Goal: Task Accomplishment & Management: Manage account settings

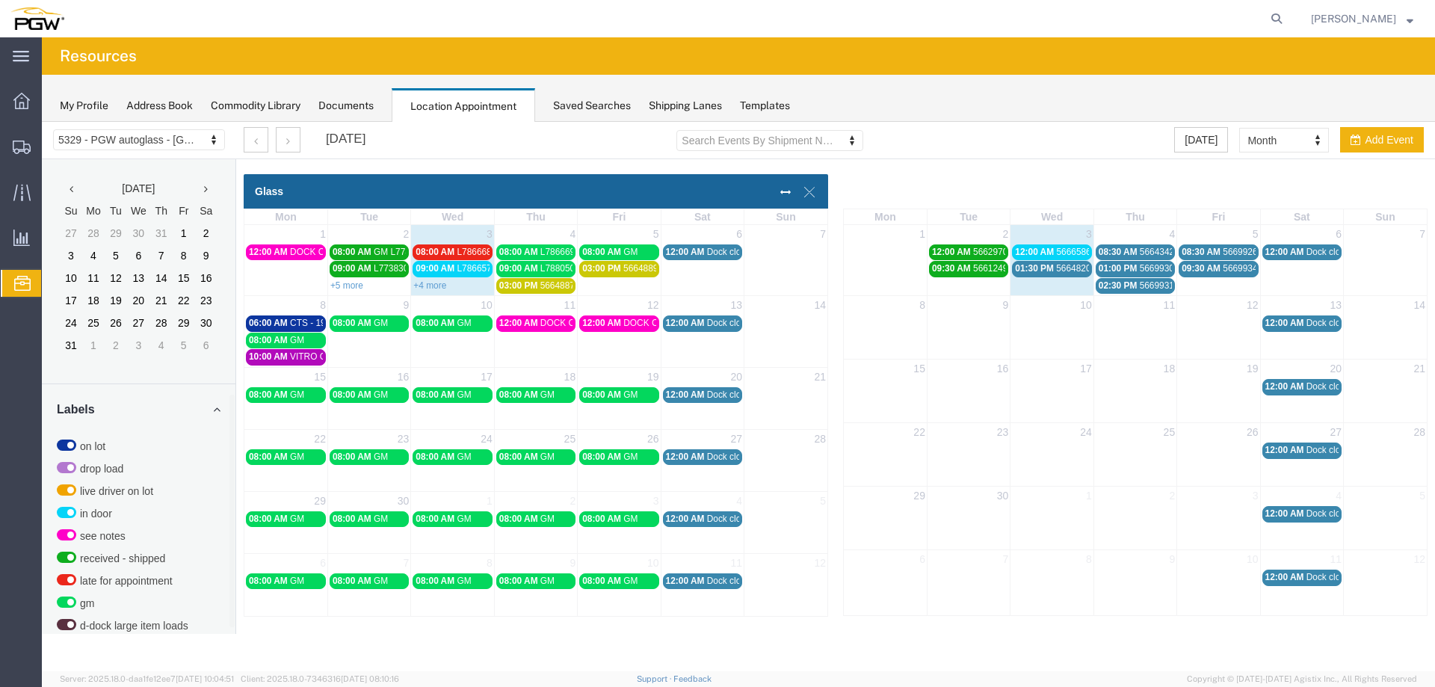
scroll to position [482, 0]
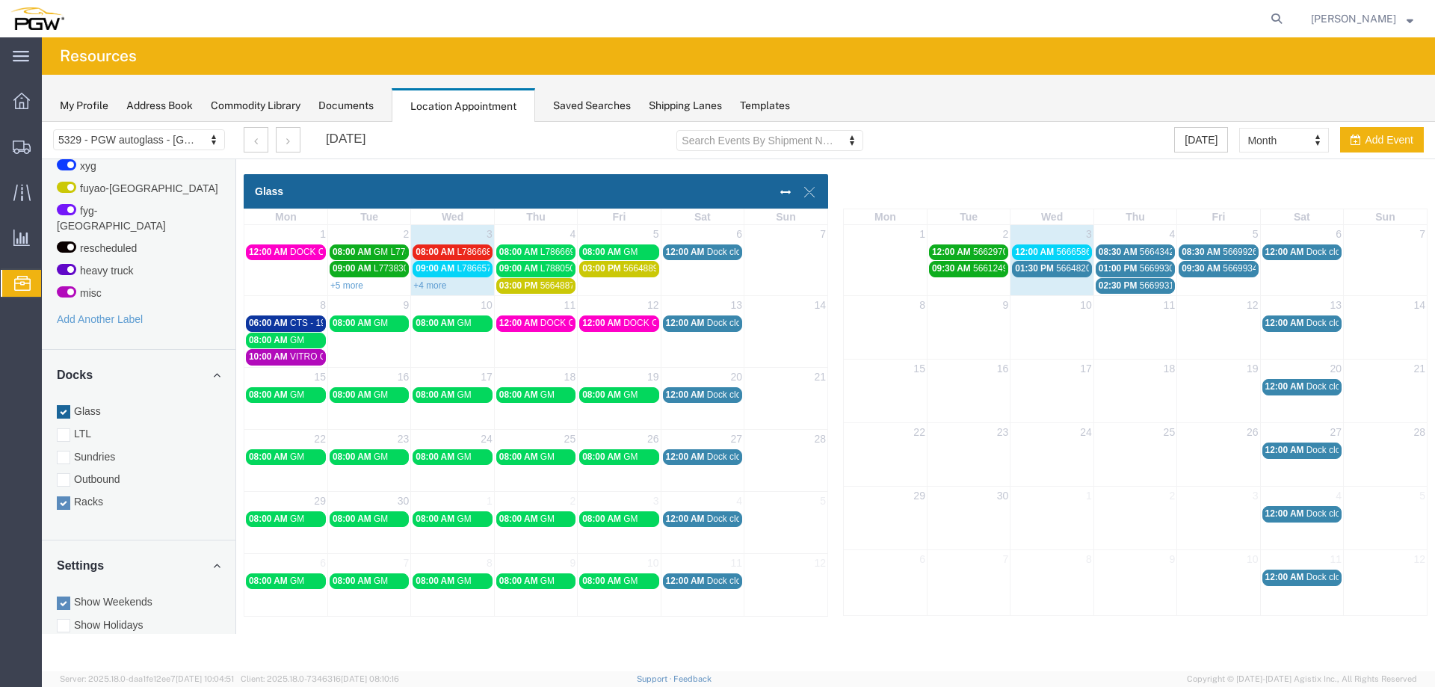
click at [1129, 288] on span "02:30 PM" at bounding box center [1117, 285] width 39 height 10
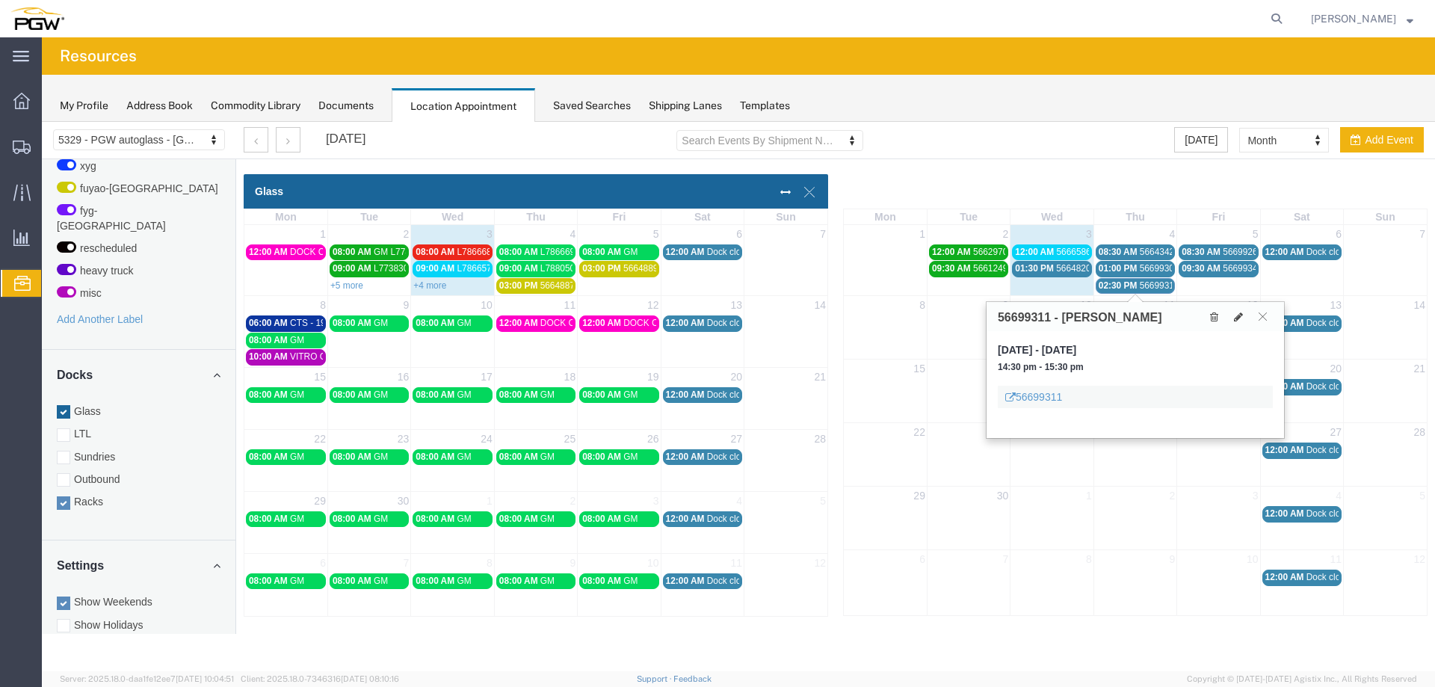
click at [1129, 288] on span "02:30 PM" at bounding box center [1117, 285] width 39 height 10
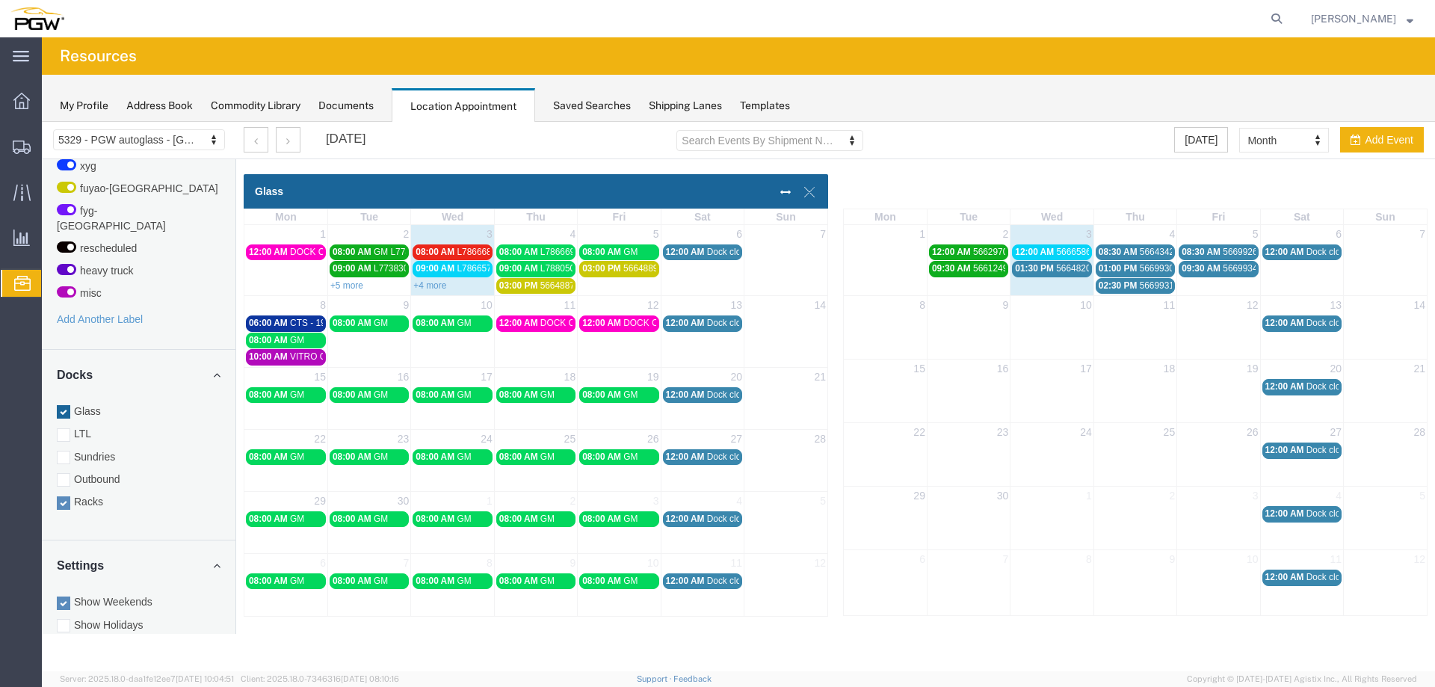
click at [1131, 250] on span "08:30 AM" at bounding box center [1117, 252] width 39 height 10
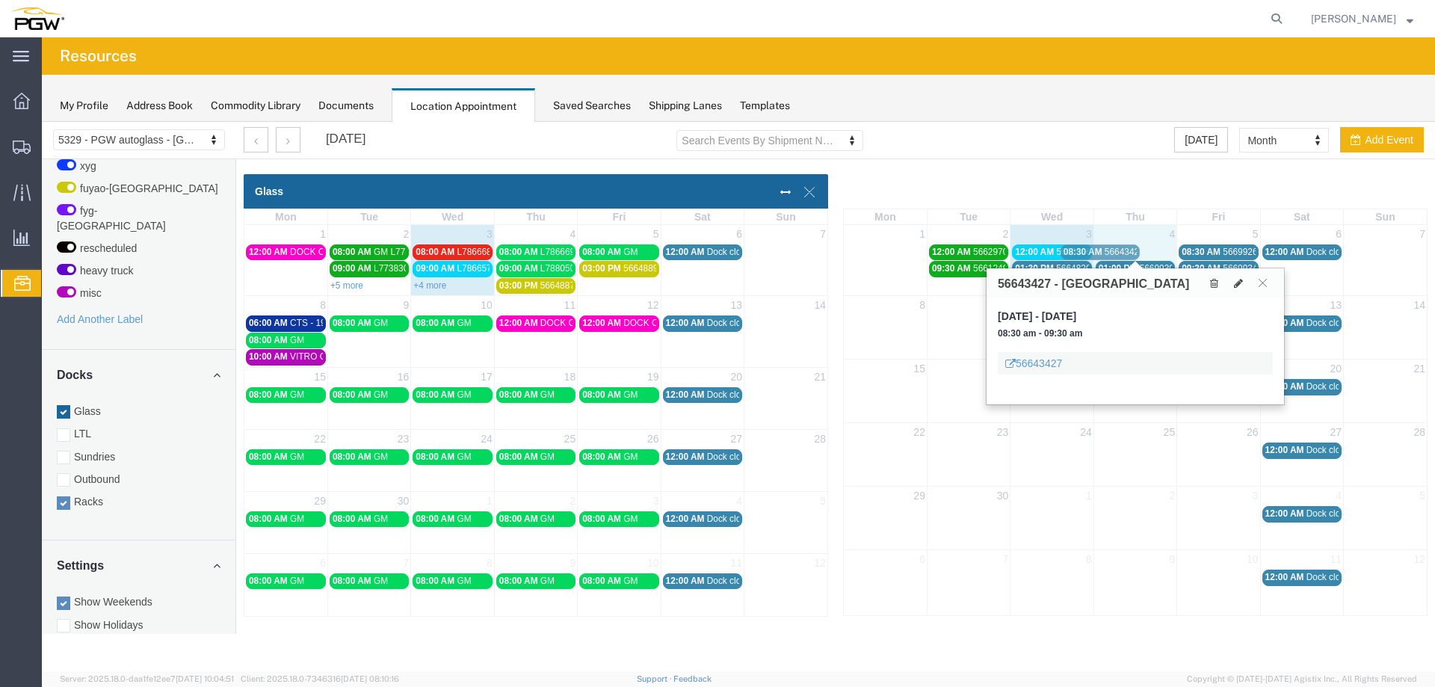
drag, startPoint x: 1131, startPoint y: 250, endPoint x: 1042, endPoint y: 254, distance: 89.8
click at [1261, 283] on icon at bounding box center [1262, 282] width 8 height 9
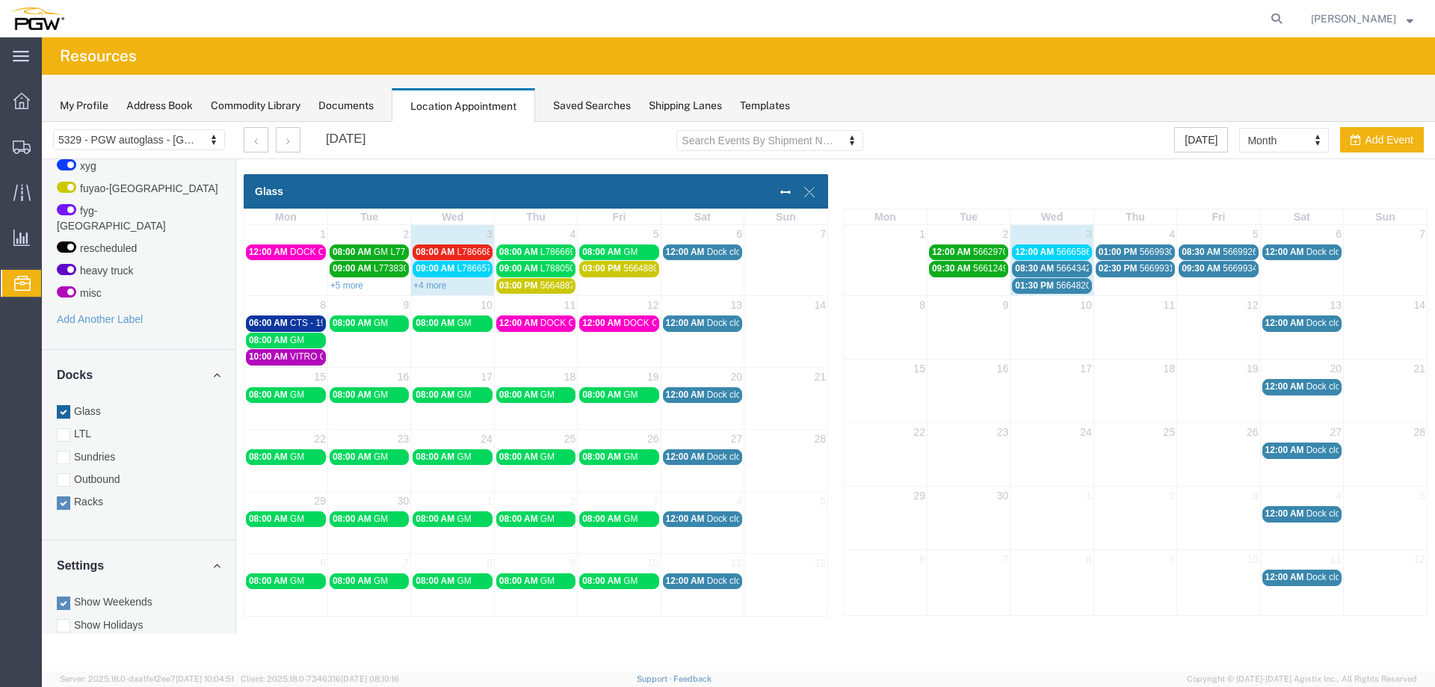
click at [1027, 266] on span "08:30 AM" at bounding box center [1034, 268] width 39 height 10
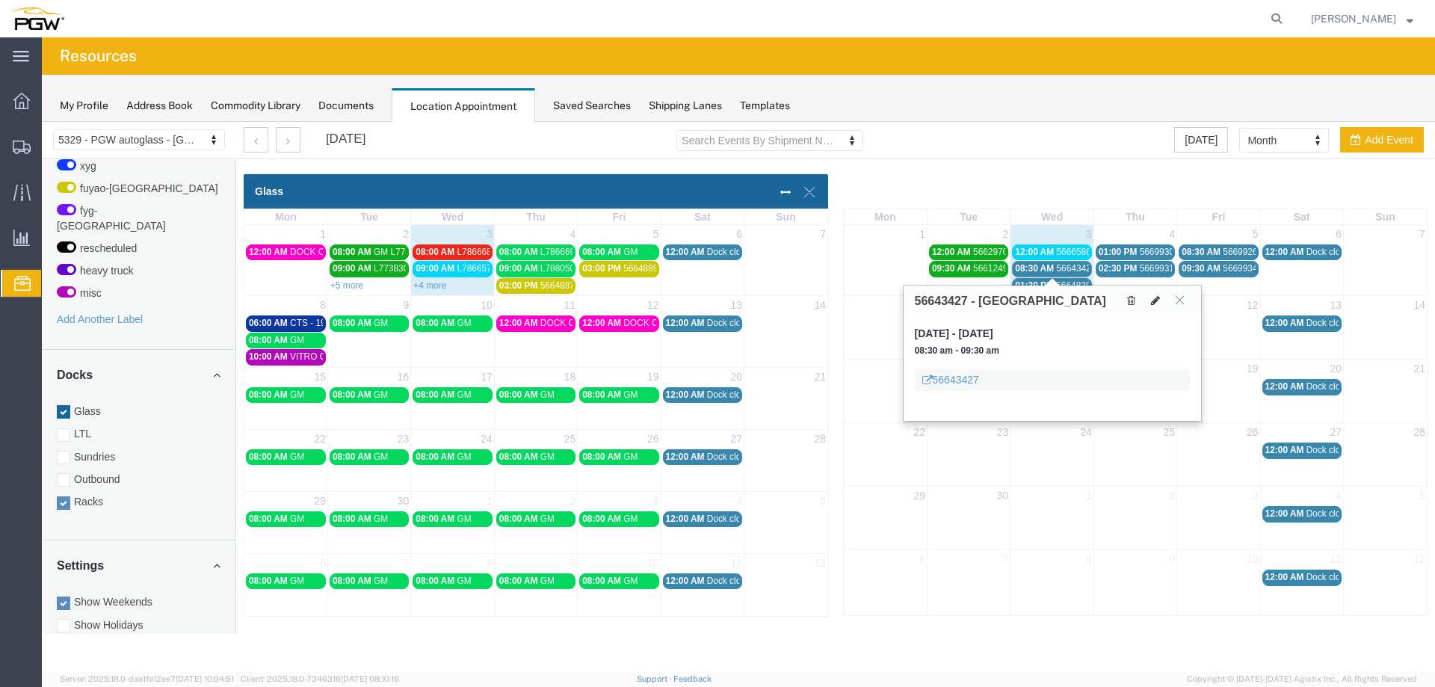
click at [1148, 298] on button at bounding box center [1155, 300] width 21 height 16
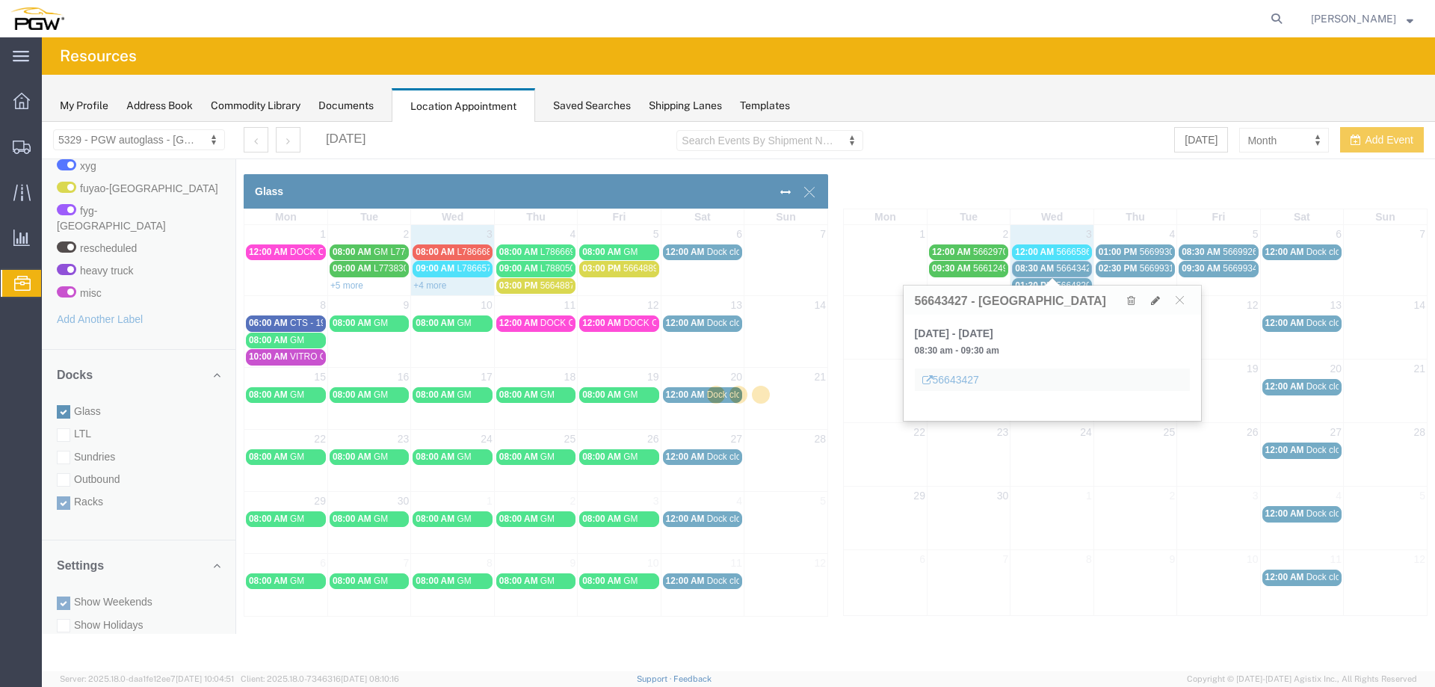
select select "100"
select select "3"
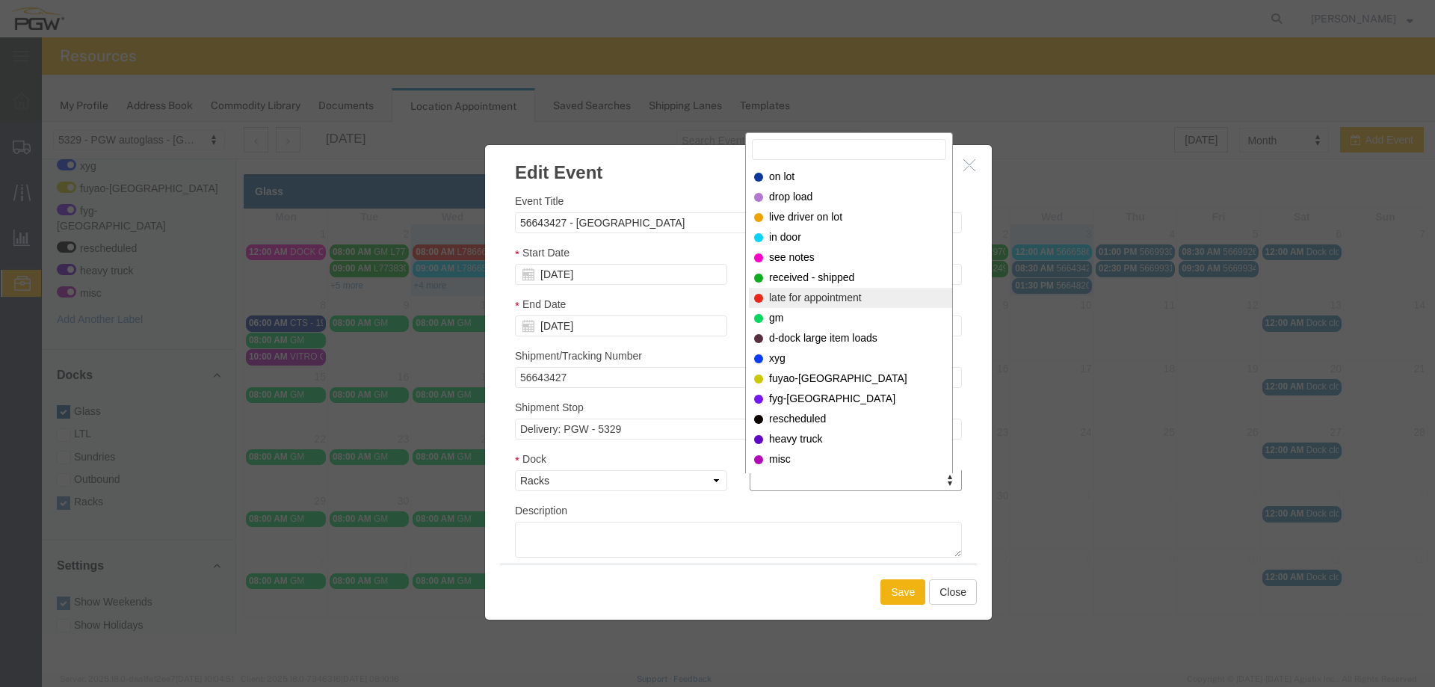
select select "260"
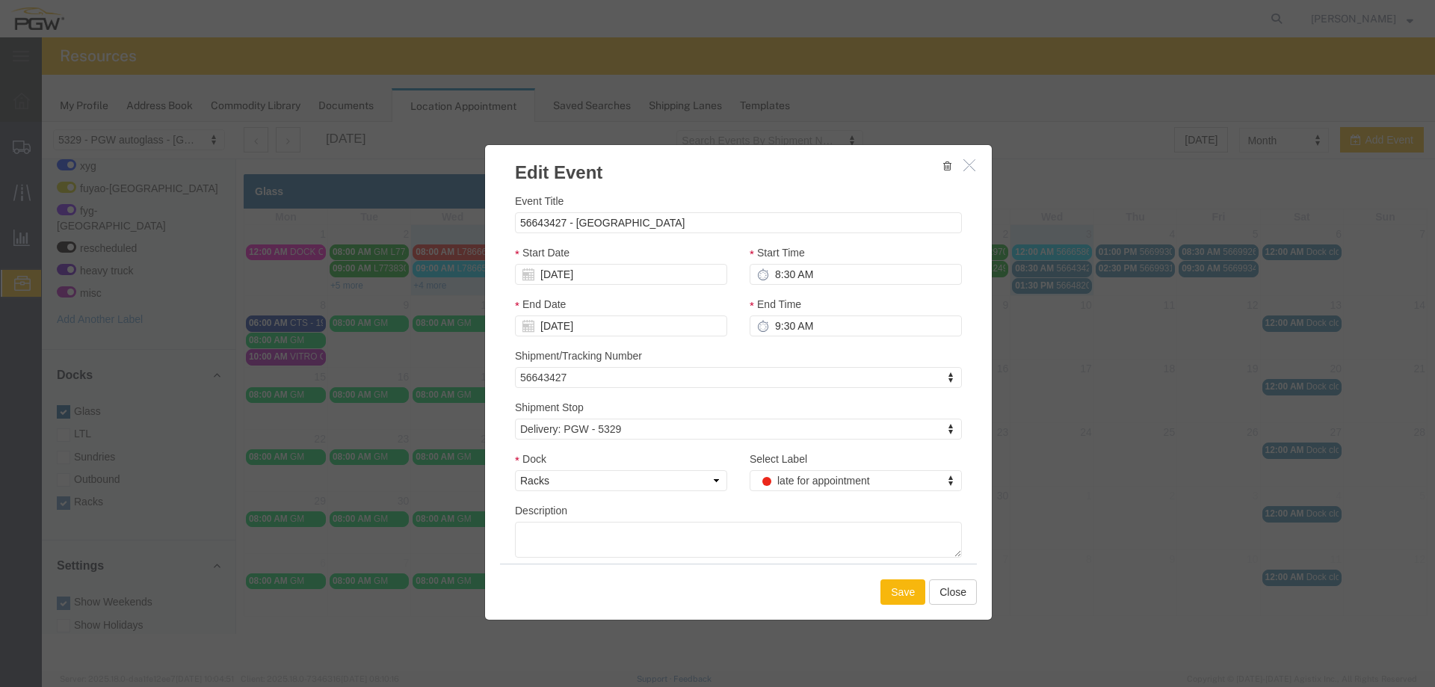
click at [903, 604] on button "Save" at bounding box center [902, 591] width 45 height 25
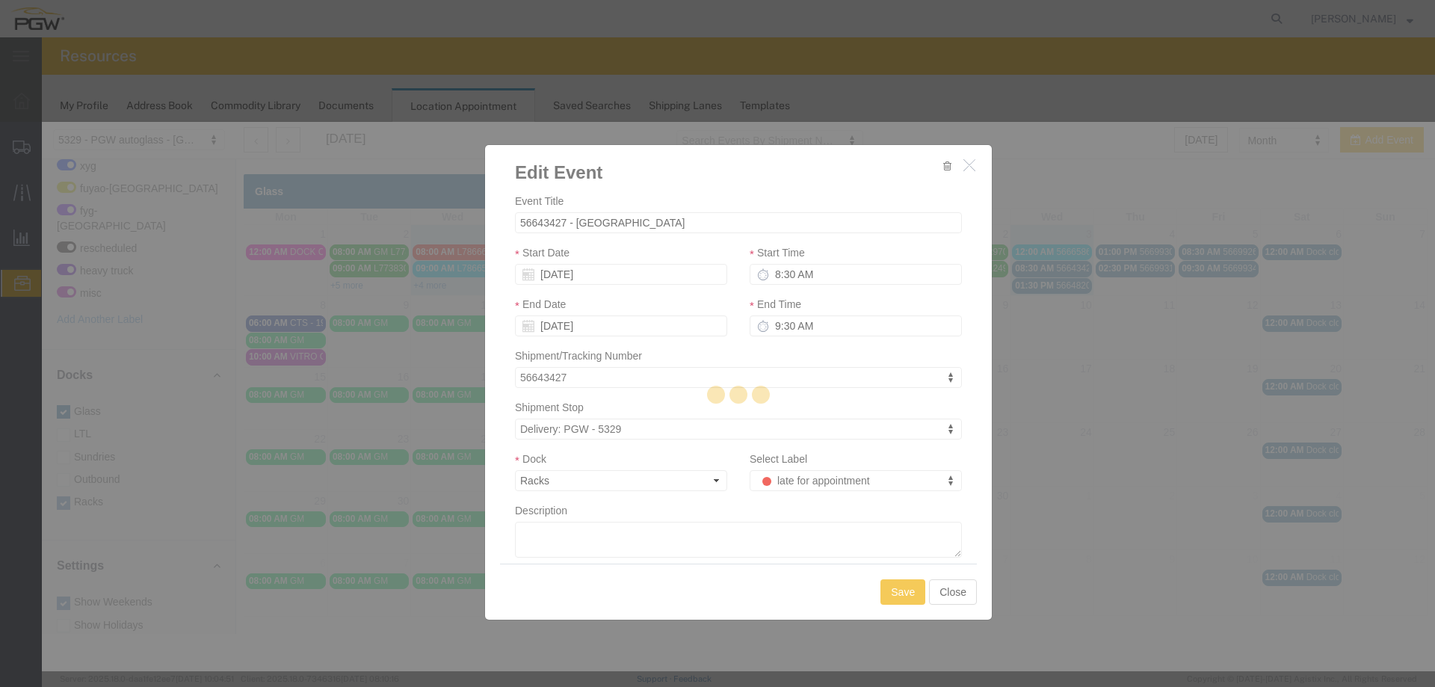
click at [903, 599] on div at bounding box center [738, 396] width 1393 height 549
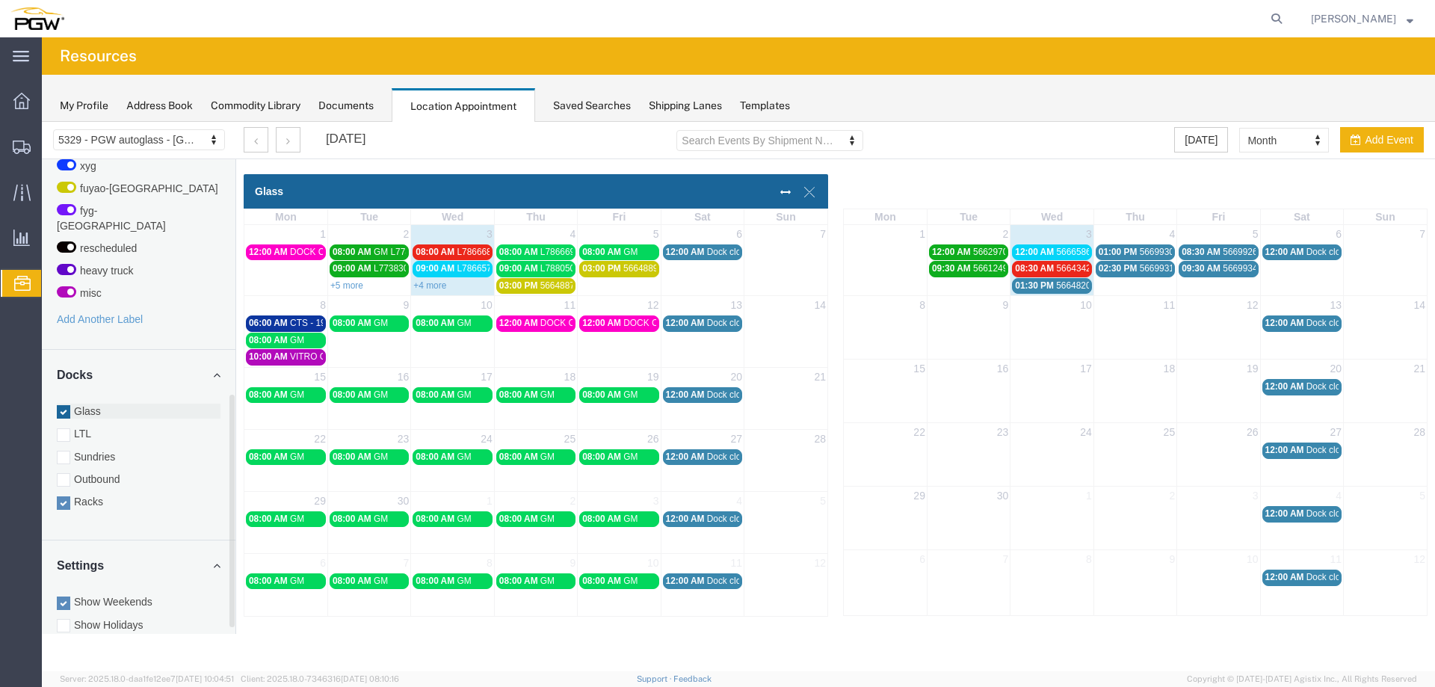
click at [102, 403] on label "Glass" at bounding box center [139, 410] width 164 height 15
click at [42, 122] on input "Glass" at bounding box center [42, 122] width 0 height 0
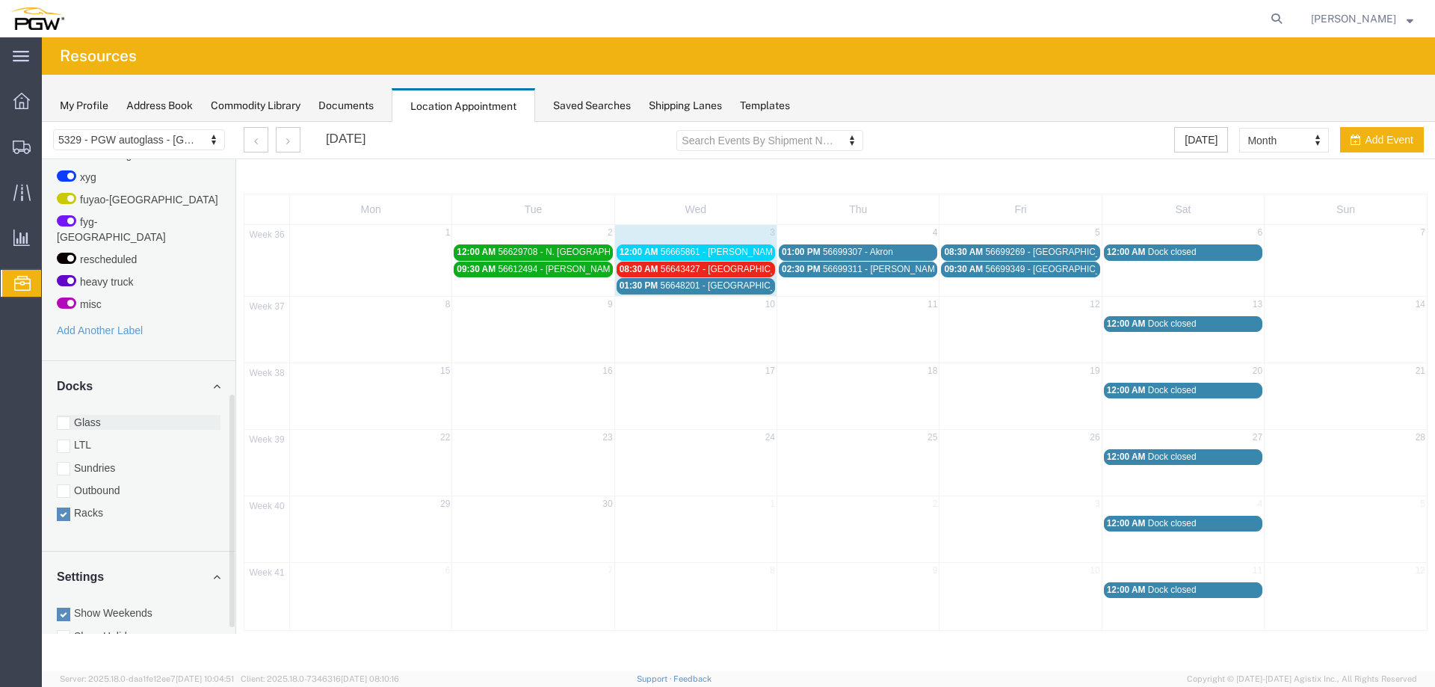
scroll to position [456, 0]
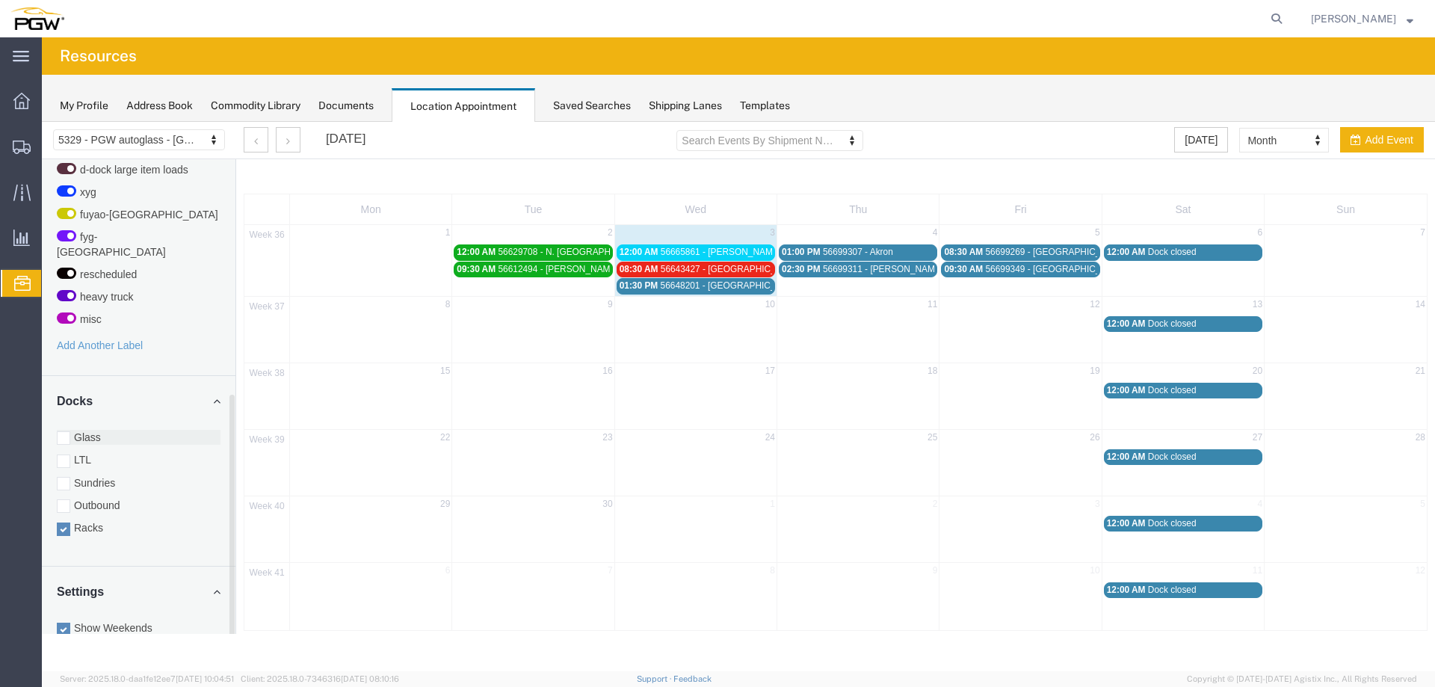
click at [64, 431] on div at bounding box center [63, 437] width 13 height 13
click at [42, 122] on input "Glass" at bounding box center [42, 122] width 0 height 0
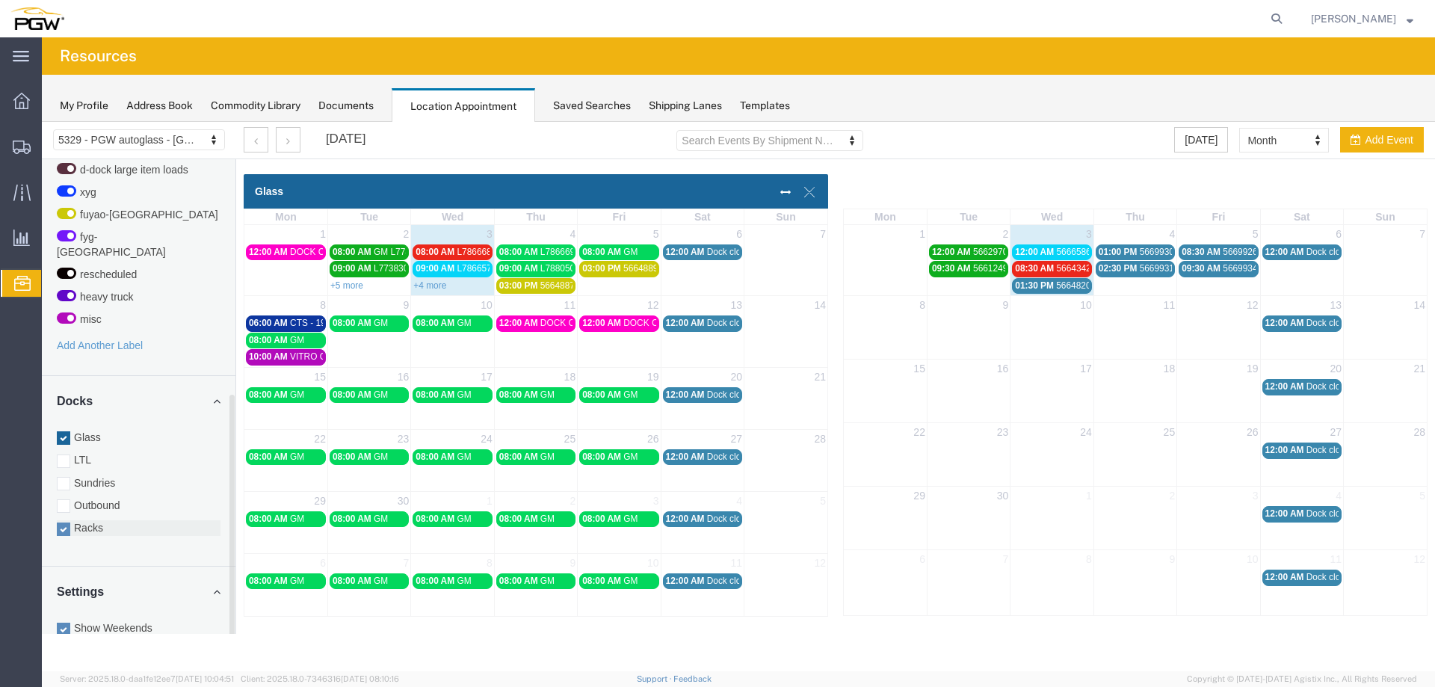
click at [66, 522] on div at bounding box center [63, 528] width 13 height 13
click at [42, 122] on input "Racks" at bounding box center [42, 122] width 0 height 0
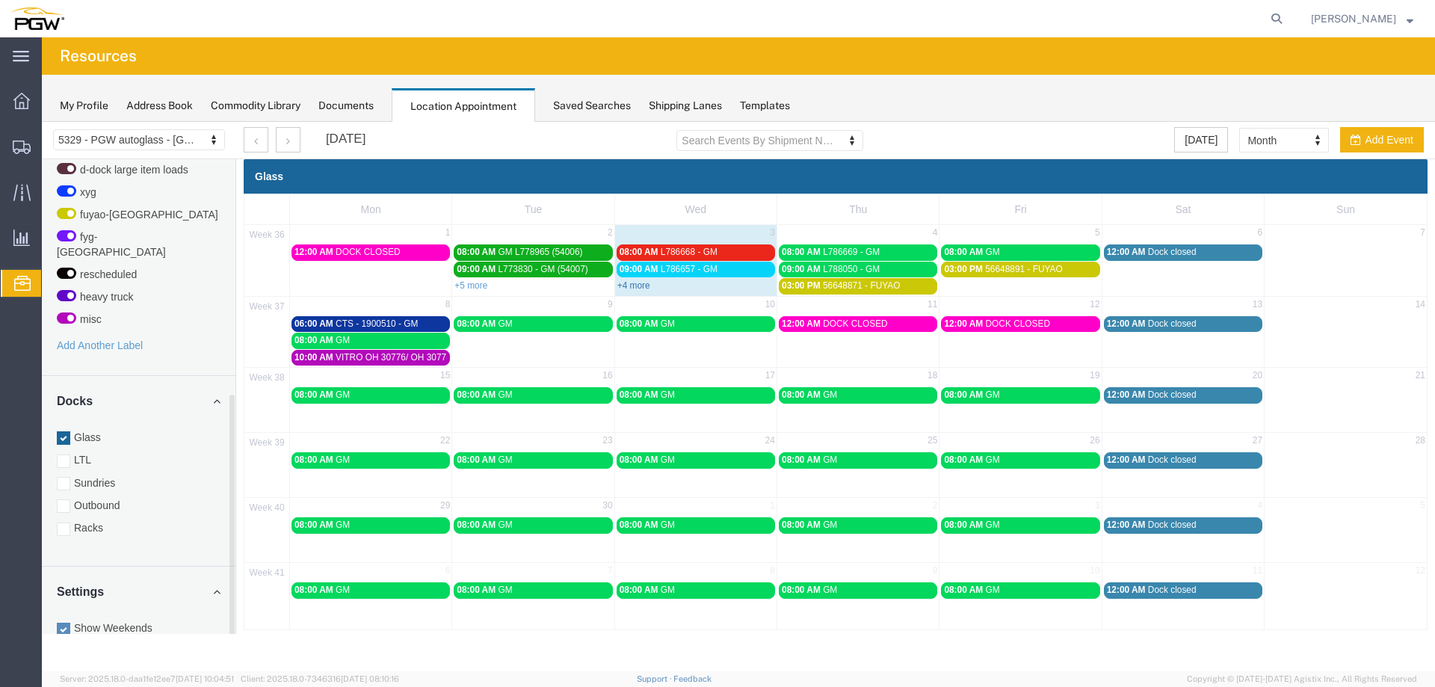
click at [640, 287] on link "+4 more" at bounding box center [633, 285] width 33 height 10
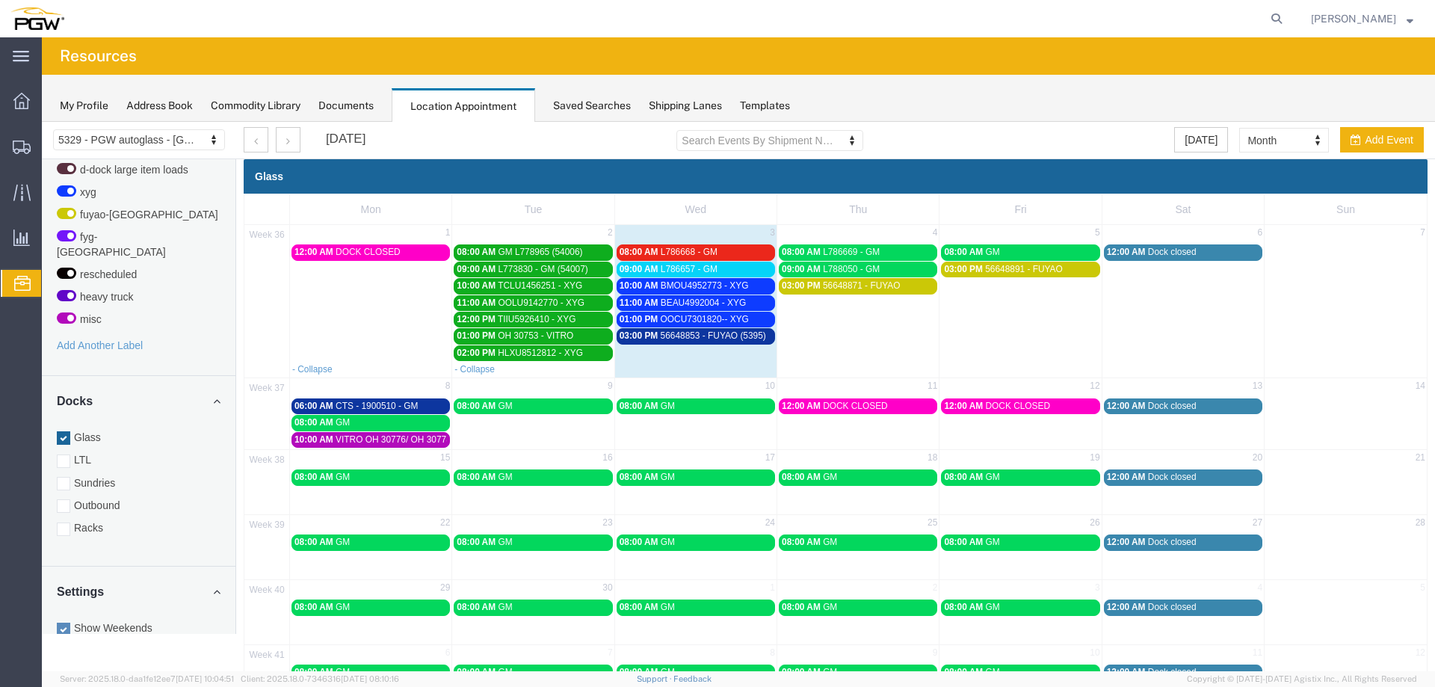
click at [640, 287] on span "10:00 AM" at bounding box center [638, 285] width 39 height 10
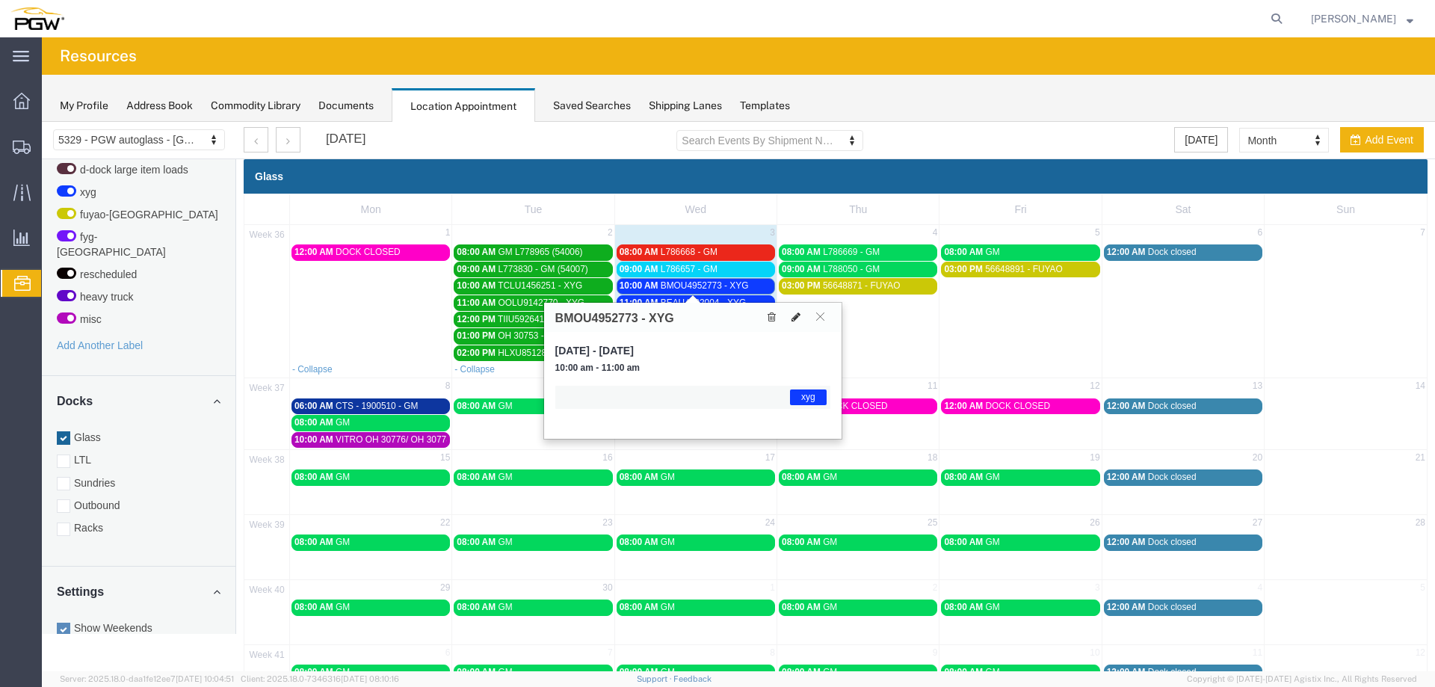
click at [793, 318] on icon at bounding box center [795, 317] width 9 height 10
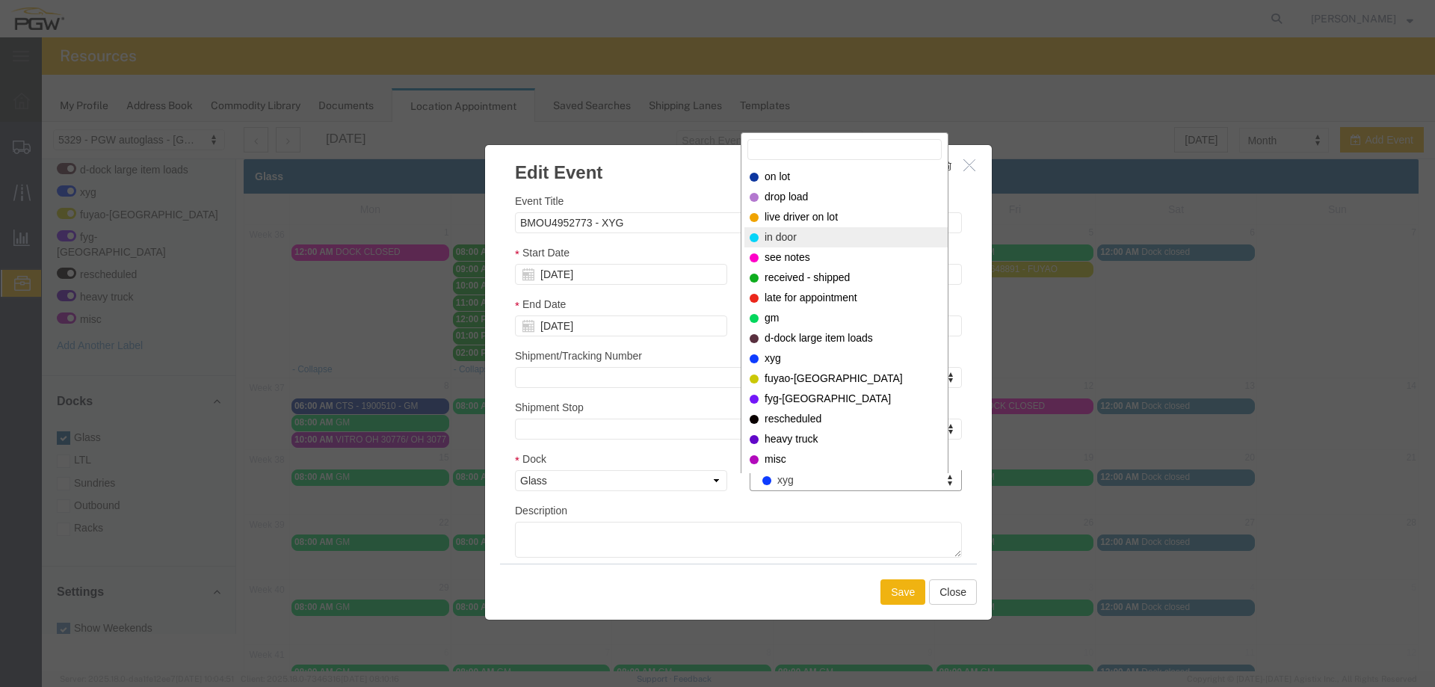
select select "220"
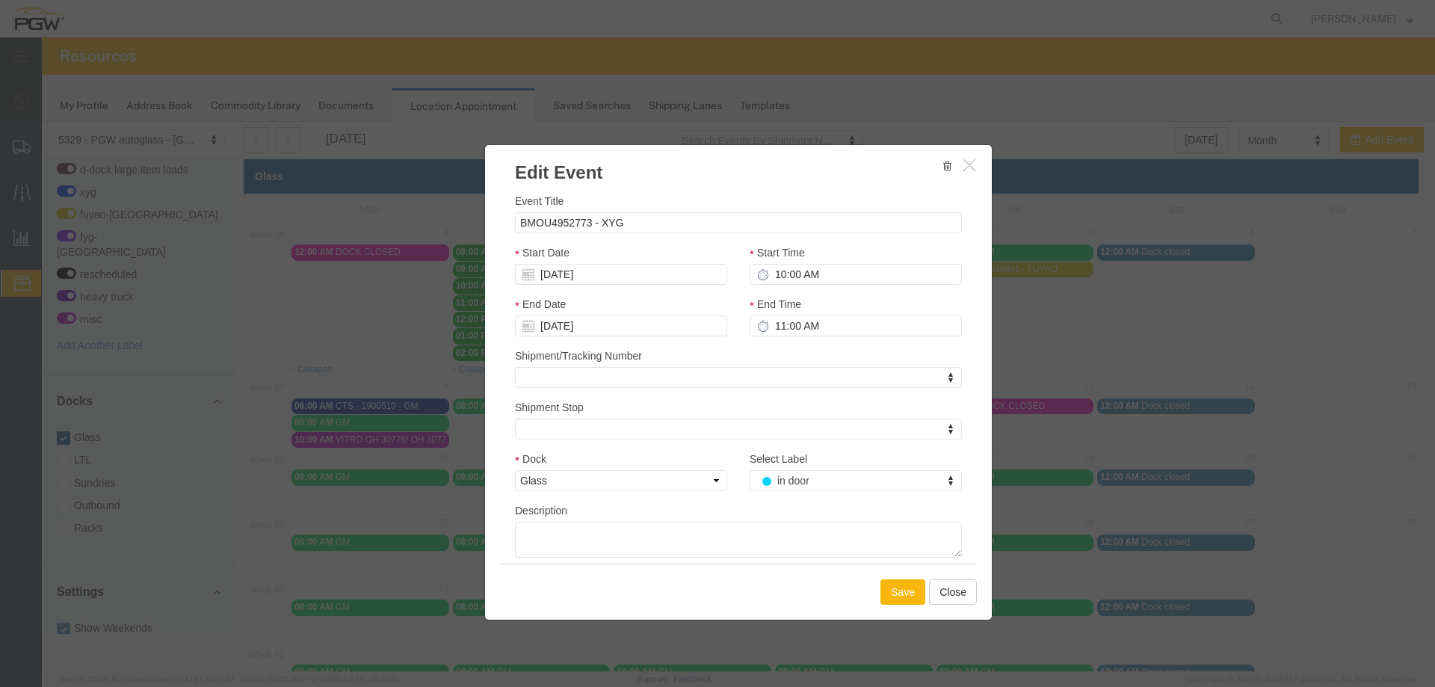
click at [891, 591] on button "Save" at bounding box center [902, 591] width 45 height 25
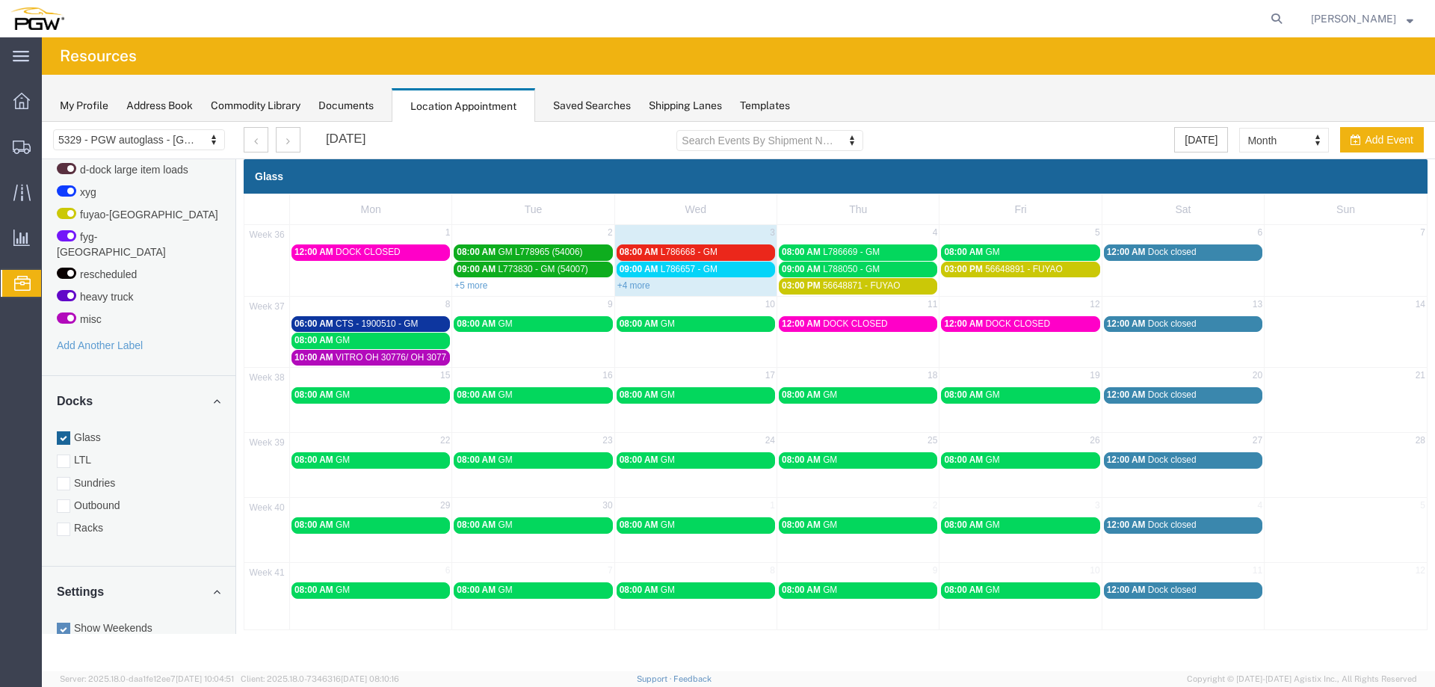
click at [648, 275] on div "09:00 AM L786657 - GM" at bounding box center [695, 269] width 152 height 11
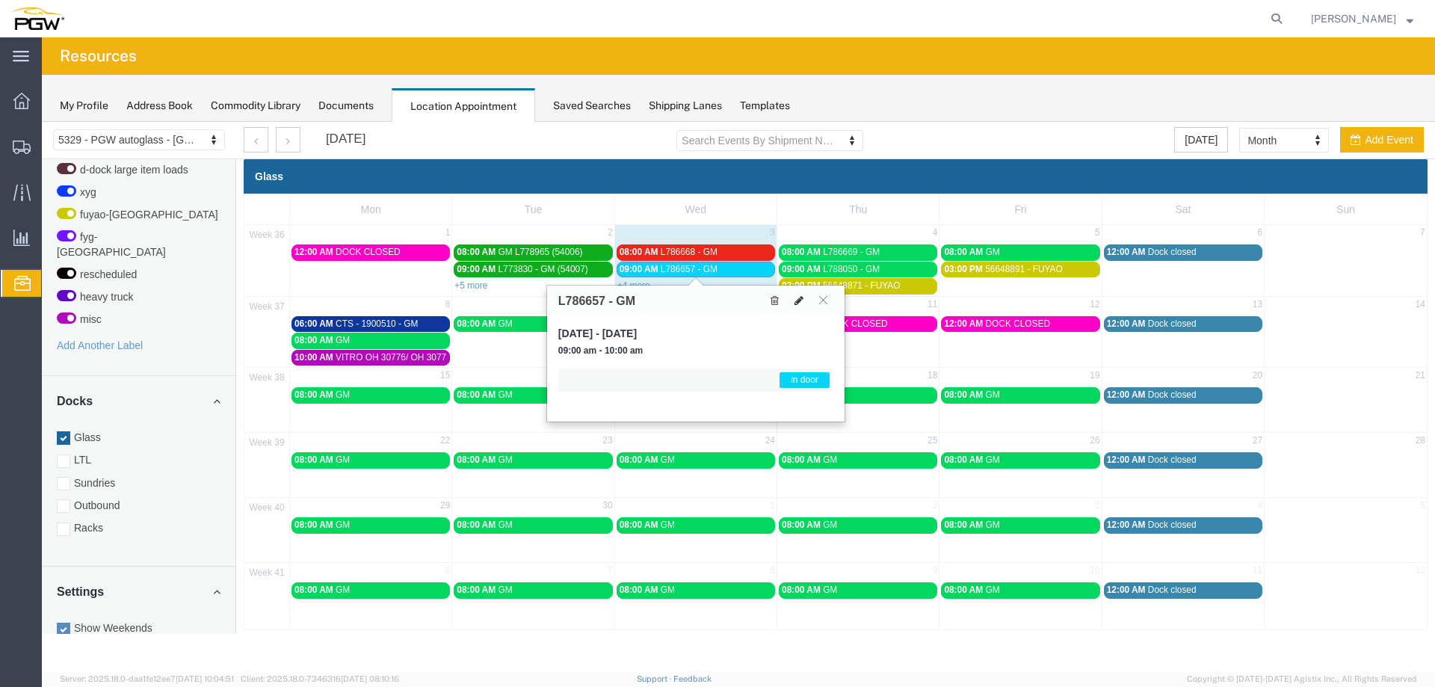
click at [794, 302] on icon at bounding box center [798, 300] width 9 height 10
select select "1"
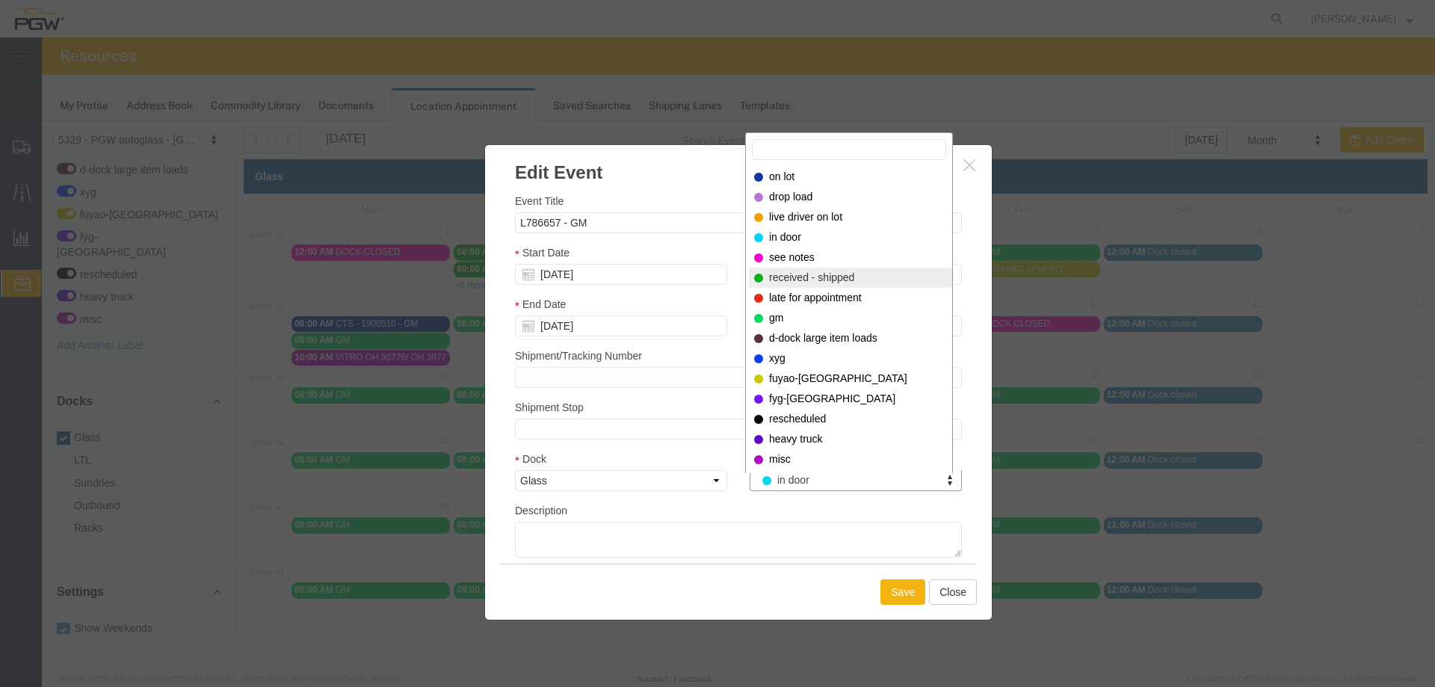
select select "200"
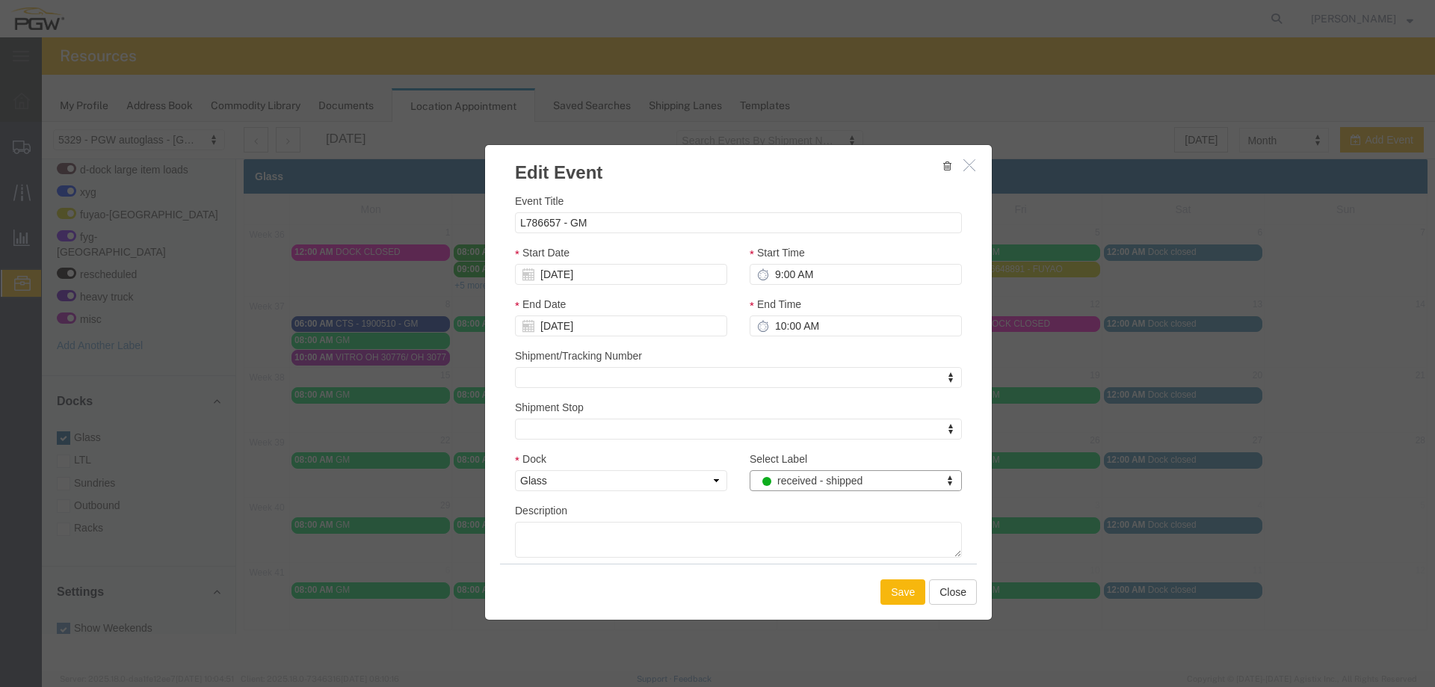
click at [883, 581] on button "Save" at bounding box center [902, 591] width 45 height 25
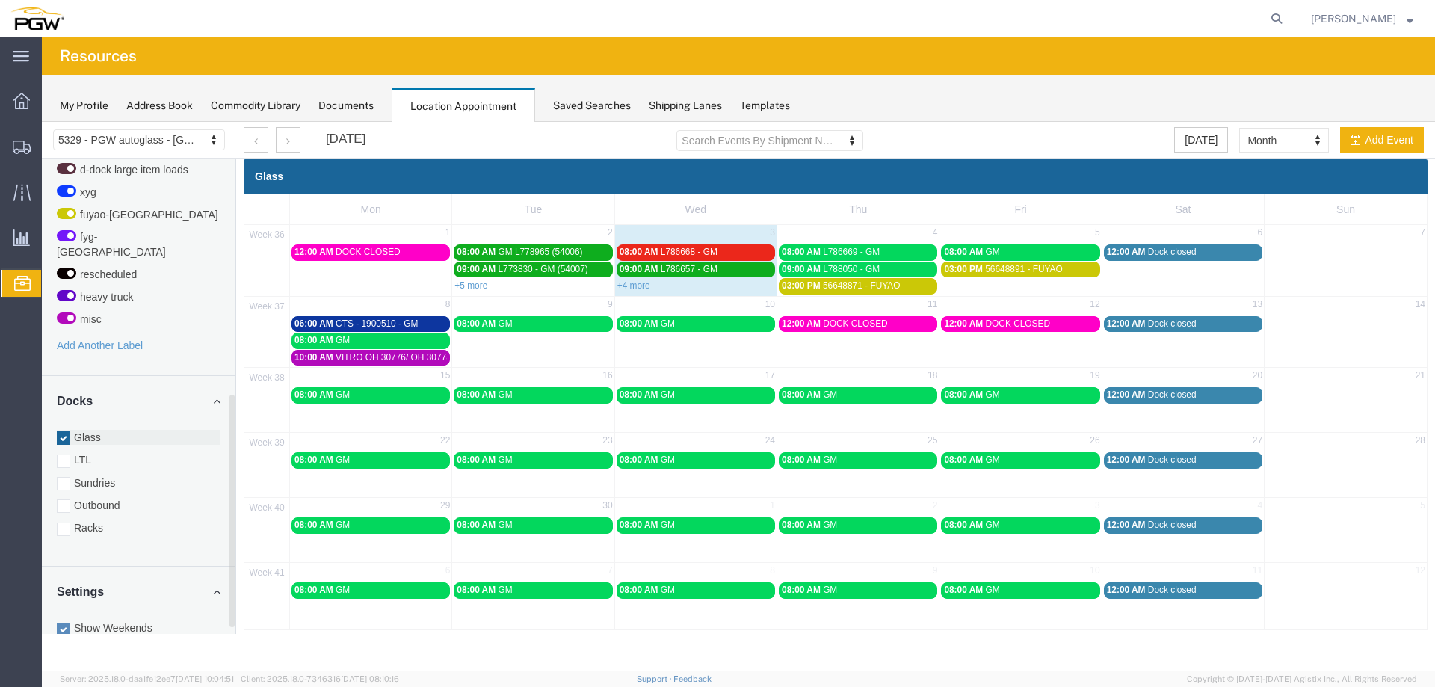
click at [90, 430] on label "Glass" at bounding box center [139, 437] width 164 height 15
click at [42, 122] on input "Glass" at bounding box center [42, 122] width 0 height 0
click at [81, 520] on label "Racks" at bounding box center [139, 527] width 164 height 15
click at [42, 122] on input "Racks" at bounding box center [42, 122] width 0 height 0
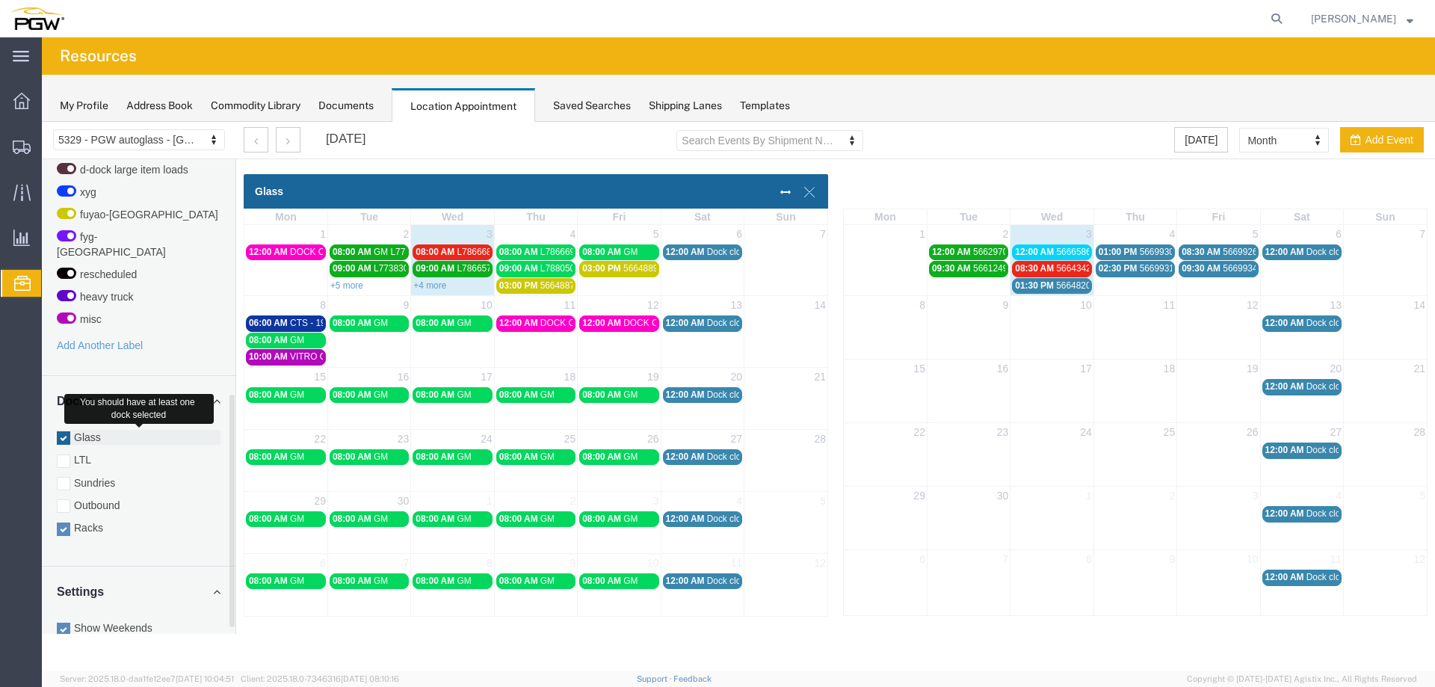
click at [84, 430] on label "Glass" at bounding box center [139, 437] width 164 height 15
click at [42, 122] on input "Glass" at bounding box center [42, 122] width 0 height 0
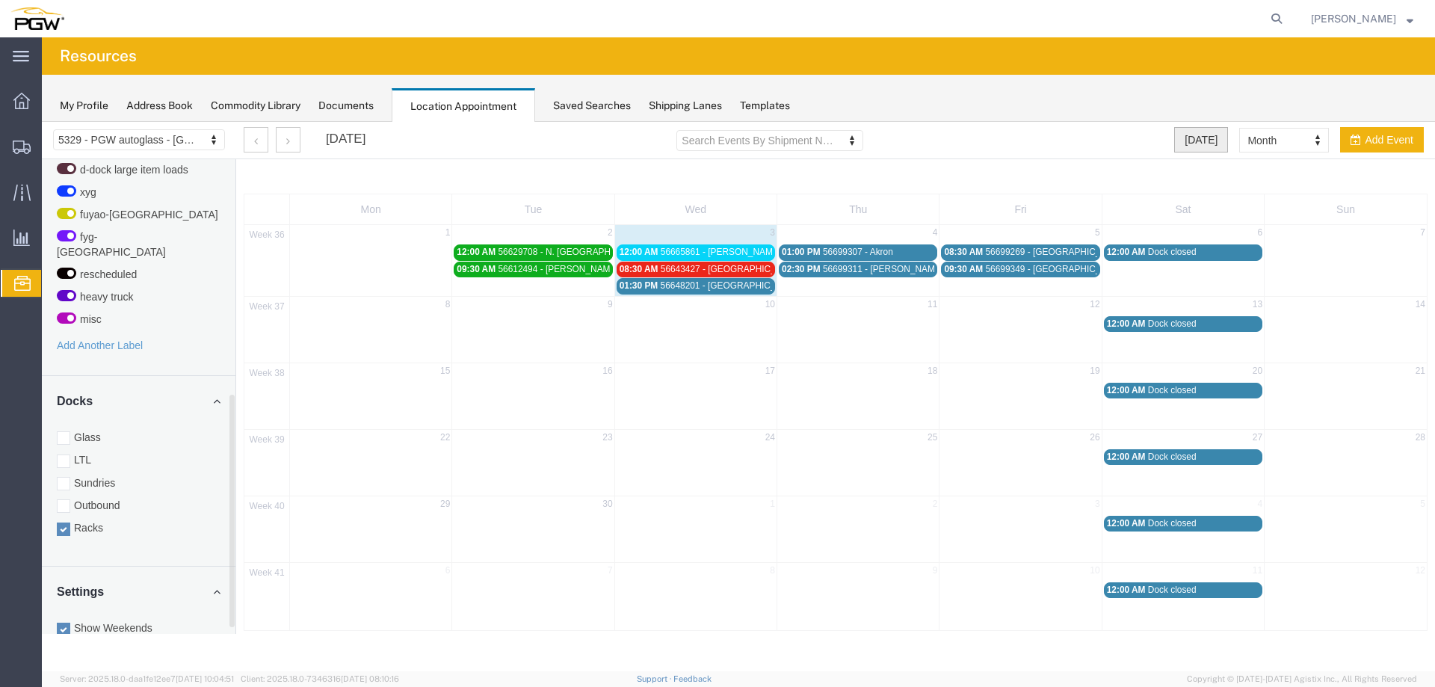
click at [1200, 149] on button "[DATE]" at bounding box center [1201, 139] width 54 height 25
select select "agendaDay"
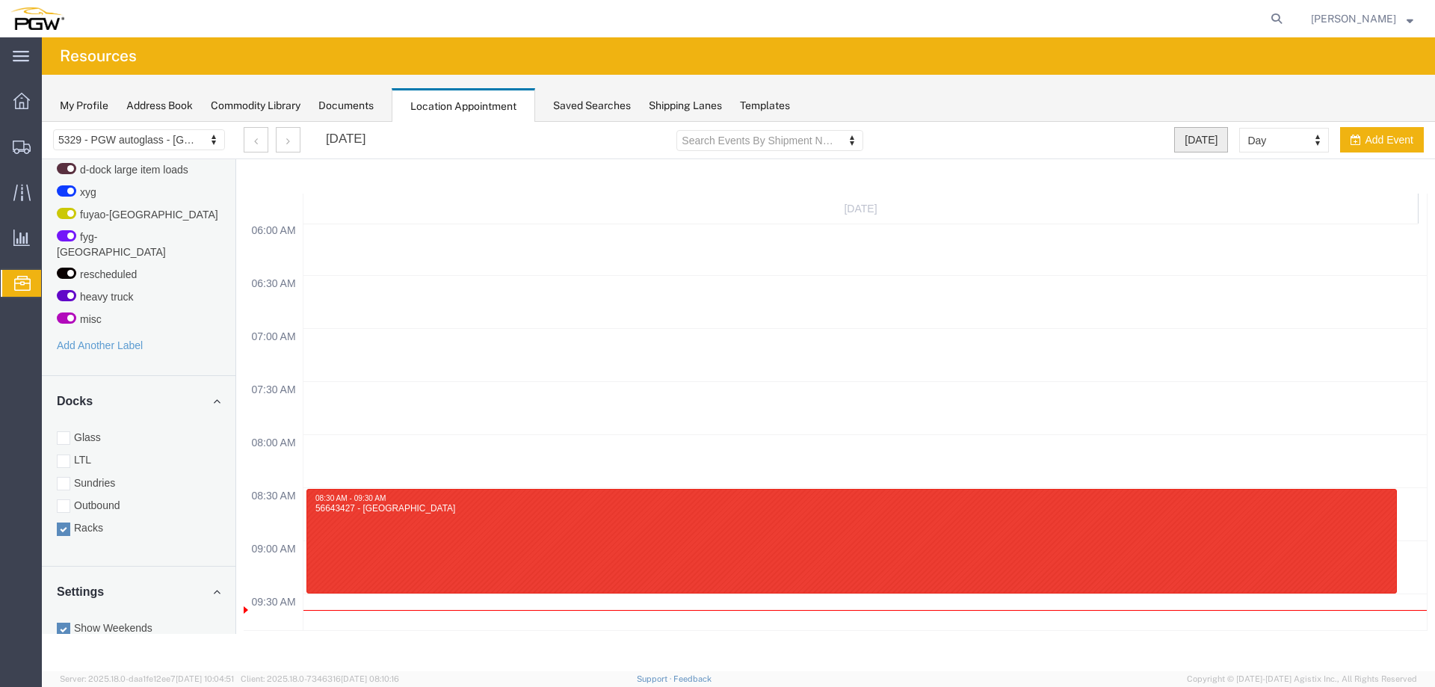
scroll to position [637, 0]
select select "month"
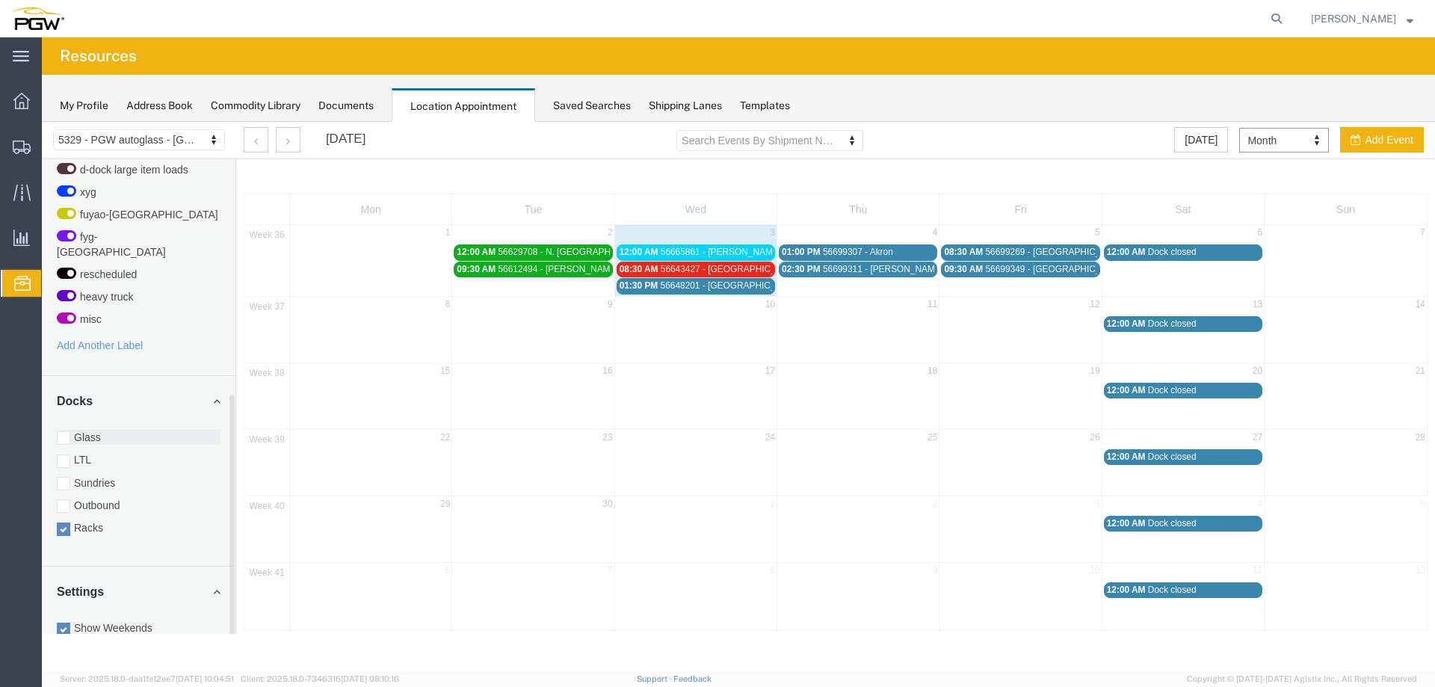
click at [127, 430] on label "Glass" at bounding box center [139, 437] width 164 height 15
click at [42, 122] on input "Glass" at bounding box center [42, 122] width 0 height 0
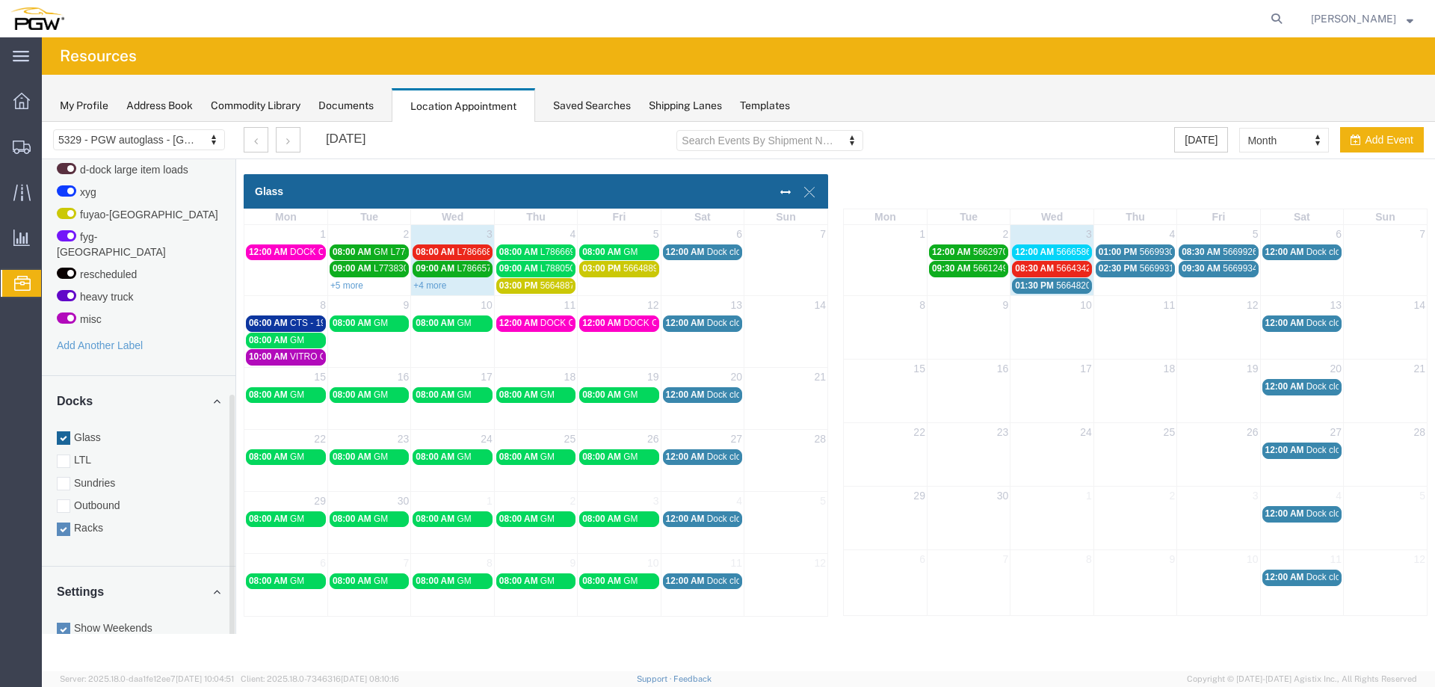
click at [93, 520] on label "Racks" at bounding box center [139, 527] width 164 height 15
click at [42, 122] on input "Racks" at bounding box center [42, 122] width 0 height 0
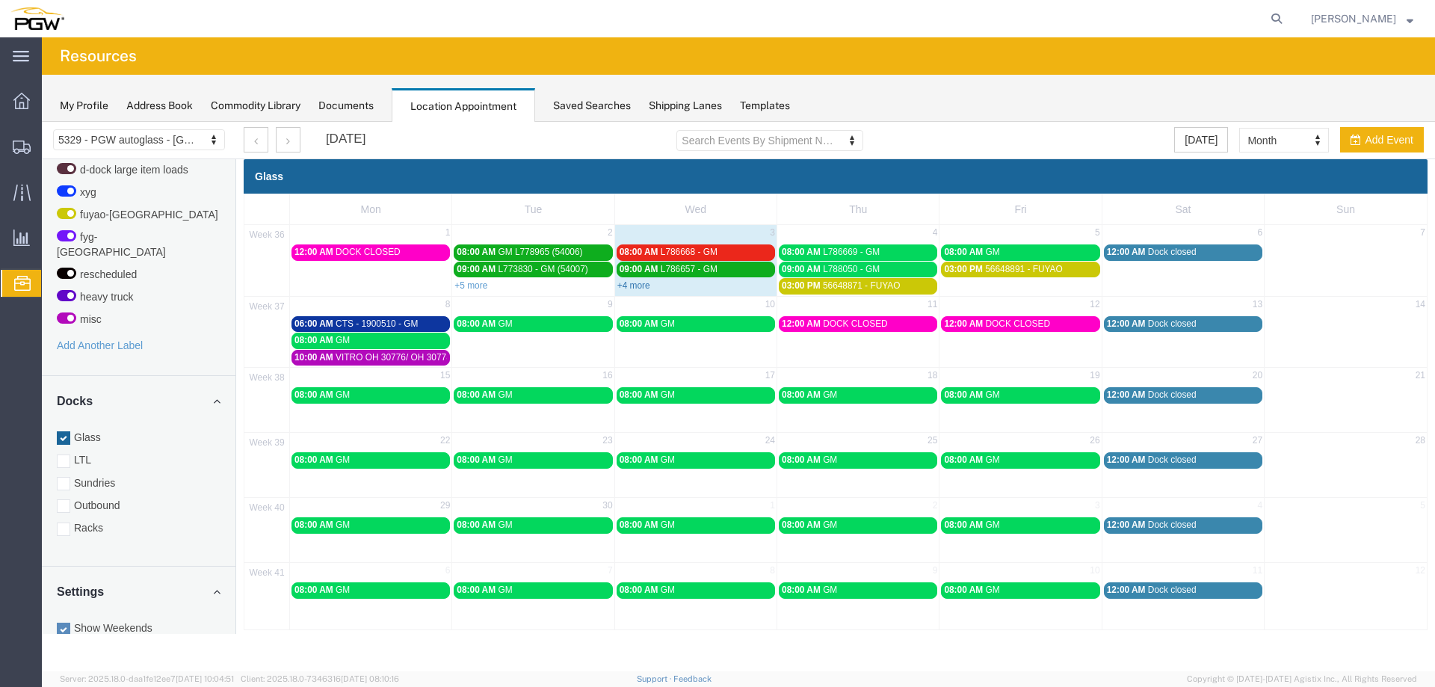
click at [622, 283] on link "+4 more" at bounding box center [633, 285] width 33 height 10
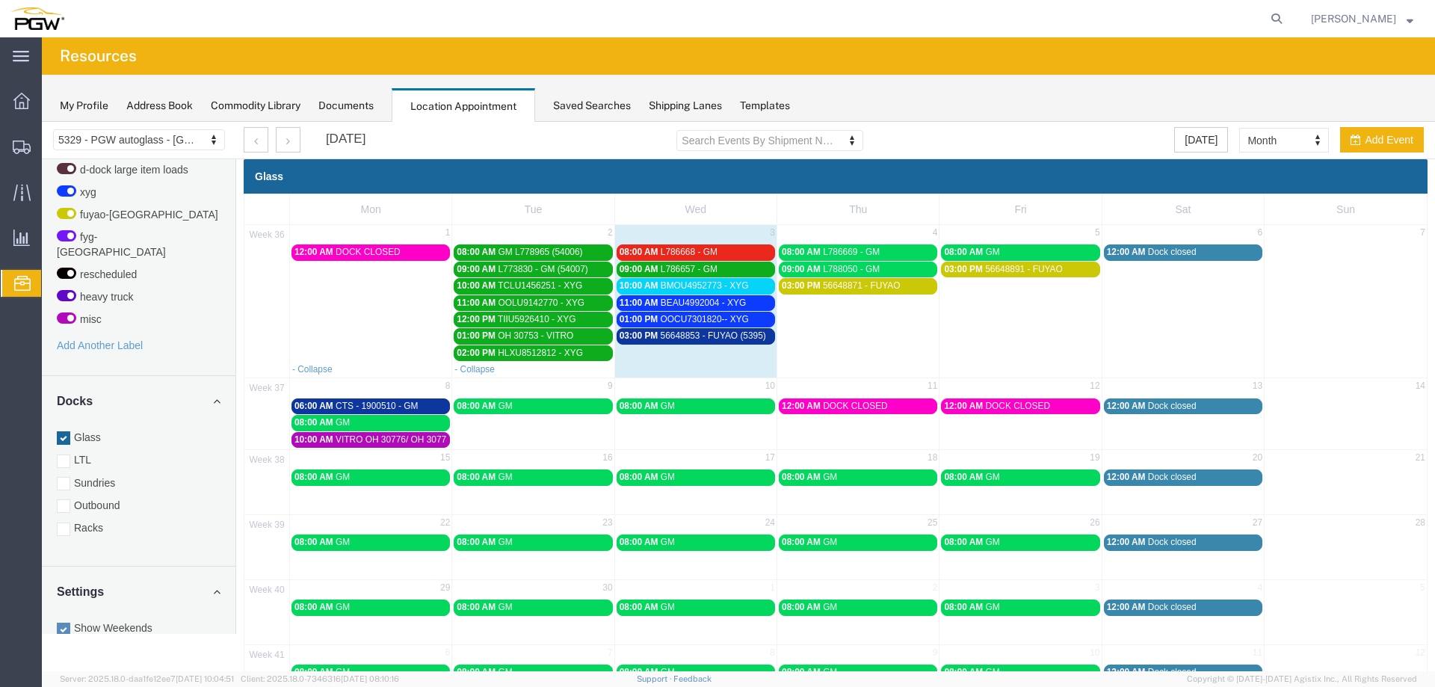
click at [855, 314] on td "03:00 PM 56648871 - FUYAO" at bounding box center [858, 319] width 162 height 84
select select "1"
select select
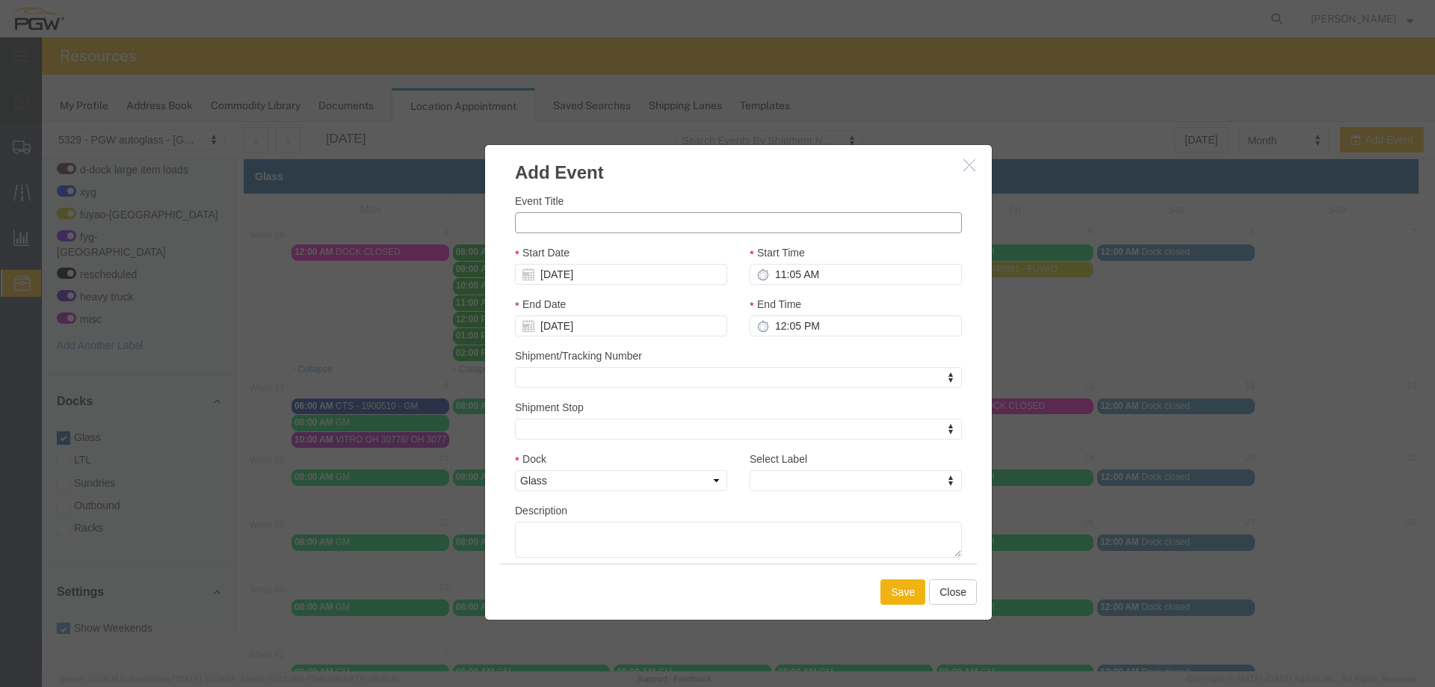
click at [660, 217] on input "Event Title" at bounding box center [738, 222] width 447 height 21
paste input "TCKU6073290"
type input "TCKU6073290 - XYG"
click at [775, 275] on input "11:05 AM" at bounding box center [855, 274] width 212 height 21
type input "10:05 AM"
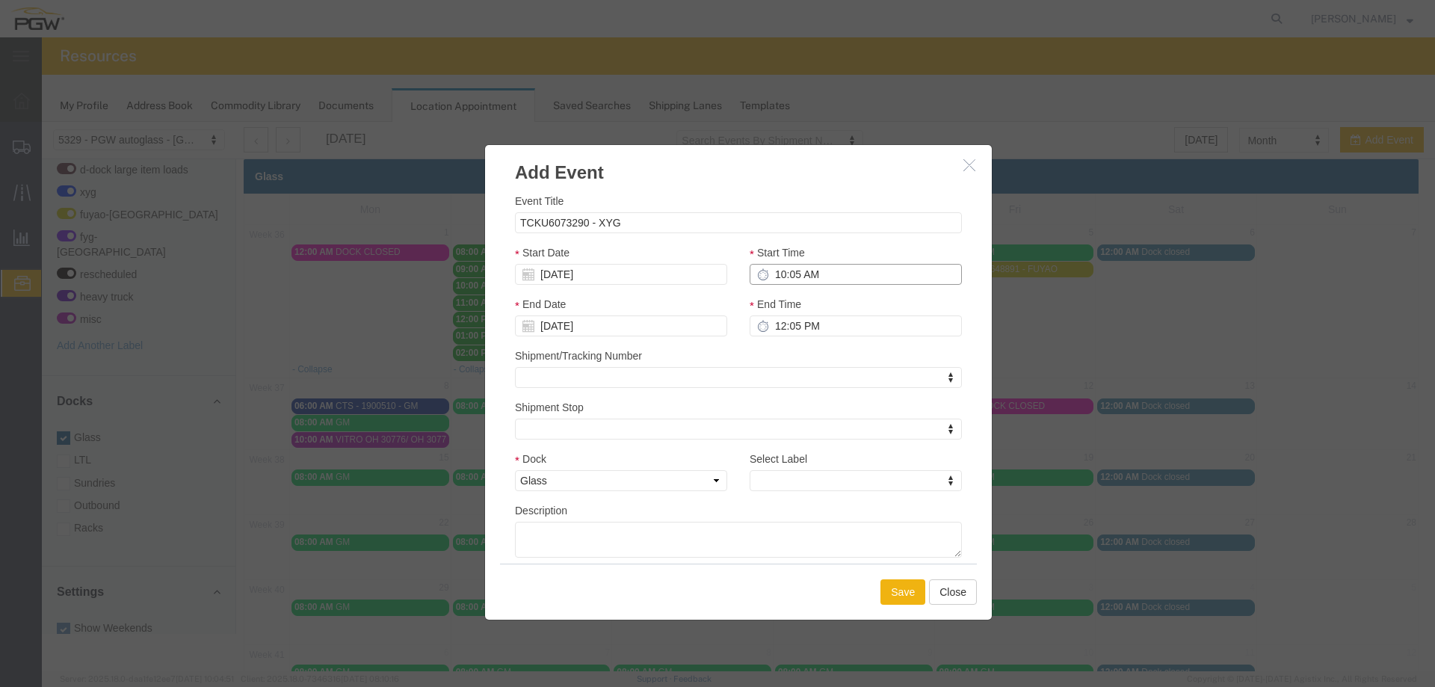
type input "11:05 AM"
type input "10:00 AM"
type input "11:00 AM"
type input "10:00 AM"
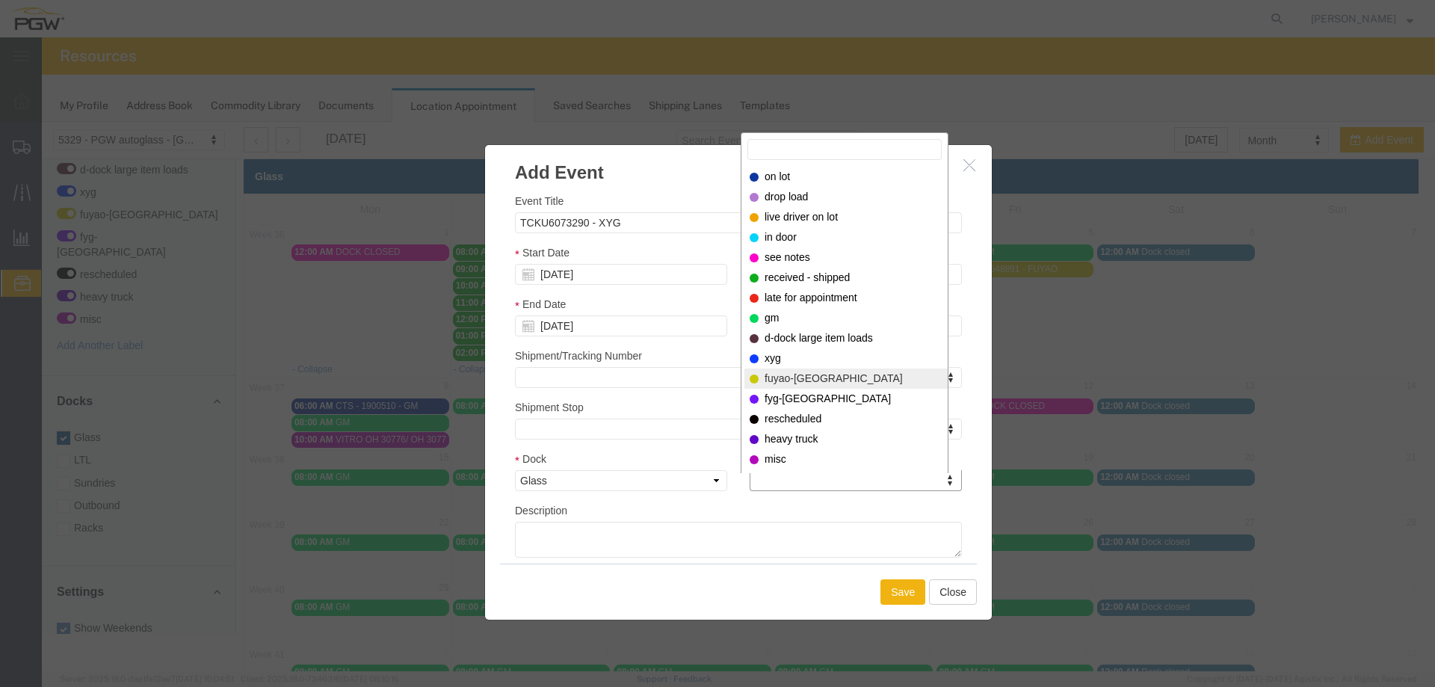
select select "12920"
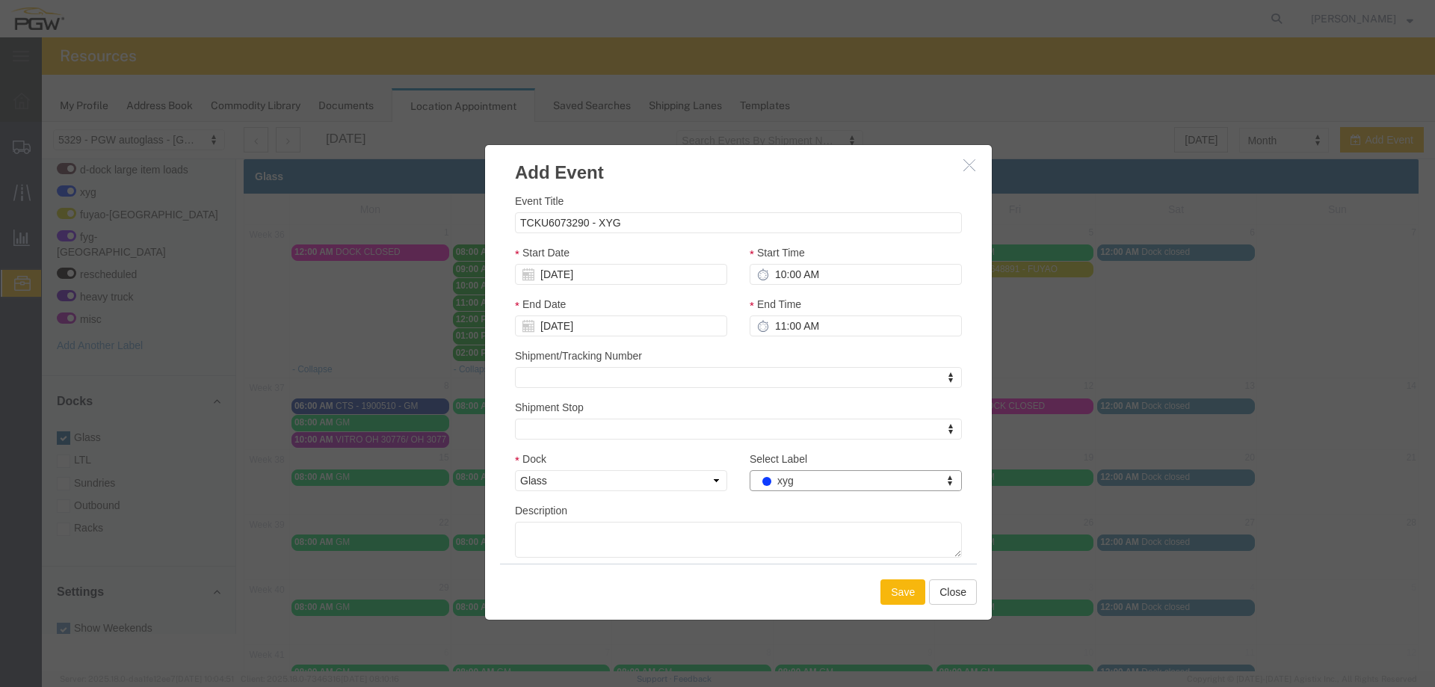
click at [885, 595] on button "Save" at bounding box center [902, 591] width 45 height 25
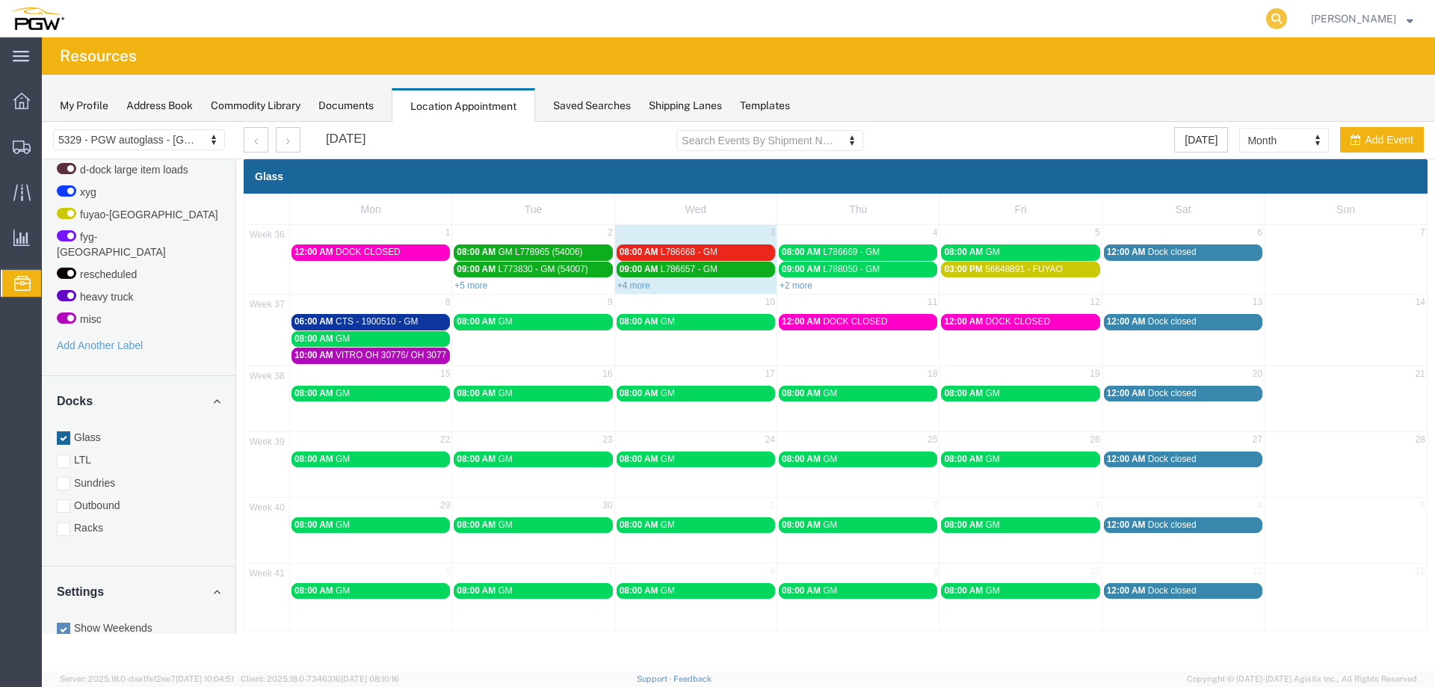
click at [1282, 25] on icon at bounding box center [1276, 18] width 21 height 21
paste input "667671"
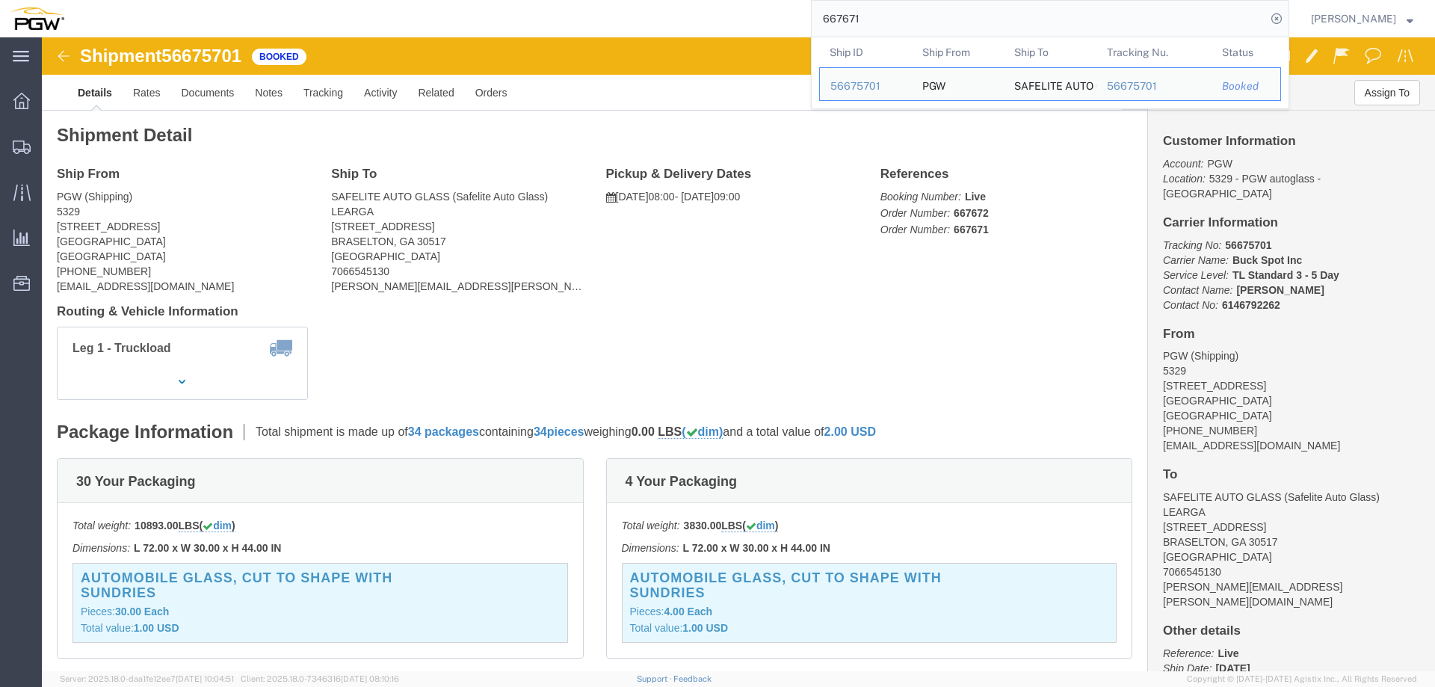
click at [923, 11] on input "667671" at bounding box center [1038, 19] width 454 height 36
paste input "736"
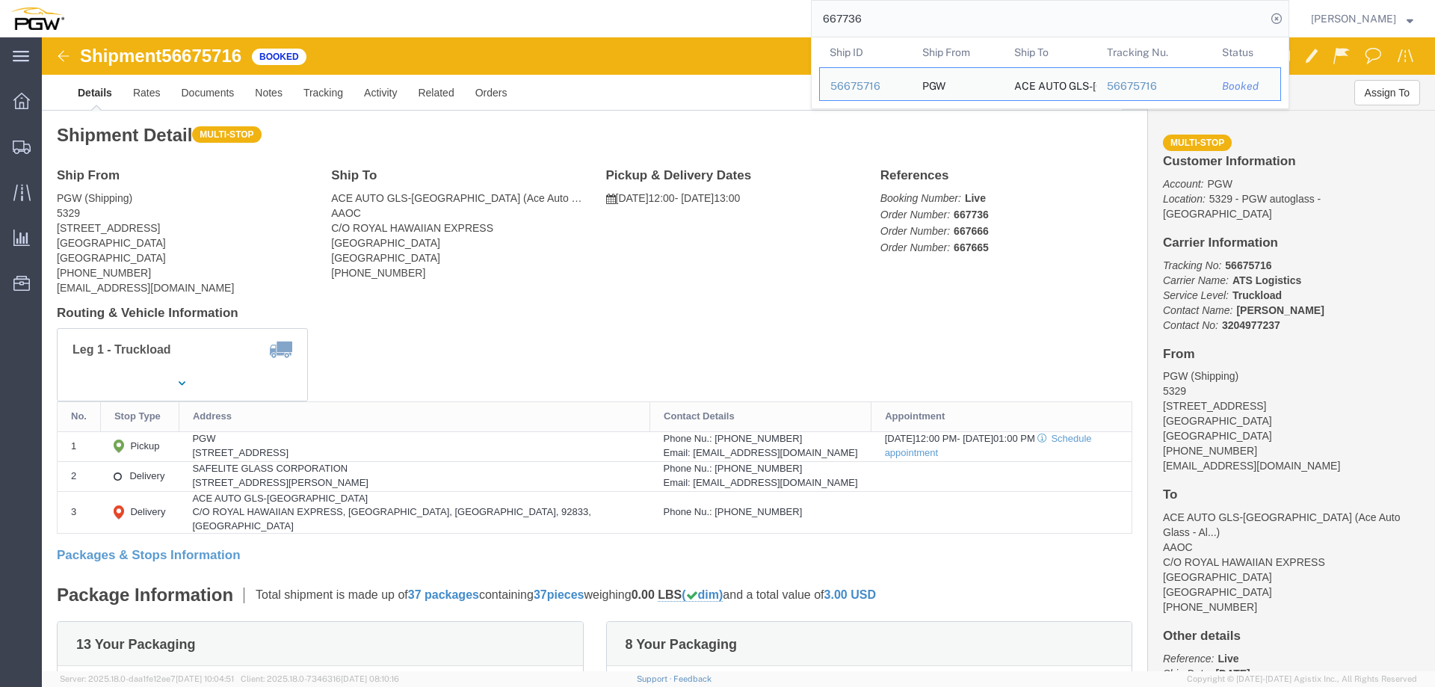
click at [883, 9] on input "667736" at bounding box center [1038, 19] width 454 height 36
paste input "625"
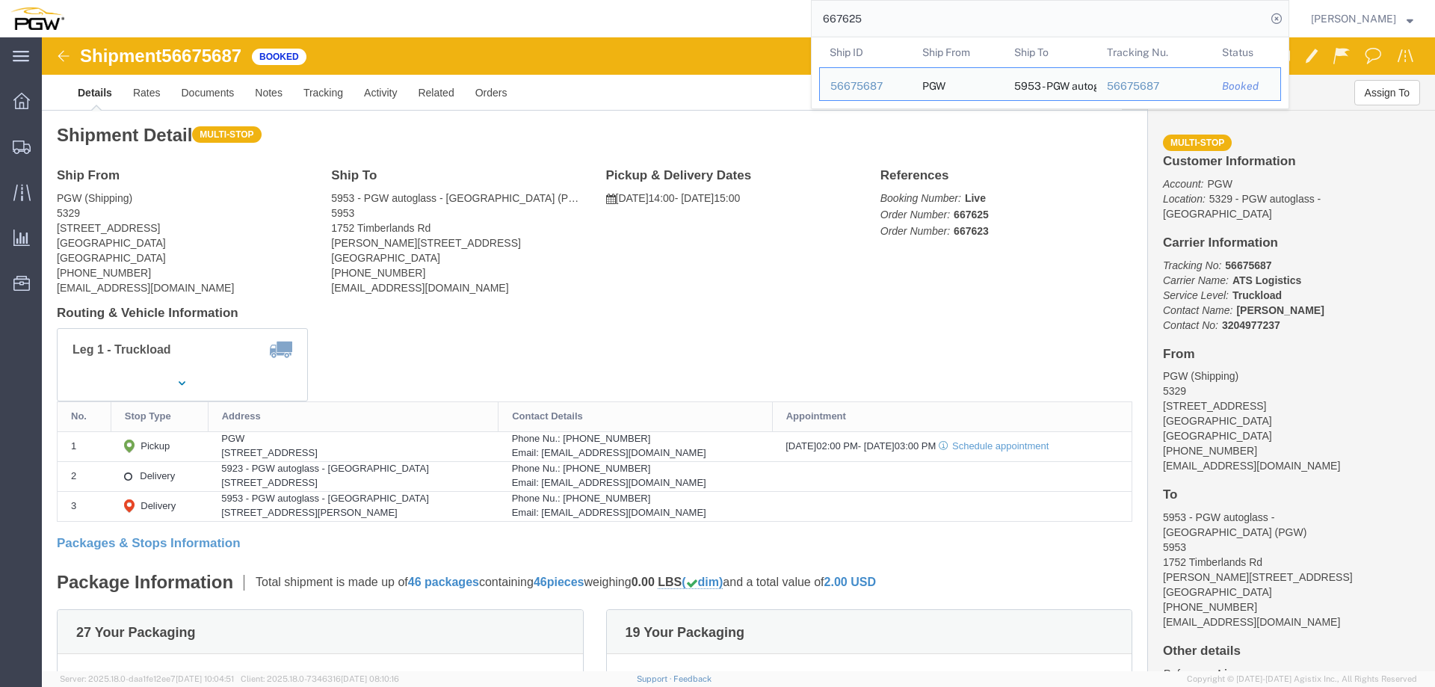
click at [894, 21] on input "667625" at bounding box center [1038, 19] width 454 height 36
paste input "810"
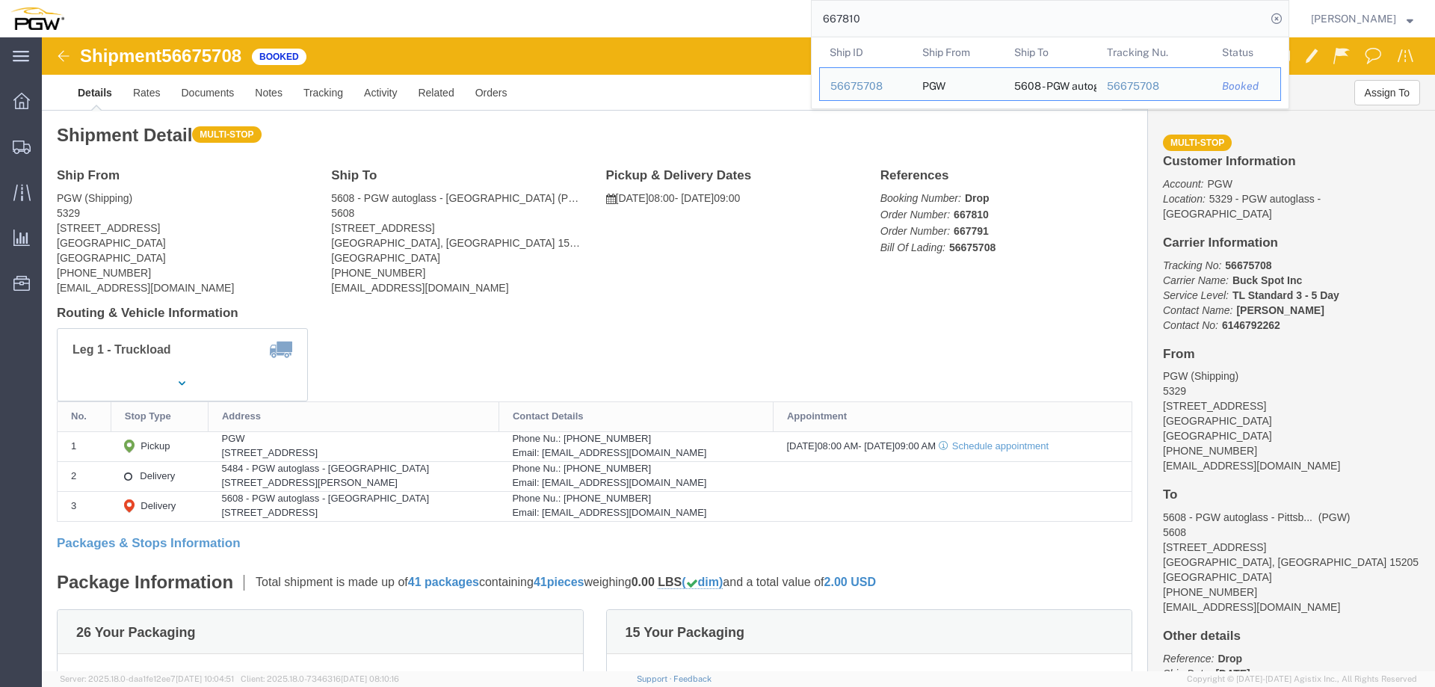
click at [867, 14] on input "667810" at bounding box center [1038, 19] width 454 height 36
paste input "627"
click at [1005, 16] on input "667627" at bounding box center [1038, 19] width 454 height 36
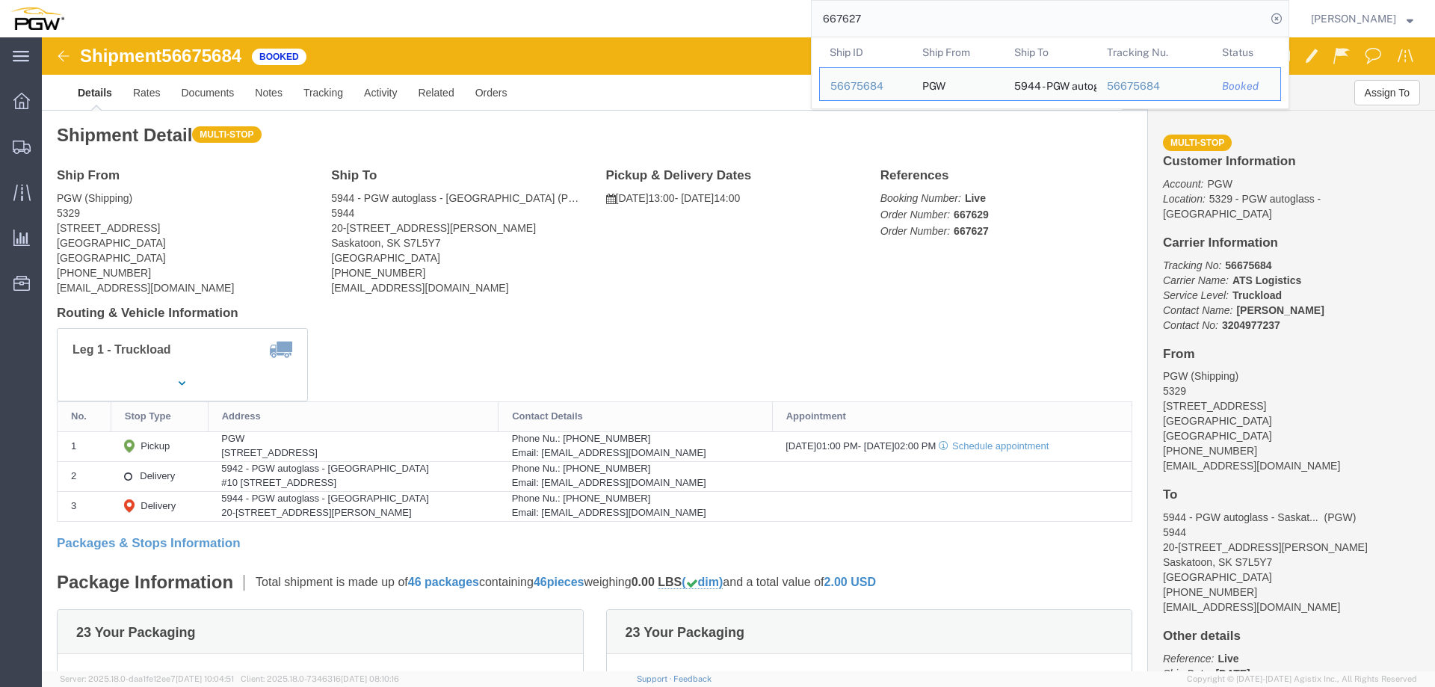
paste input "99"
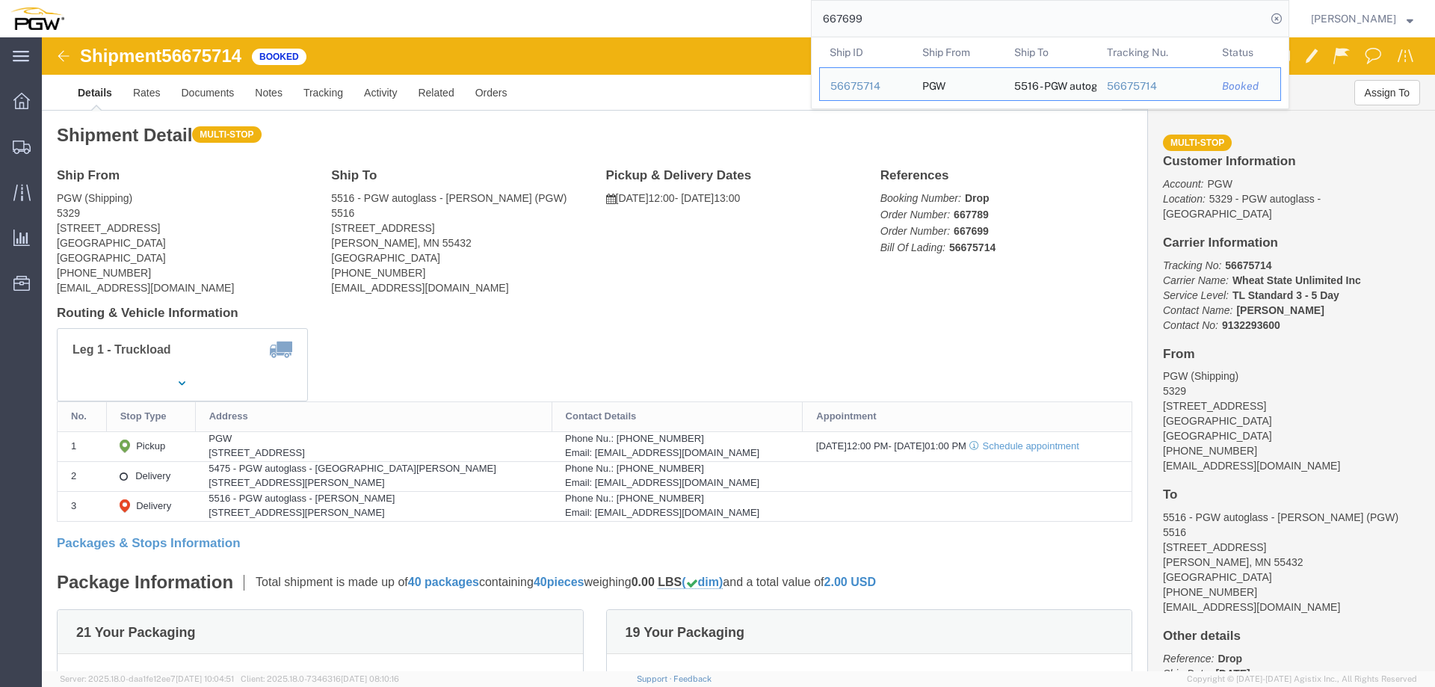
click at [926, 4] on input "667699" at bounding box center [1038, 19] width 454 height 36
paste input "703"
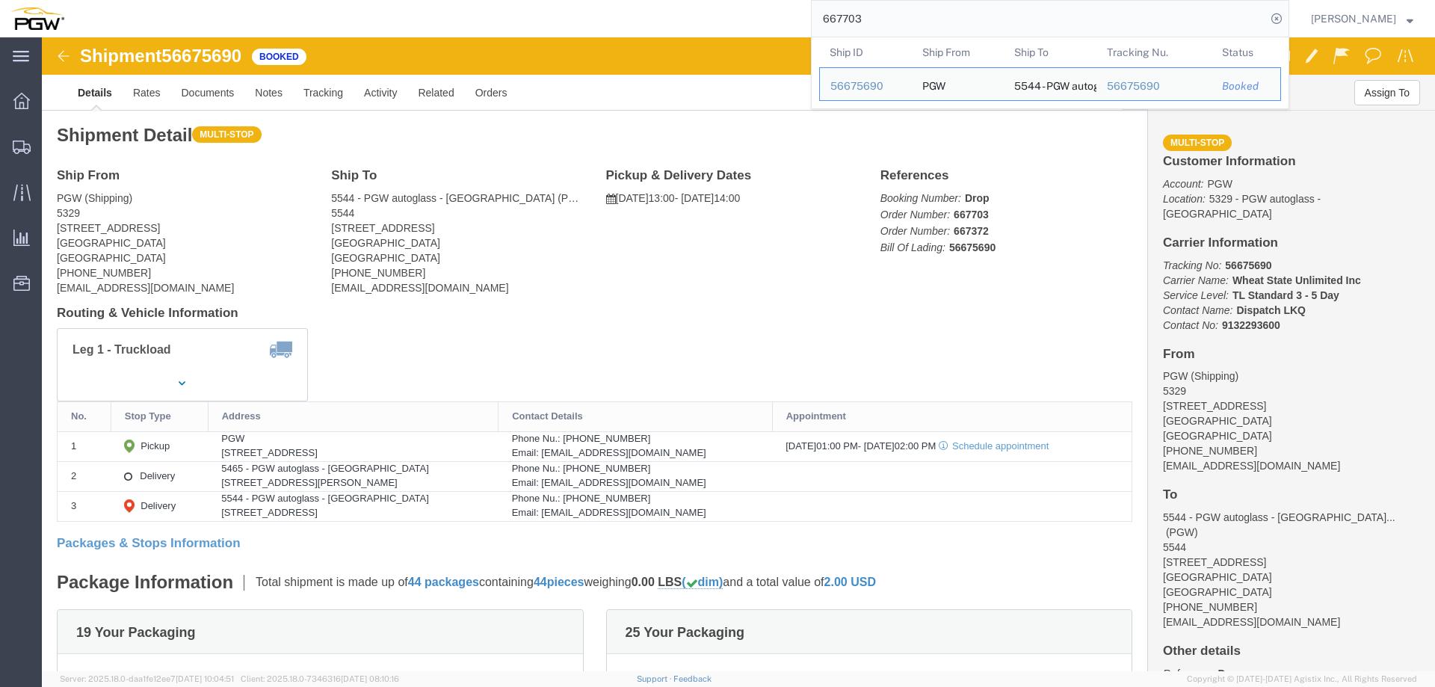
click at [883, 14] on input "667703" at bounding box center [1038, 19] width 454 height 36
paste input "387"
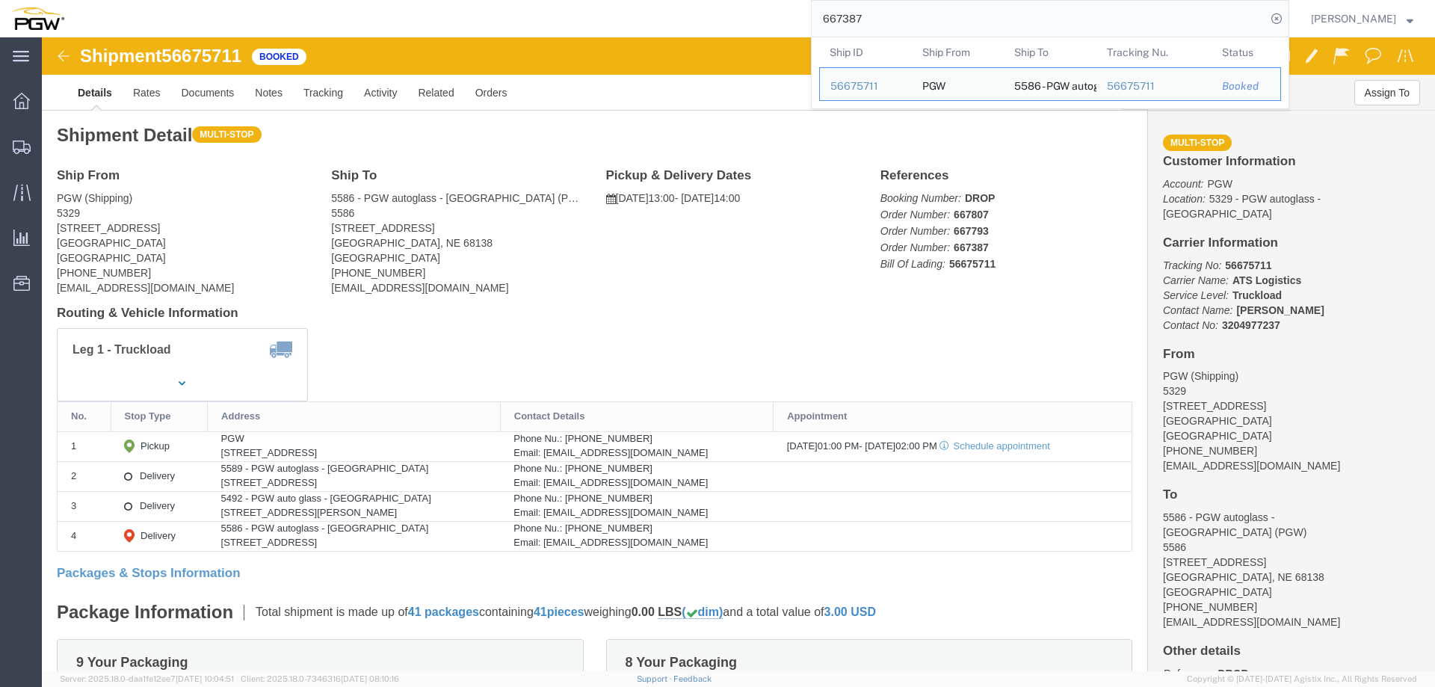
click at [898, 15] on input "667387" at bounding box center [1038, 19] width 454 height 36
paste input "704"
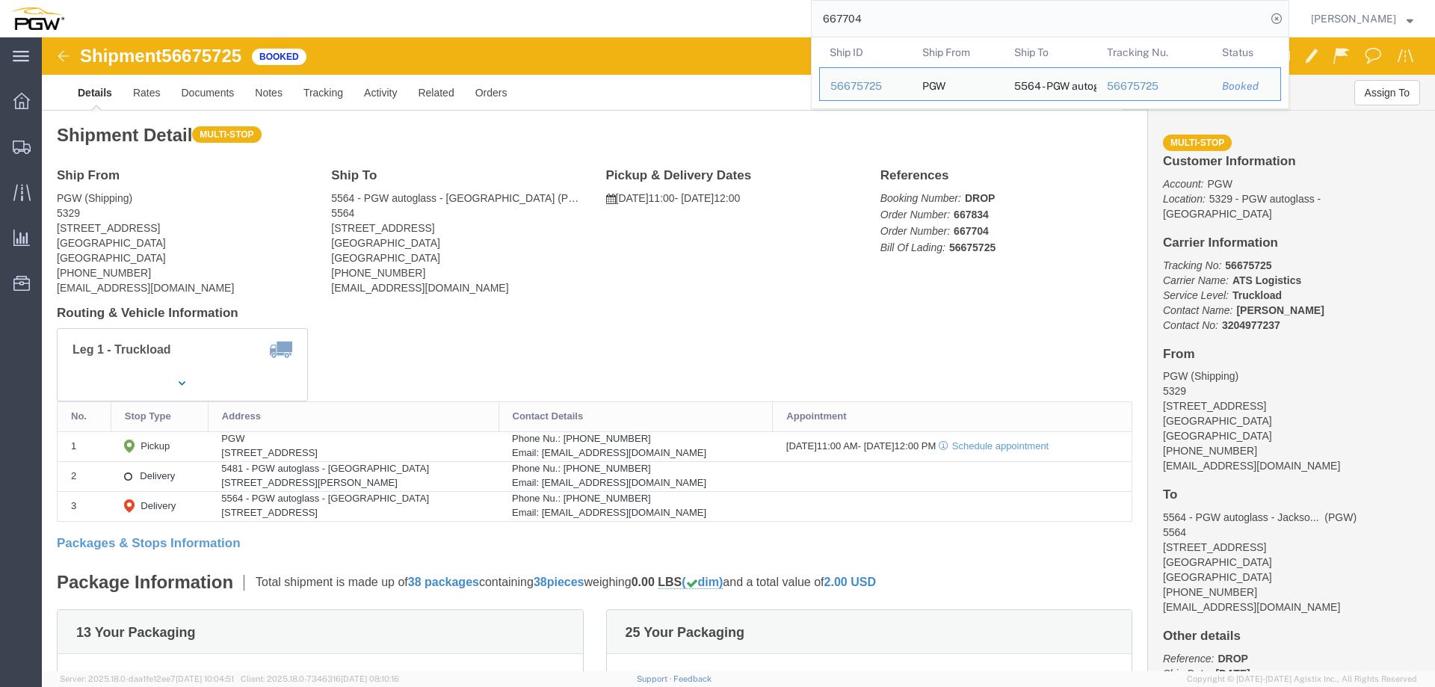
click at [887, 15] on input "667704" at bounding box center [1038, 19] width 454 height 36
paste input "83"
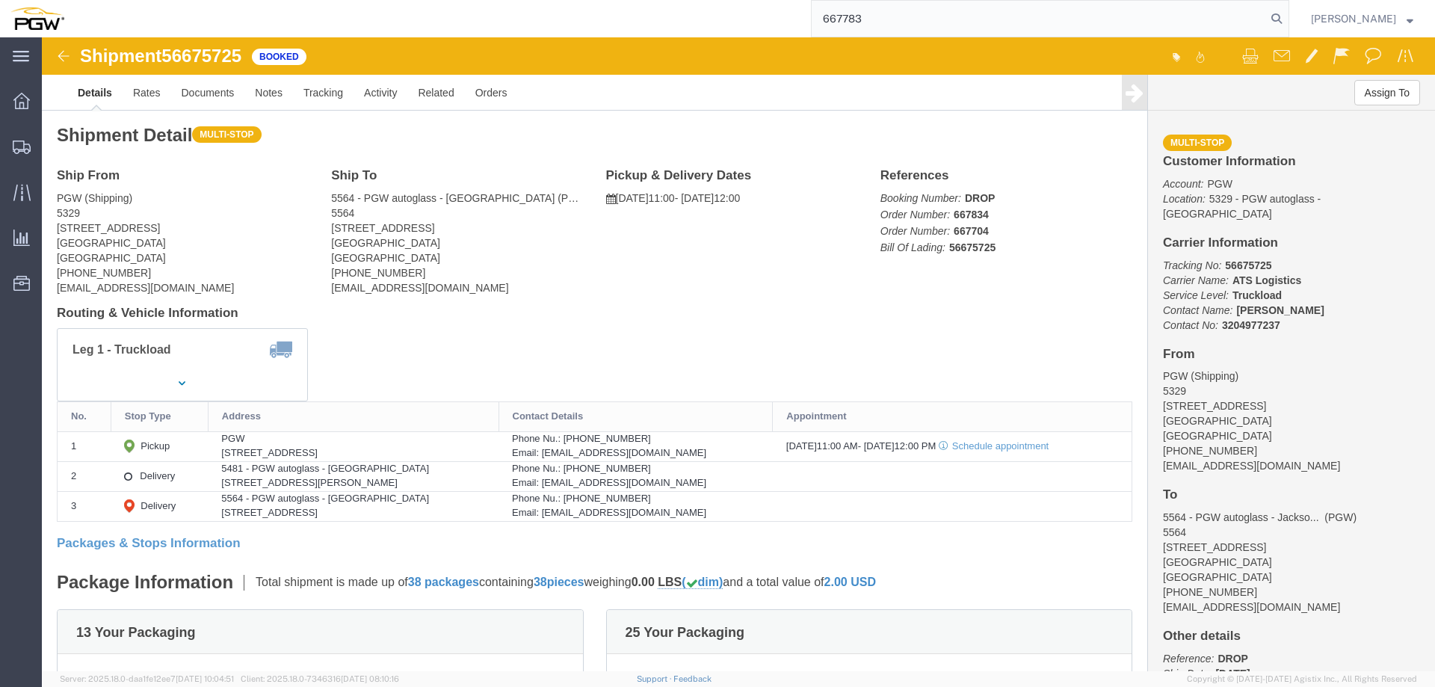
type input "667783"
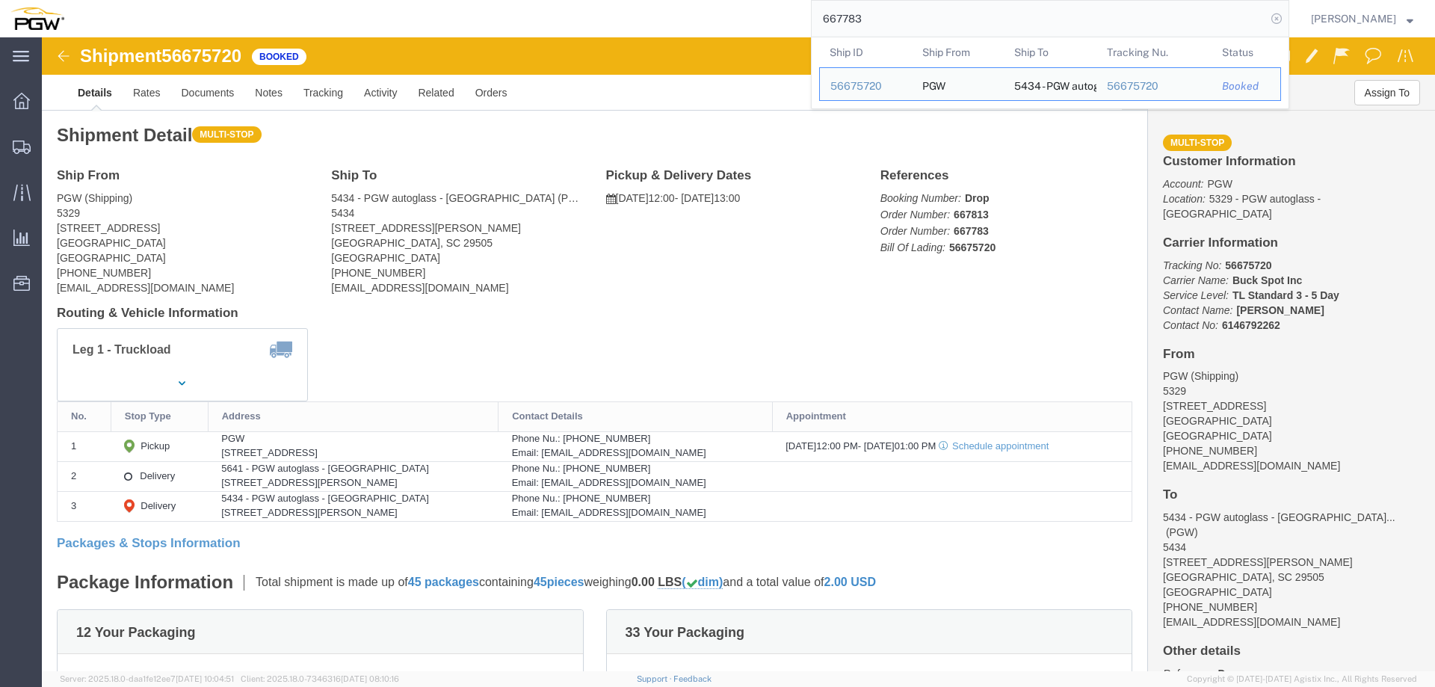
click at [1287, 16] on icon at bounding box center [1276, 18] width 21 height 21
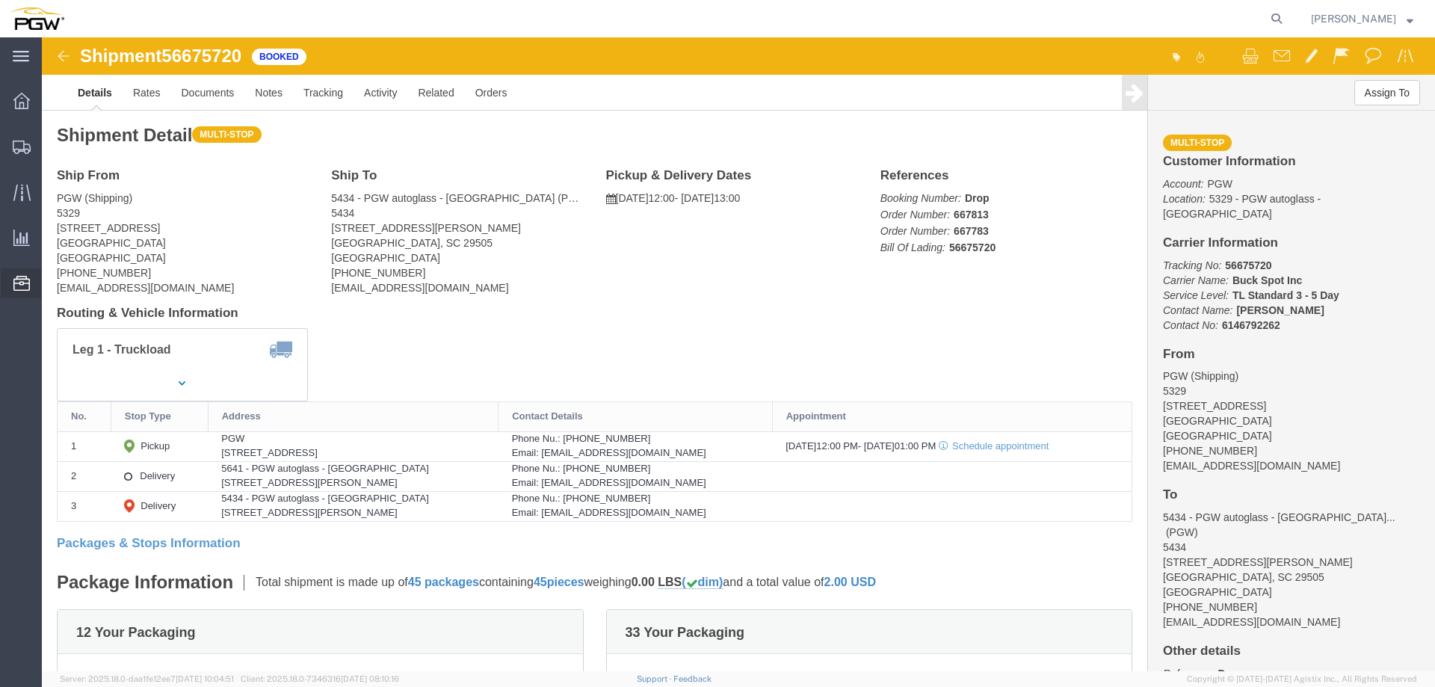
click at [0, 0] on span "Location Appointment" at bounding box center [0, 0] width 0 height 0
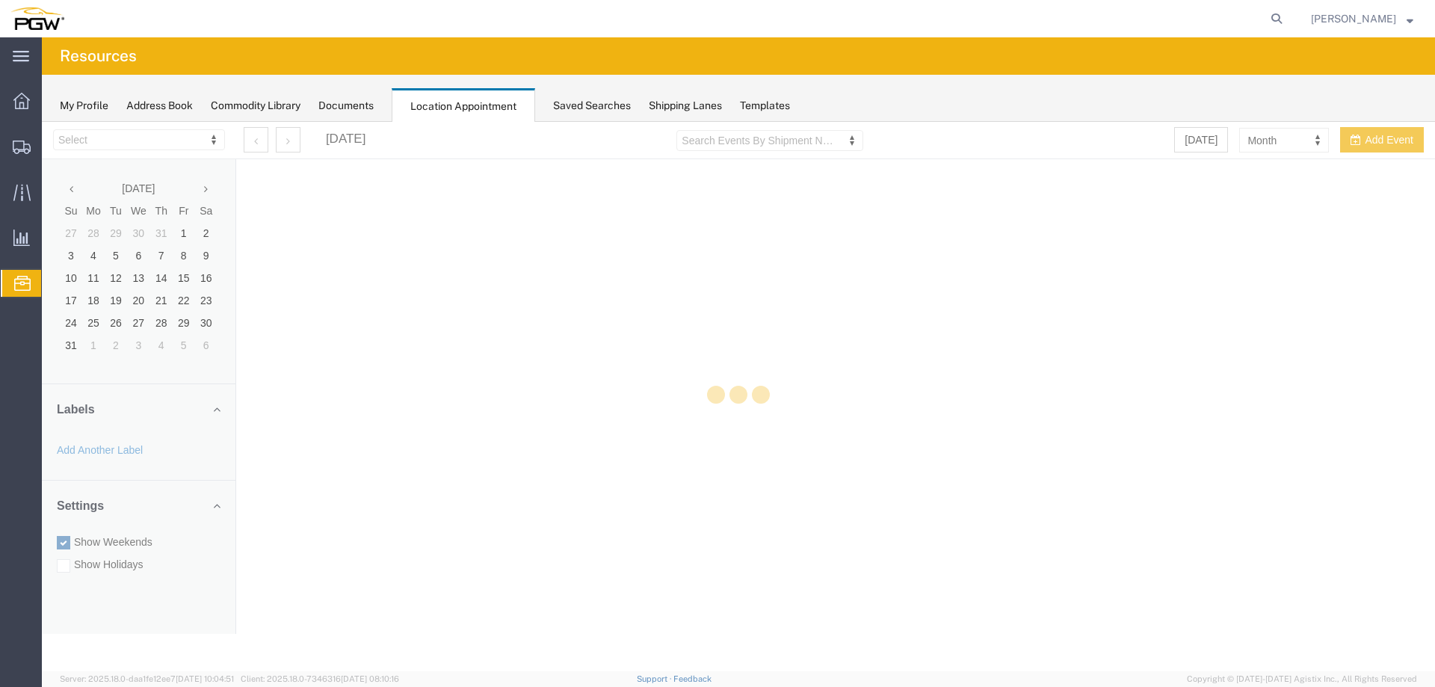
select select "28253"
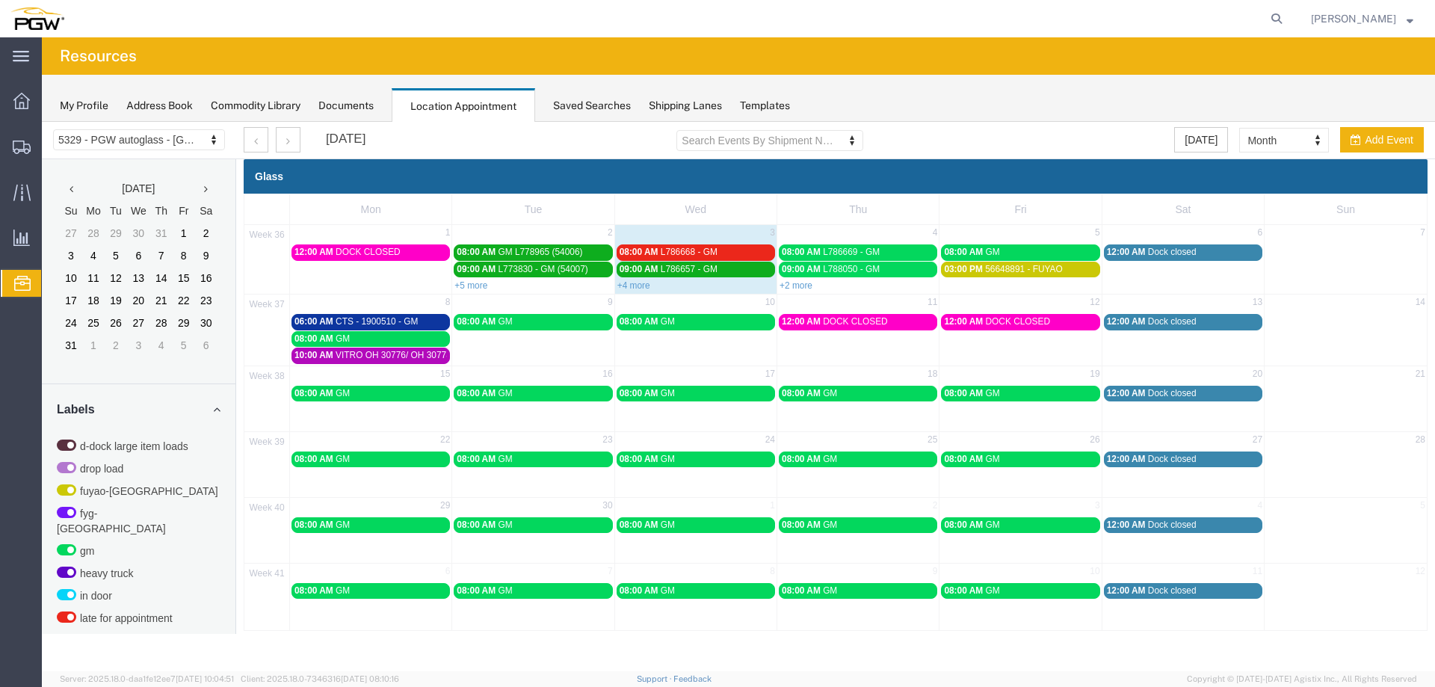
click at [416, 422] on div "38 15 16 17 18 19 20 21 08:00 AM GM 08:00 AM GM 08:00 AM GM 08:00 AM GM 08:00 A…" at bounding box center [835, 398] width 1182 height 66
select select "1"
select select
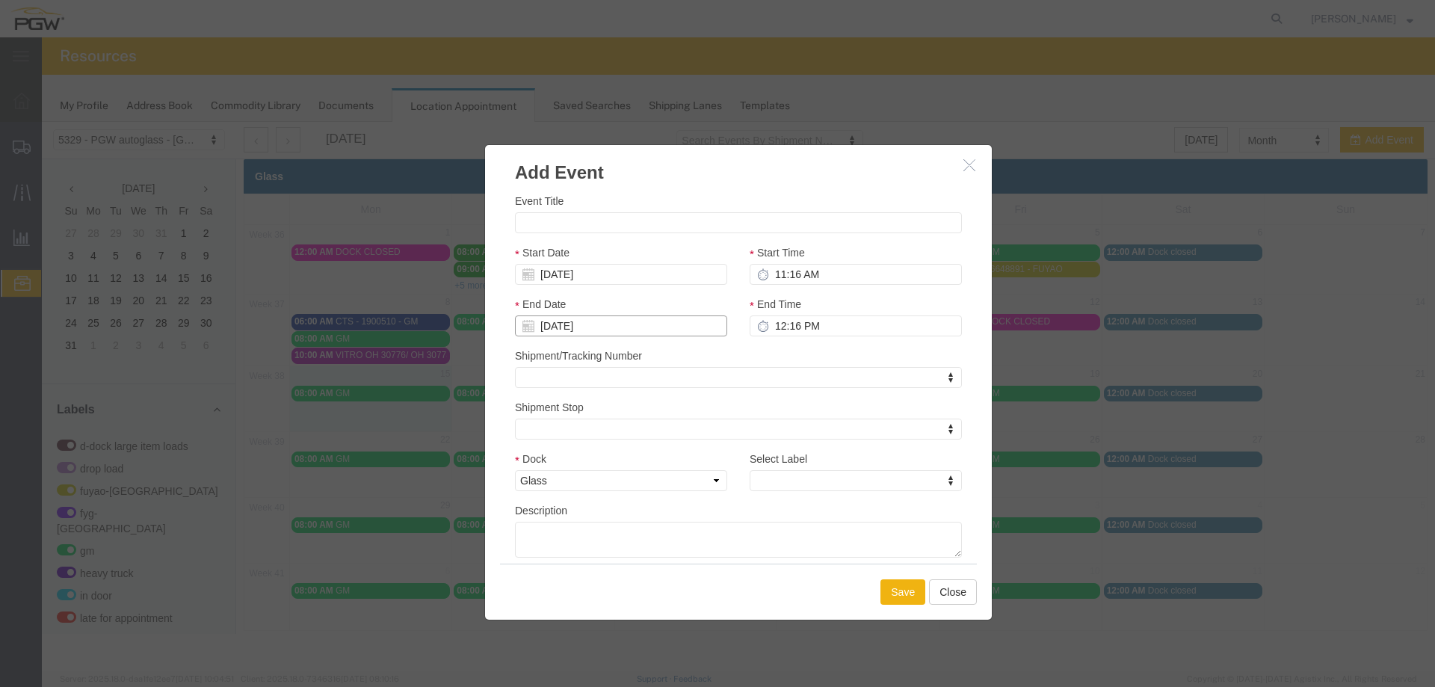
click at [561, 326] on input "[DATE]" at bounding box center [621, 325] width 212 height 21
click at [631, 436] on td "19" at bounding box center [638, 441] width 22 height 22
type input "[DATE]"
click at [777, 327] on input "12:16 PM" at bounding box center [855, 325] width 212 height 21
click at [773, 276] on input "11:16 AM" at bounding box center [855, 274] width 212 height 21
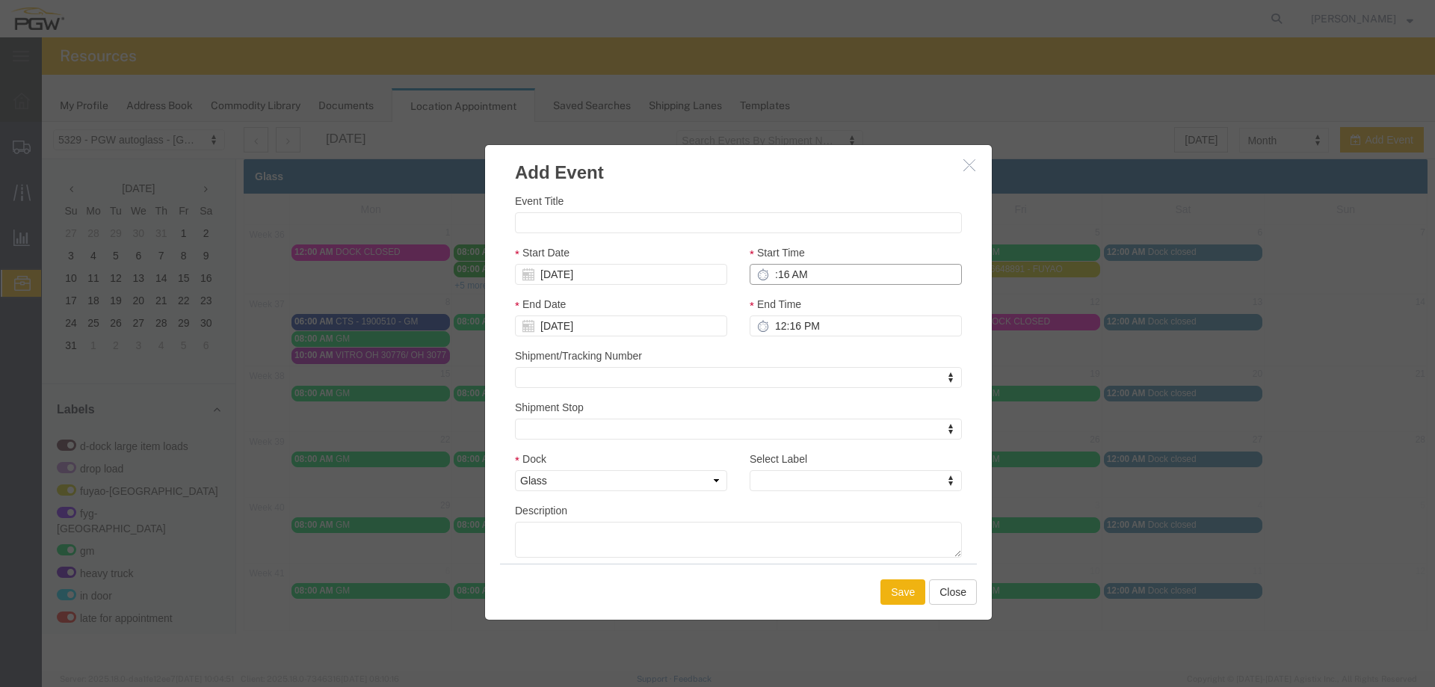
type input "9:16 AM"
type input "10:16 AM"
type input "9:00 AM"
type input "10:00 AM"
type input "9:00 AM"
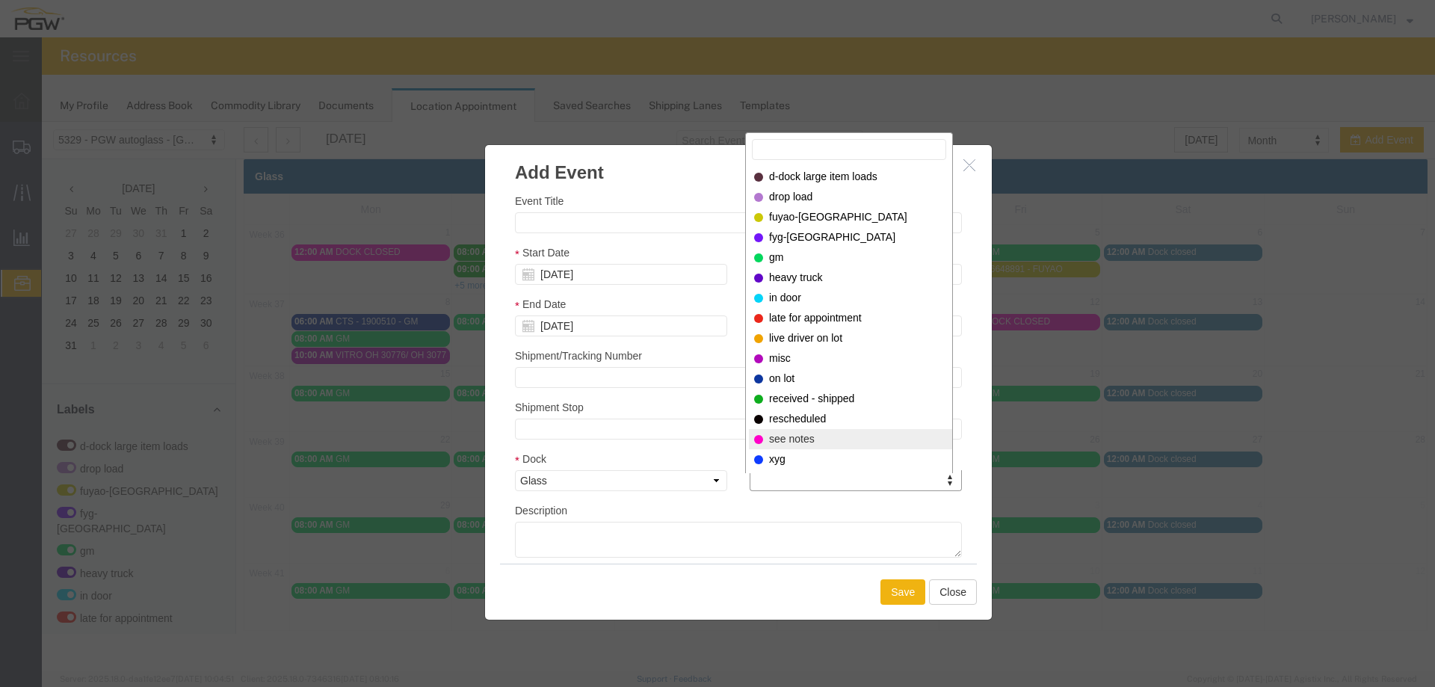
select select "320"
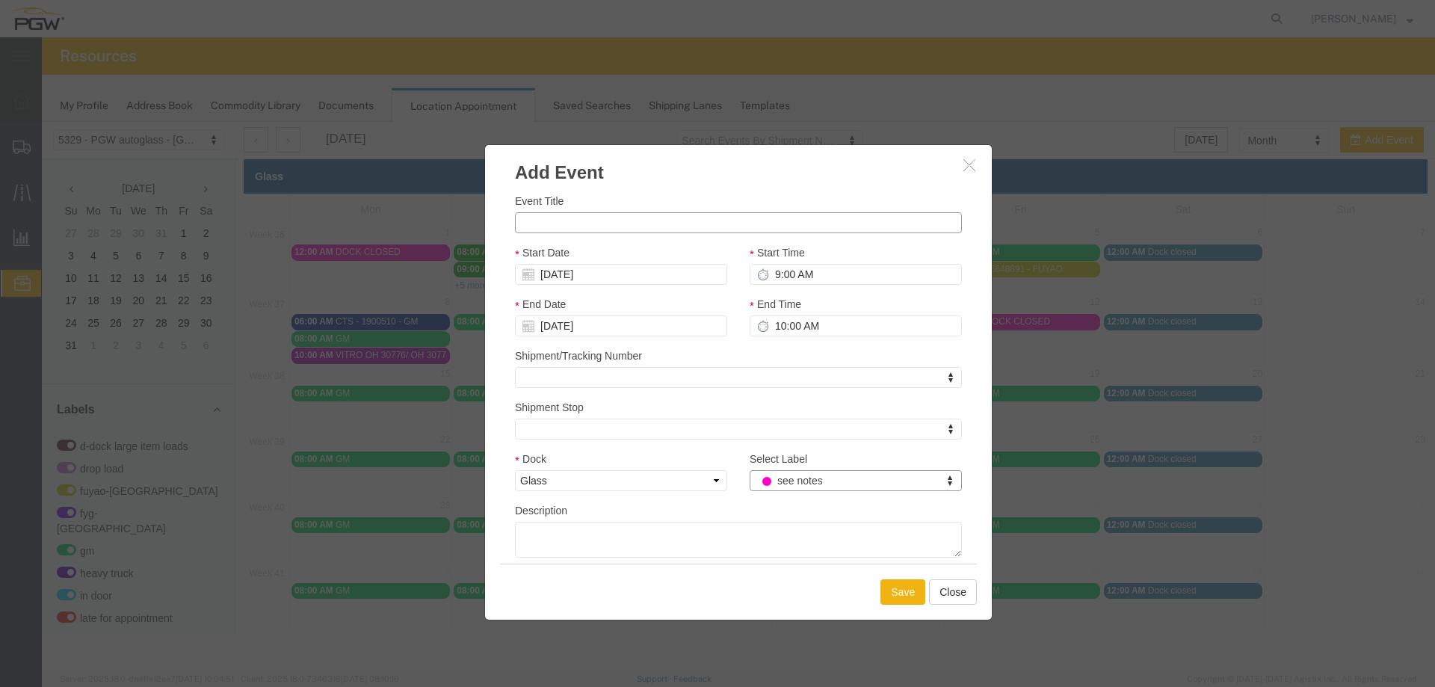
click at [682, 224] on input "Event Title" at bounding box center [738, 222] width 447 height 21
type input "ONLY SCHEDULE GM"
click at [672, 527] on textarea "Description" at bounding box center [738, 540] width 447 height 36
type textarea "PER [PERSON_NAME] ONLY SCHEDULE GM SHIPMENTS FOR THIS WEEK"
click at [891, 587] on button "Save" at bounding box center [902, 591] width 45 height 25
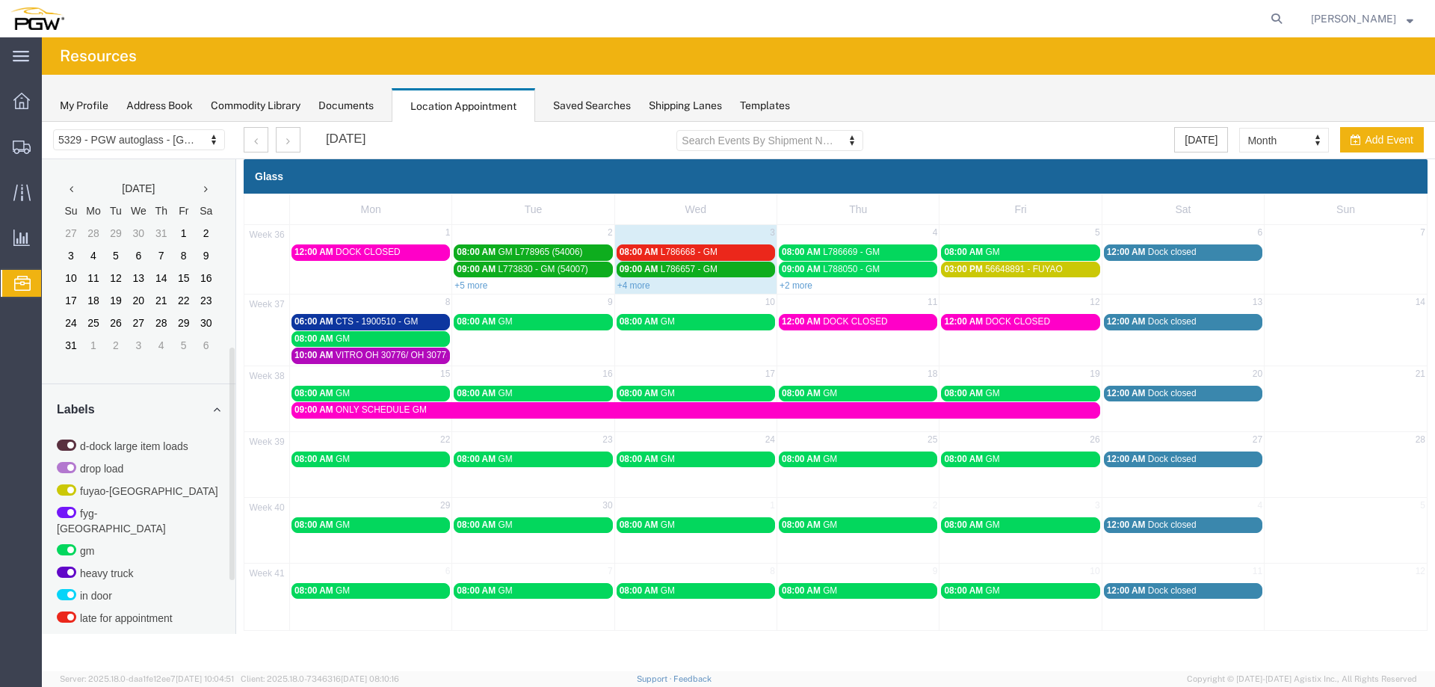
scroll to position [386, 0]
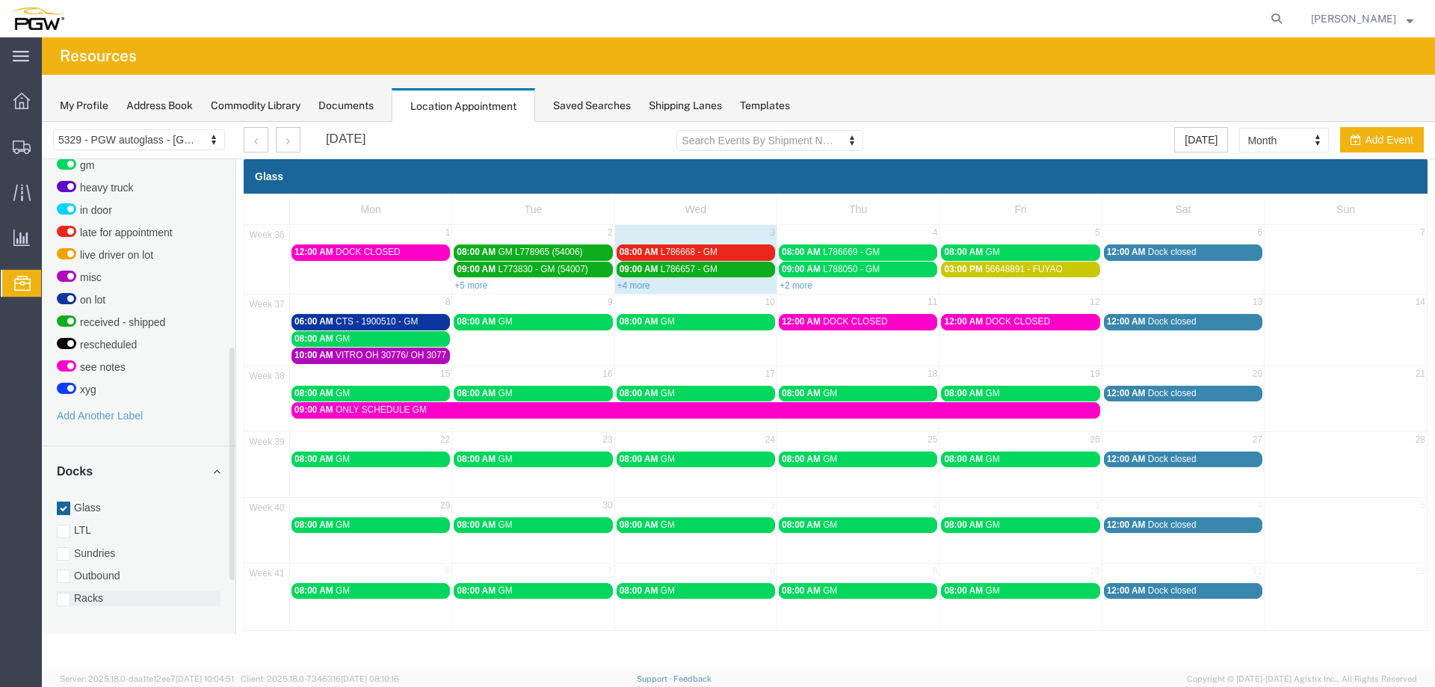
click at [78, 590] on label "Racks" at bounding box center [139, 597] width 164 height 15
click at [42, 122] on input "Racks" at bounding box center [42, 122] width 0 height 0
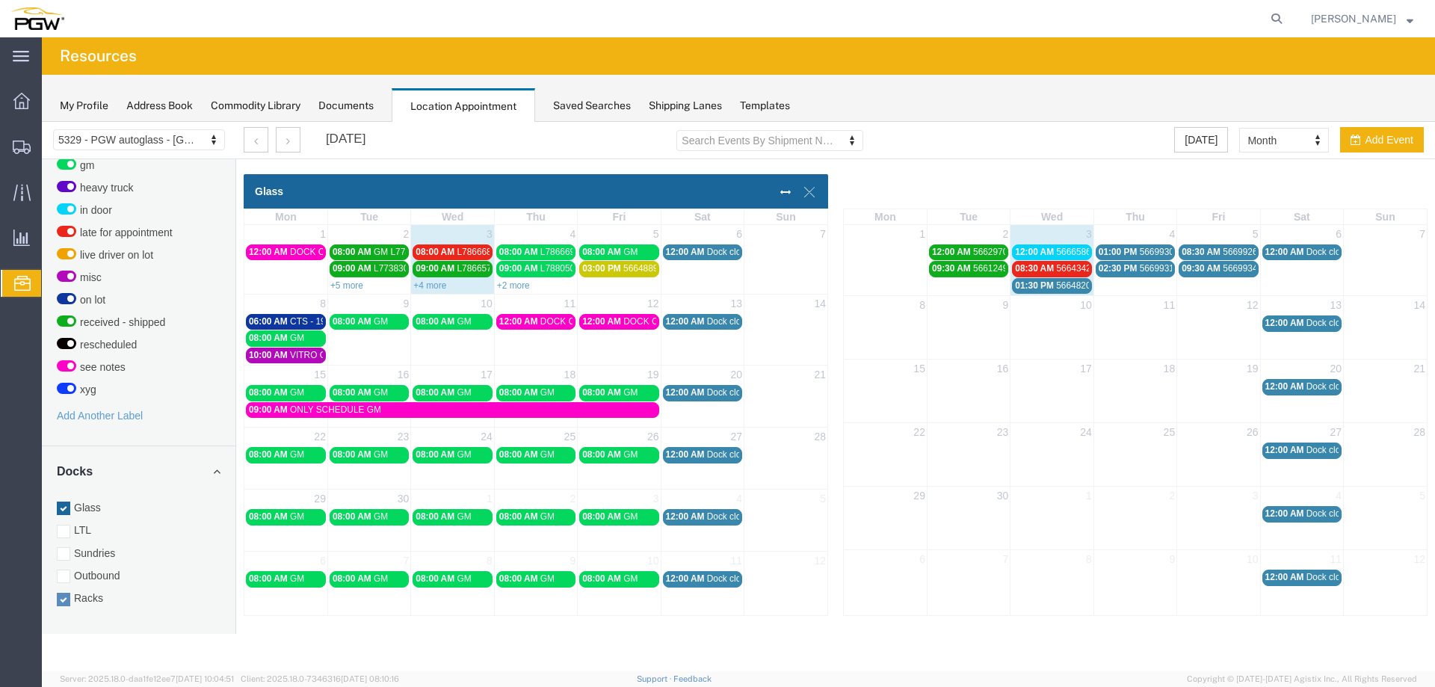
click at [1081, 285] on span "56648201 - [GEOGRAPHIC_DATA] / [GEOGRAPHIC_DATA]" at bounding box center [1176, 285] width 240 height 10
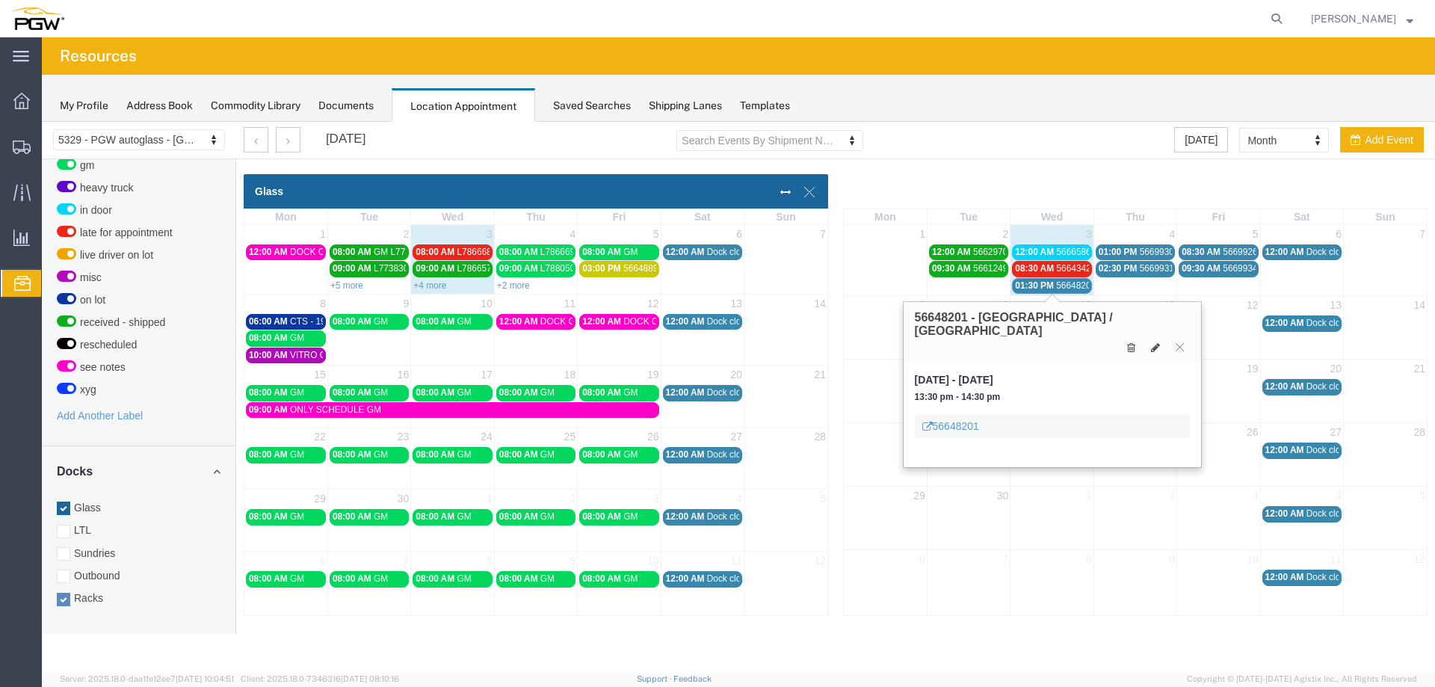
click at [1081, 285] on span "56648201 - [GEOGRAPHIC_DATA] / [GEOGRAPHIC_DATA]" at bounding box center [1176, 285] width 240 height 10
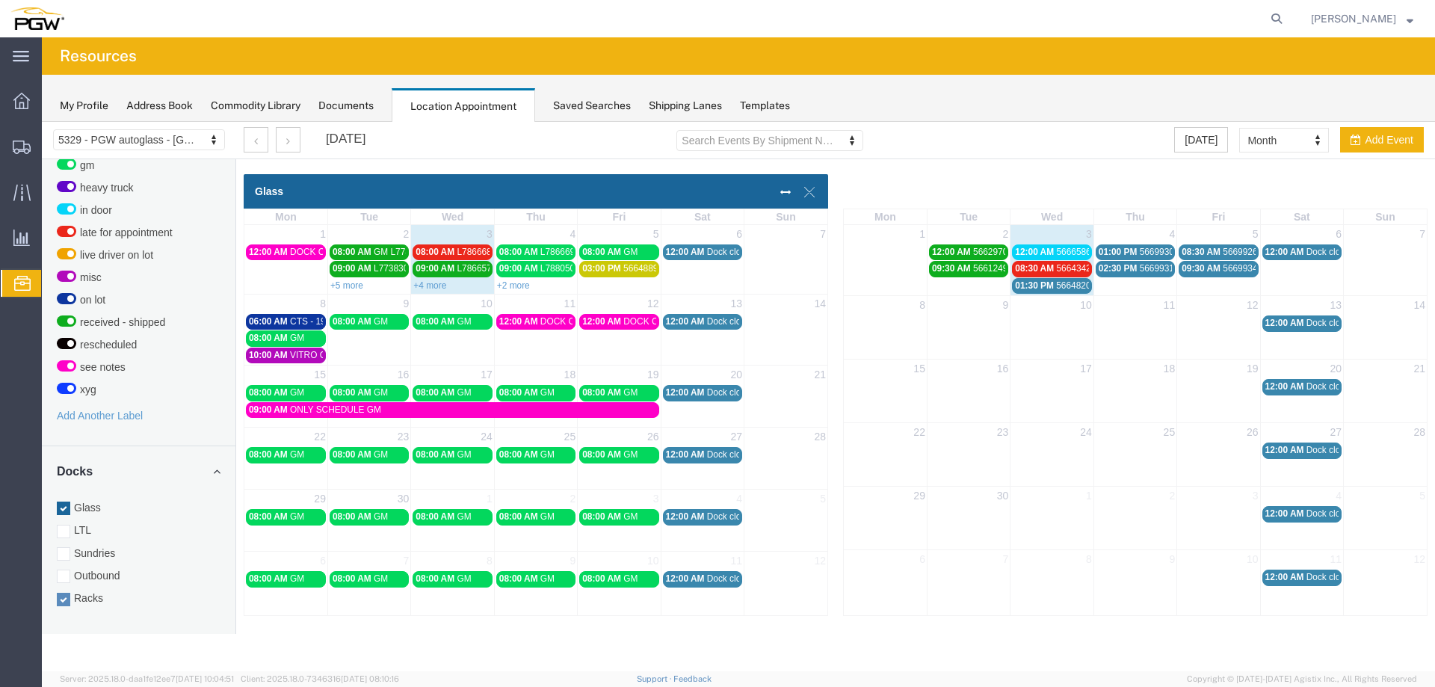
click at [1116, 266] on span "02:30 PM" at bounding box center [1117, 268] width 39 height 10
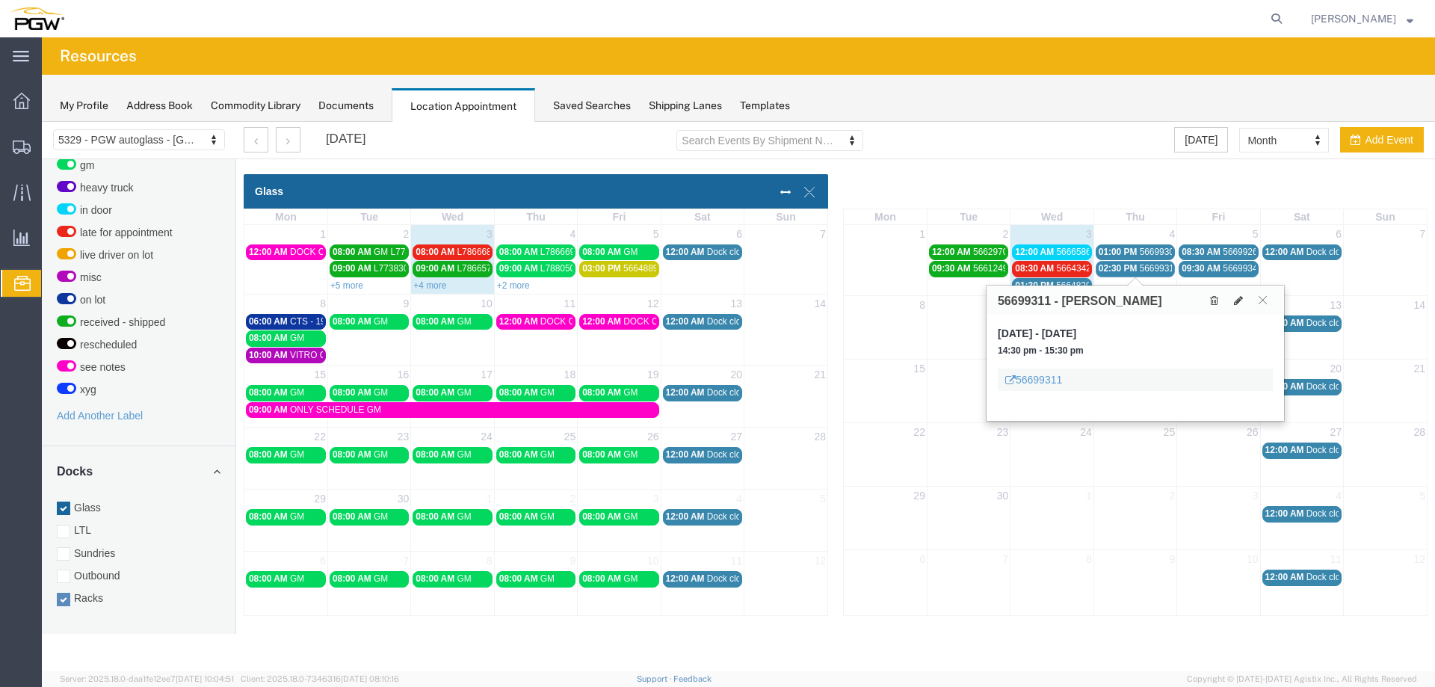
click at [1130, 267] on span "02:30 PM" at bounding box center [1117, 268] width 39 height 10
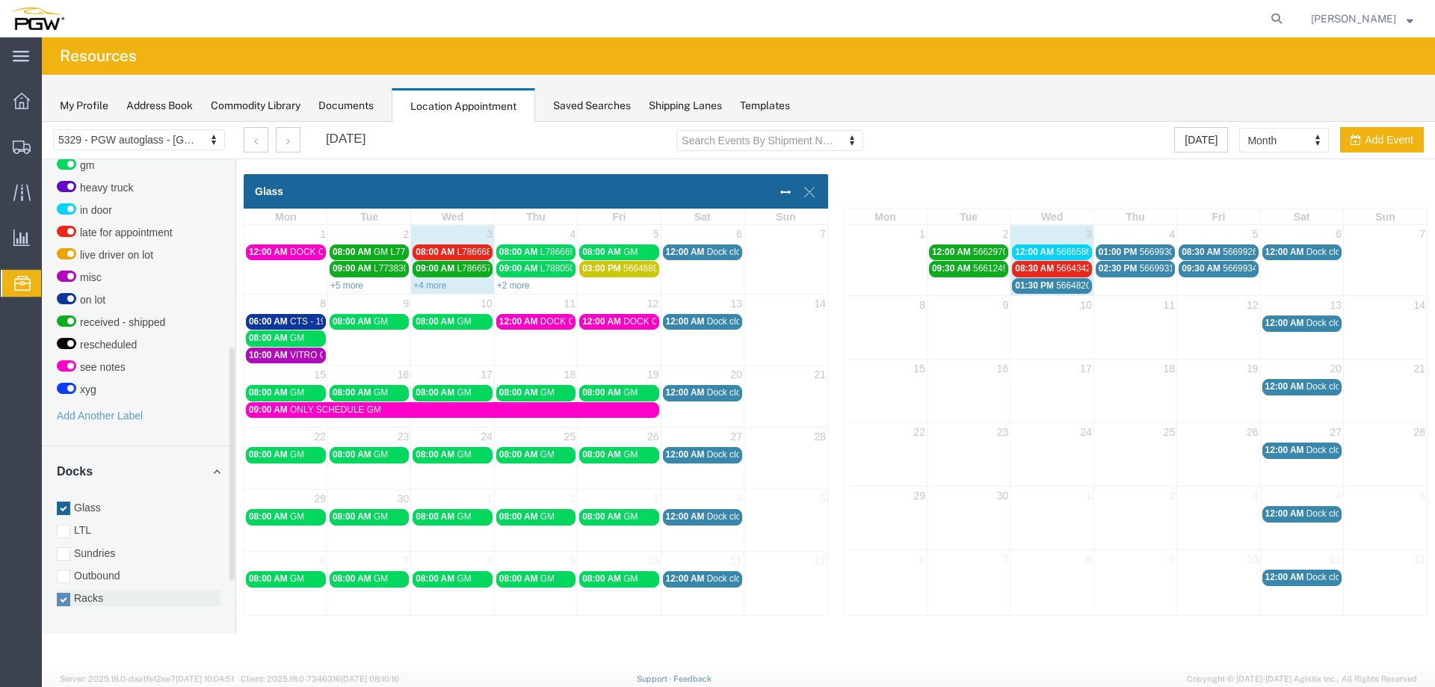
click at [93, 590] on label "Racks" at bounding box center [139, 597] width 164 height 15
click at [42, 122] on input "Racks" at bounding box center [42, 122] width 0 height 0
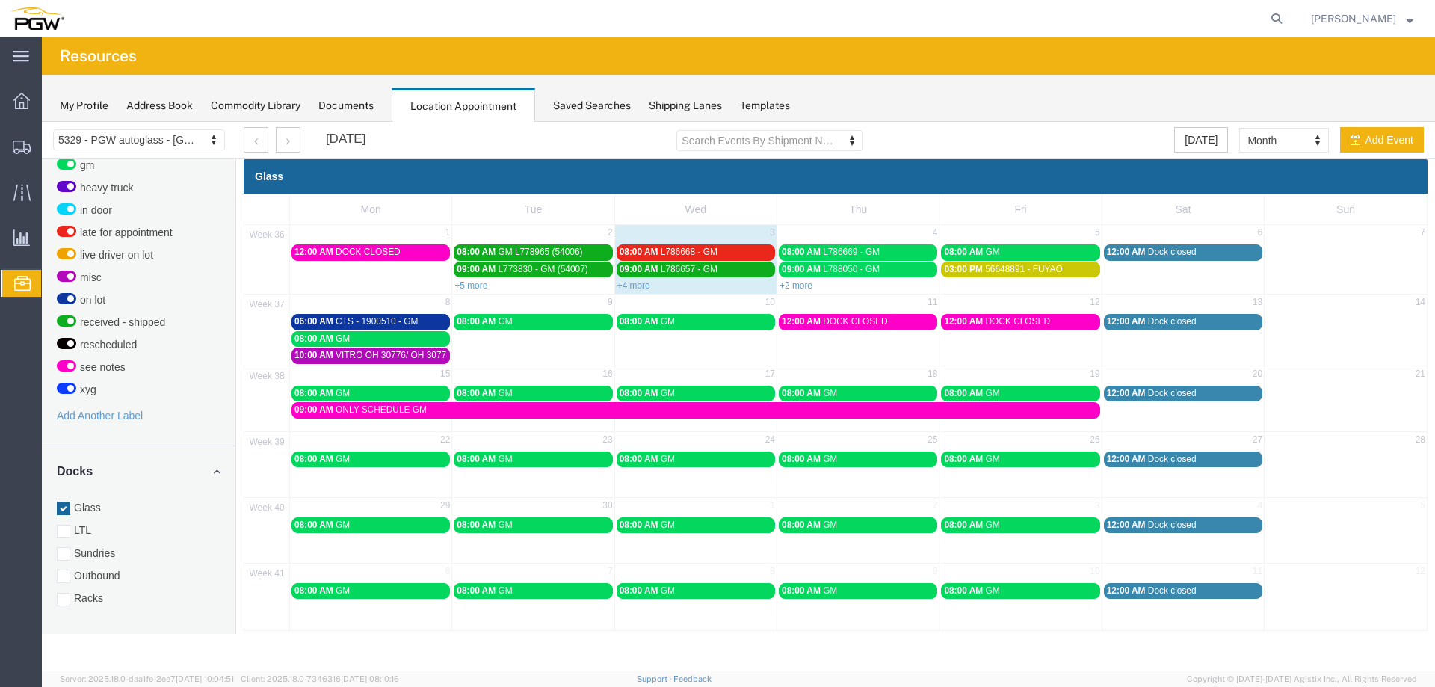
click at [866, 322] on span "DOCK CLOSED" at bounding box center [855, 321] width 65 height 10
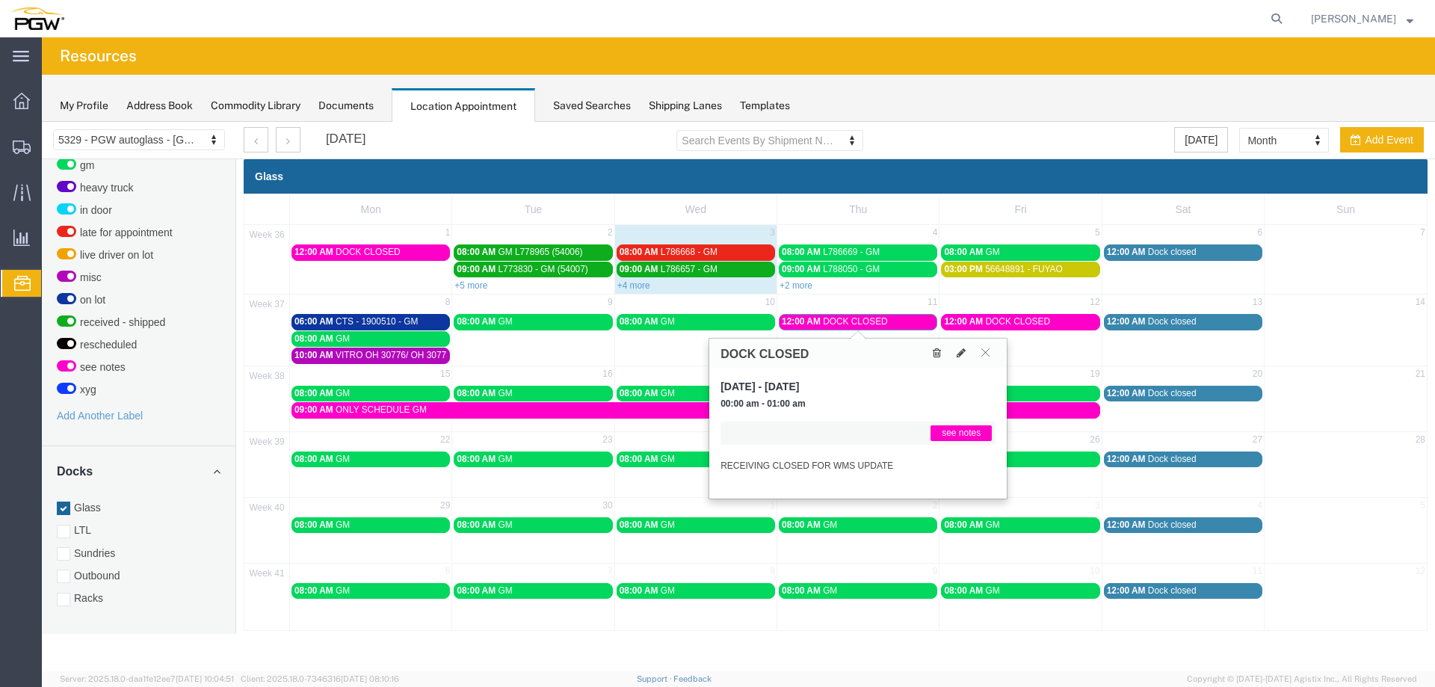
click at [941, 351] on button at bounding box center [936, 353] width 20 height 16
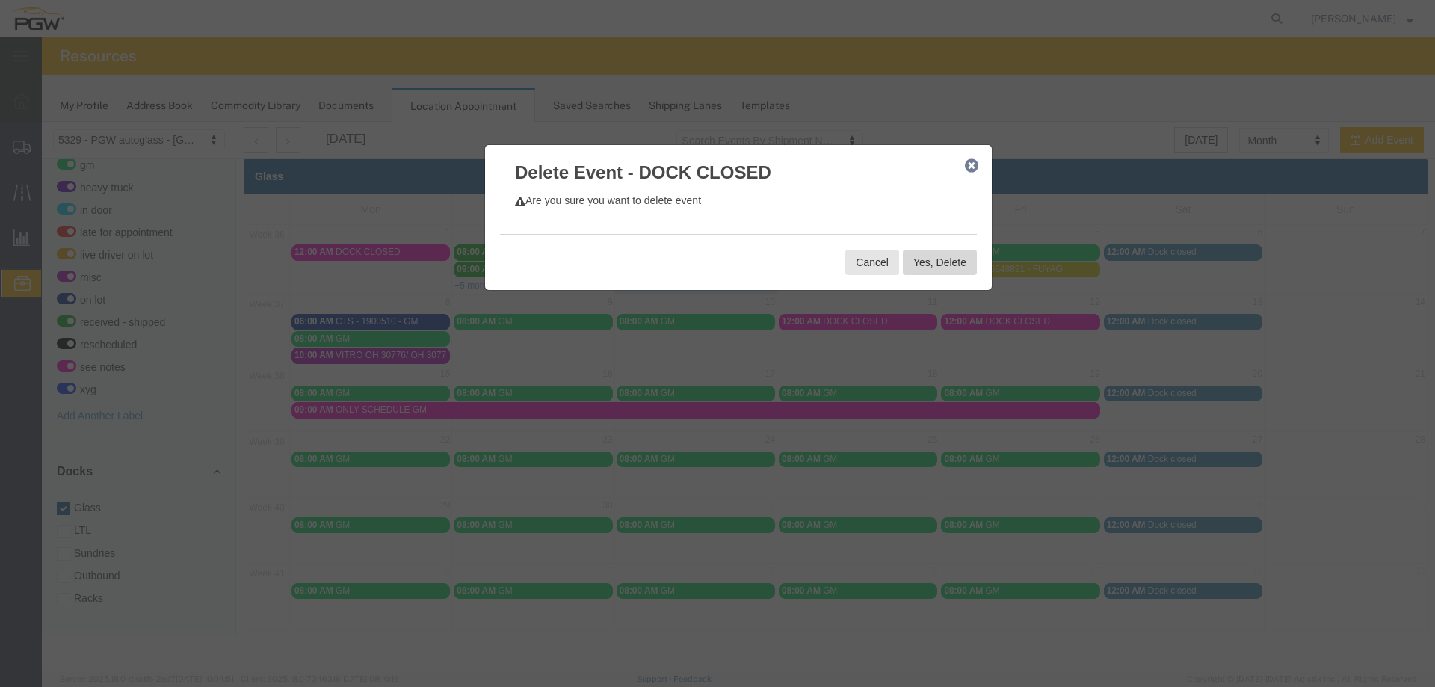
click at [942, 259] on button "Yes, Delete" at bounding box center [940, 262] width 74 height 25
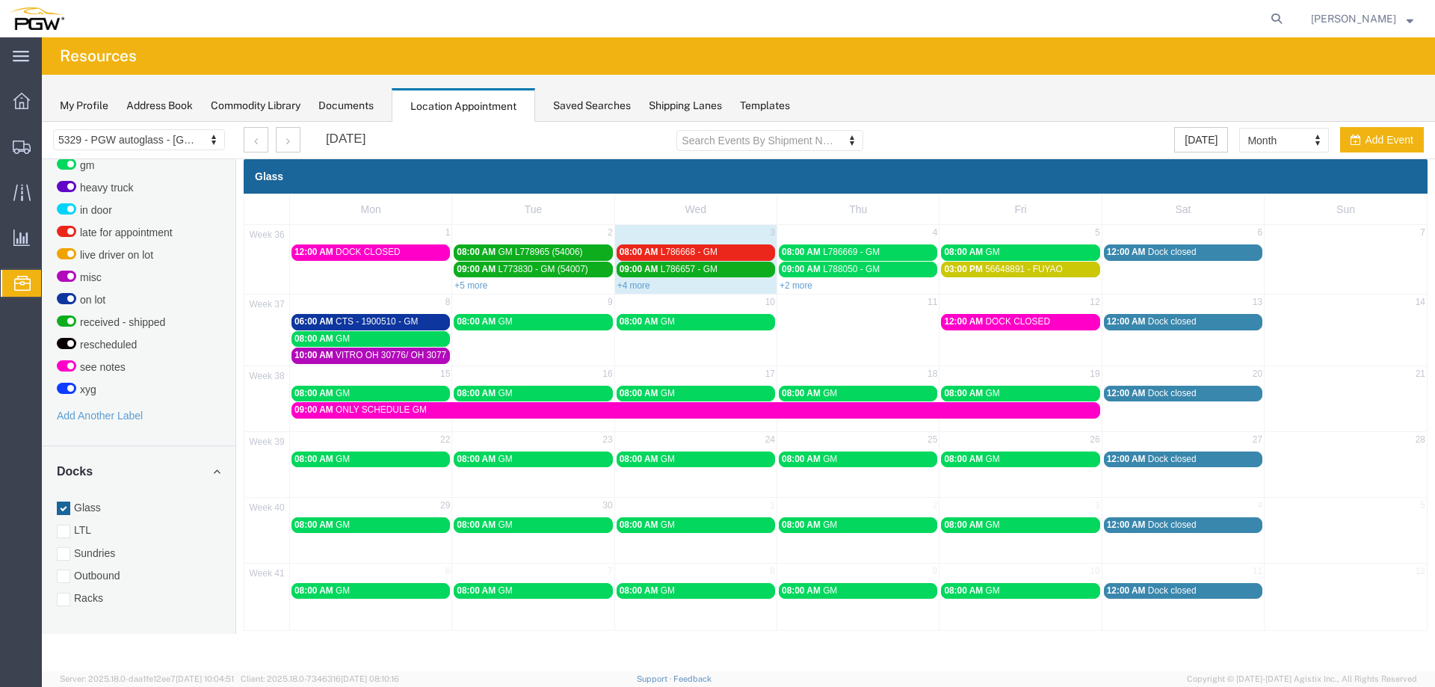
click at [971, 321] on span "12:00 AM" at bounding box center [963, 321] width 39 height 10
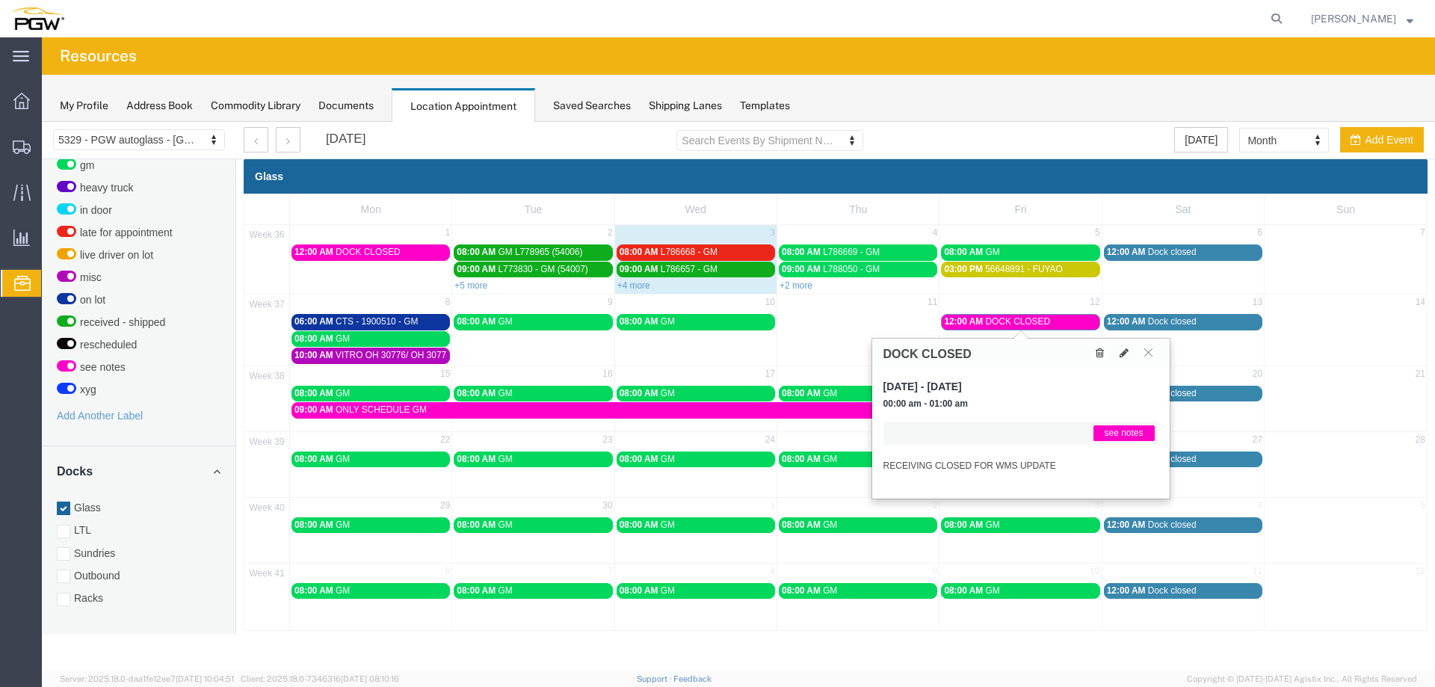
click at [1091, 350] on button at bounding box center [1099, 353] width 20 height 16
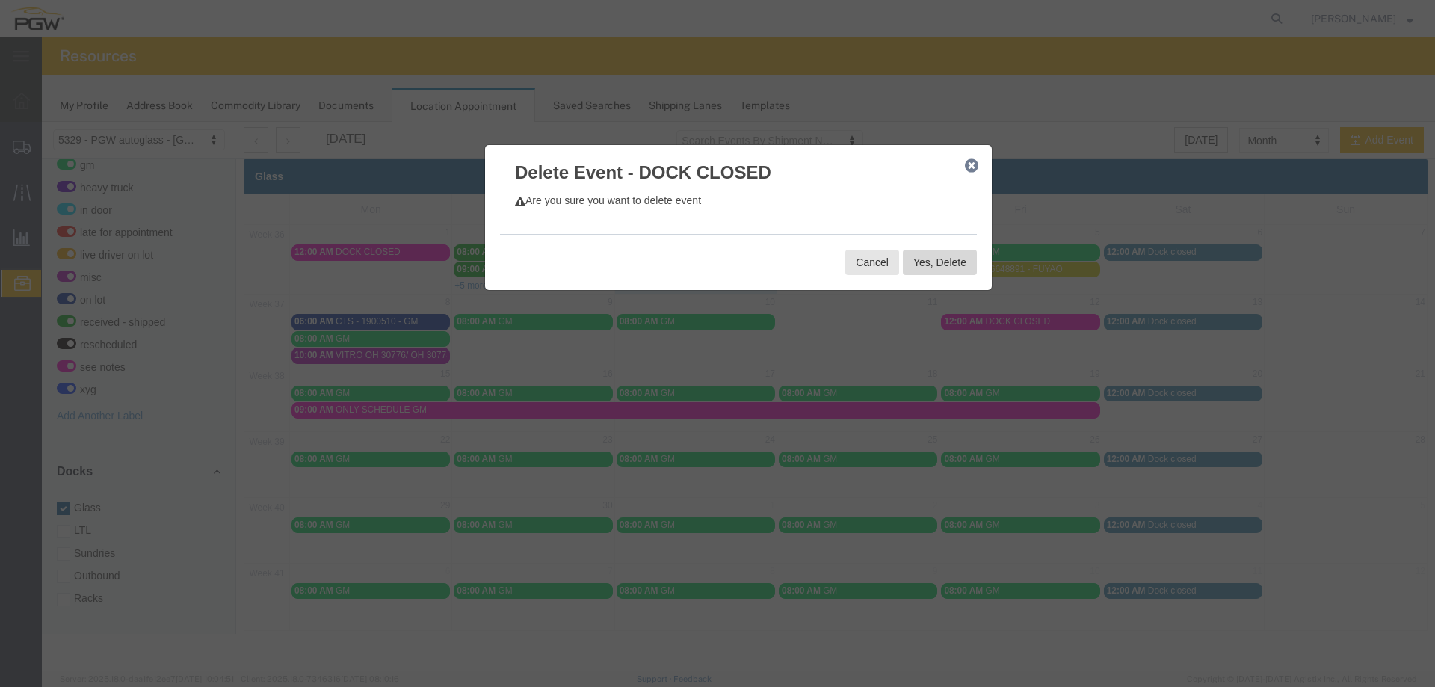
click at [959, 270] on button "Yes, Delete" at bounding box center [940, 262] width 74 height 25
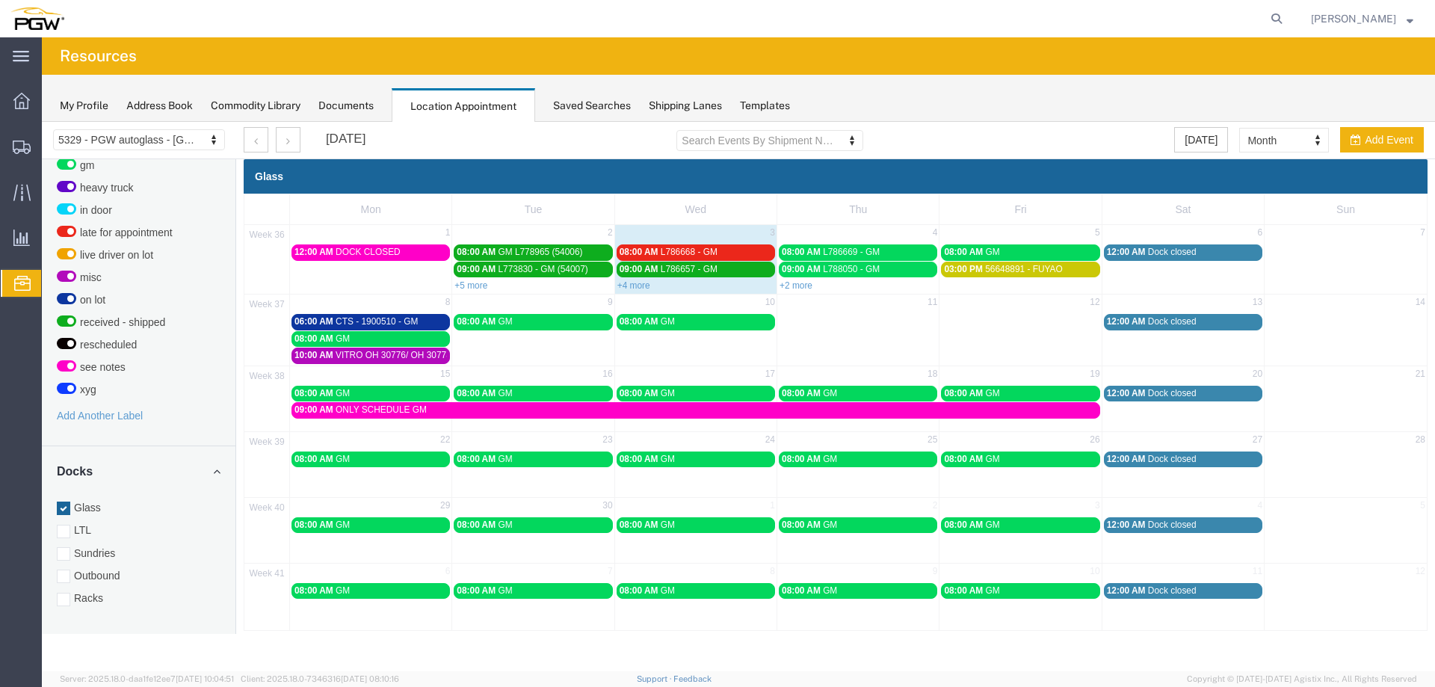
click at [557, 415] on div "09:00 AM ONLY SCHEDULE GM" at bounding box center [695, 409] width 802 height 11
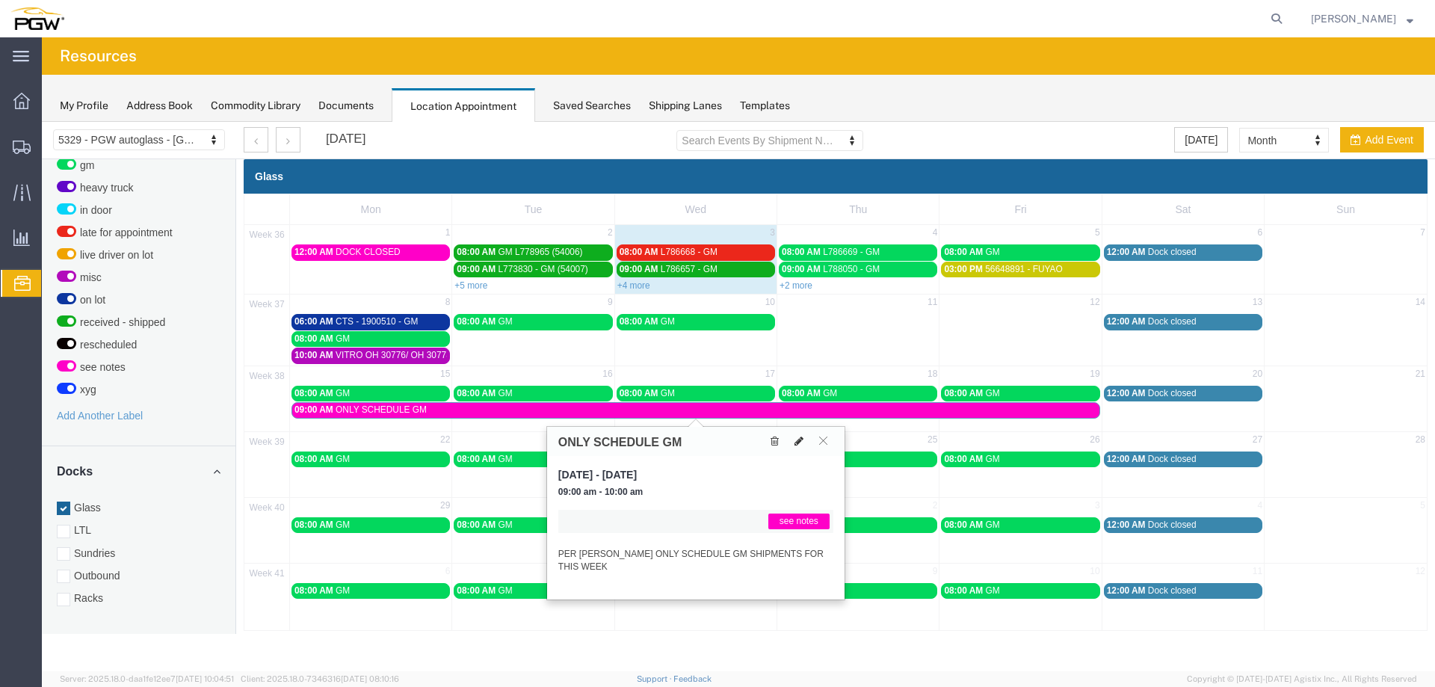
click at [795, 439] on icon at bounding box center [798, 441] width 9 height 10
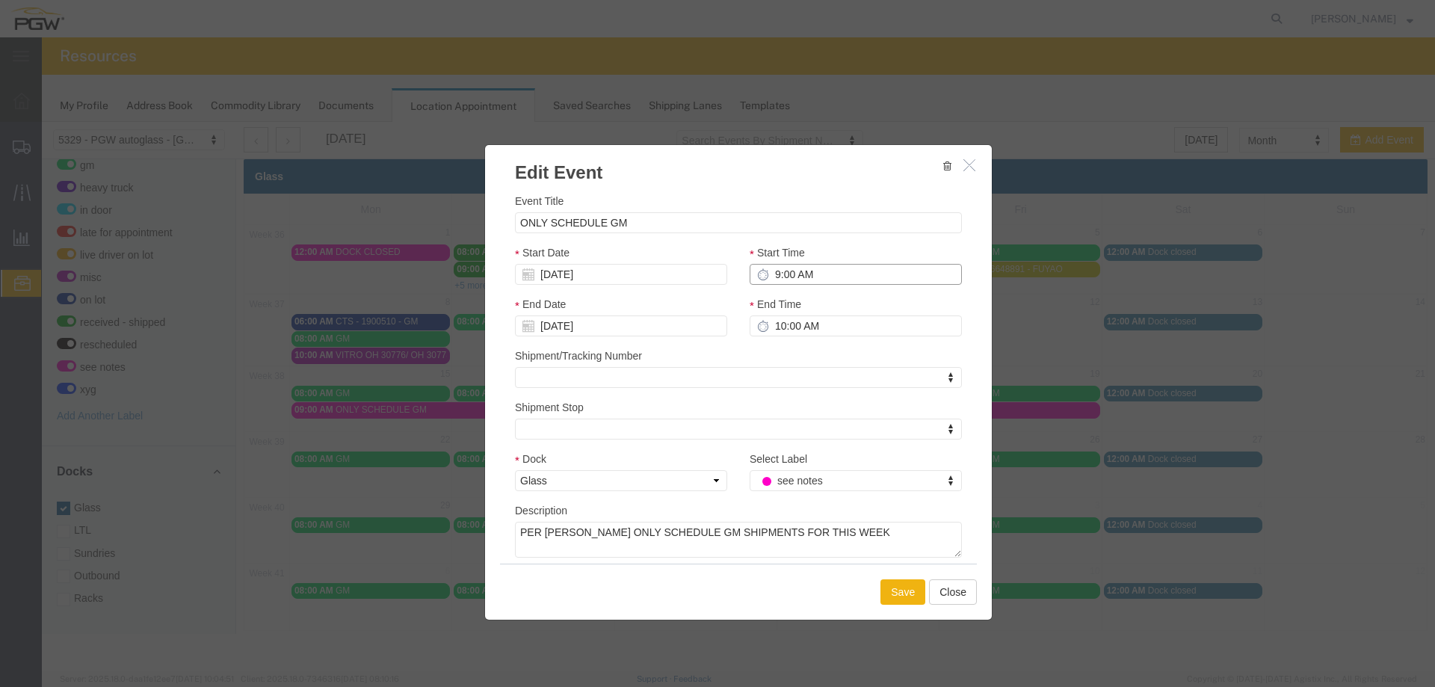
click at [772, 266] on input "9:00 AM" at bounding box center [855, 274] width 212 height 21
type input "12:00 AM"
type input "1:00 AM"
type input "12:00 AM"
click at [918, 595] on button "Save" at bounding box center [902, 591] width 45 height 25
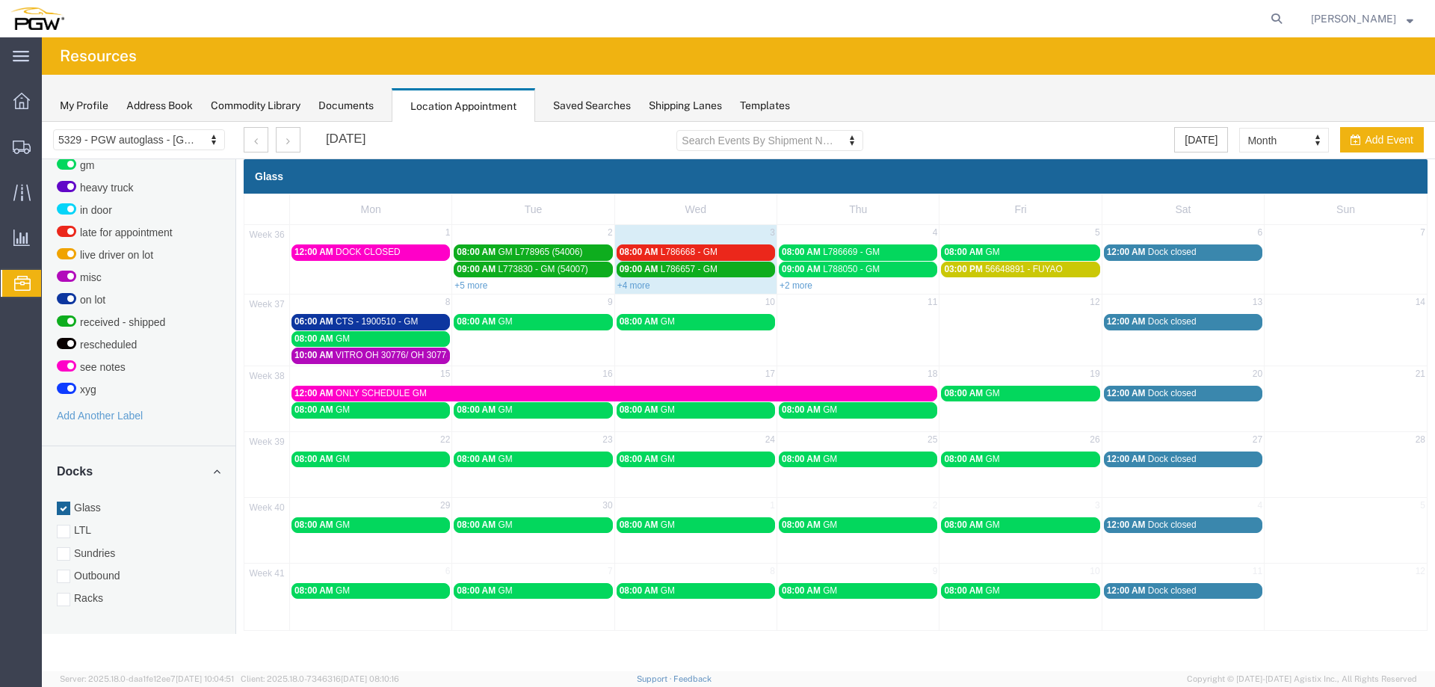
click at [832, 395] on div "12:00 AM ONLY SCHEDULE GM" at bounding box center [614, 393] width 640 height 11
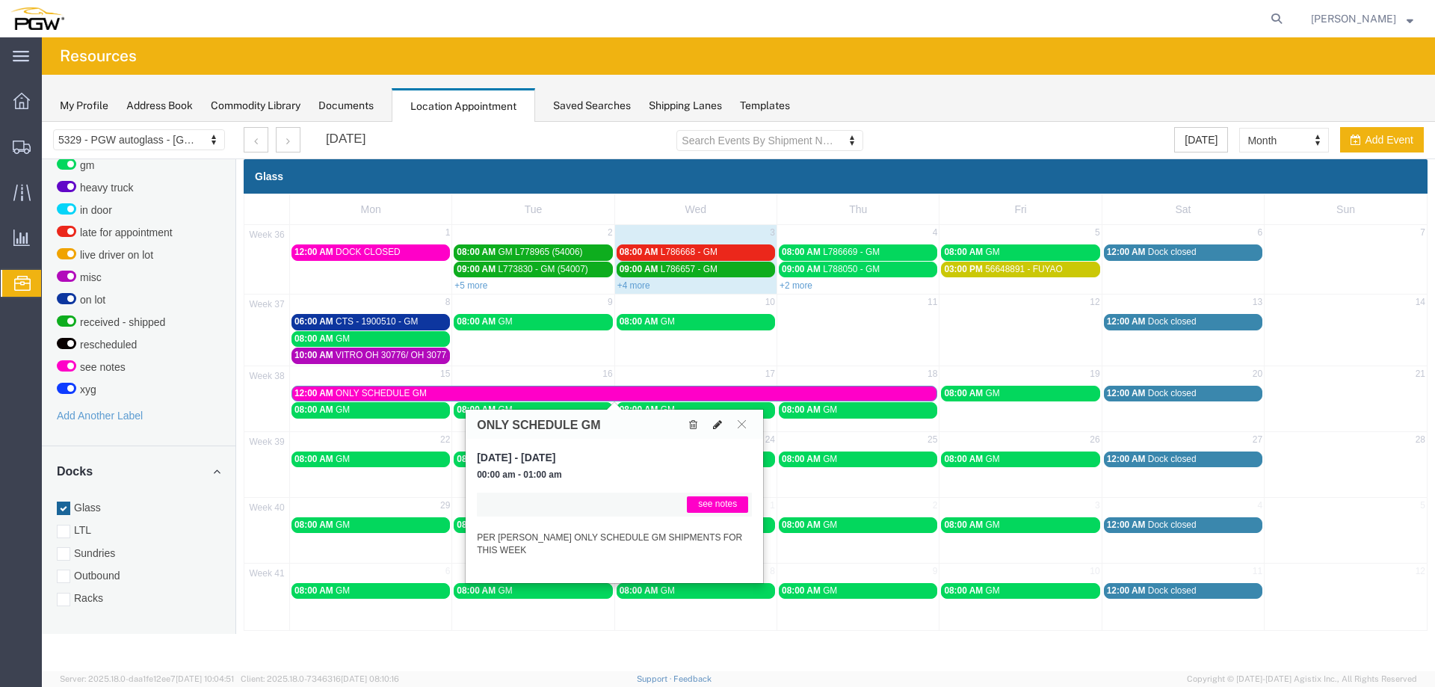
click at [720, 422] on icon at bounding box center [717, 424] width 9 height 10
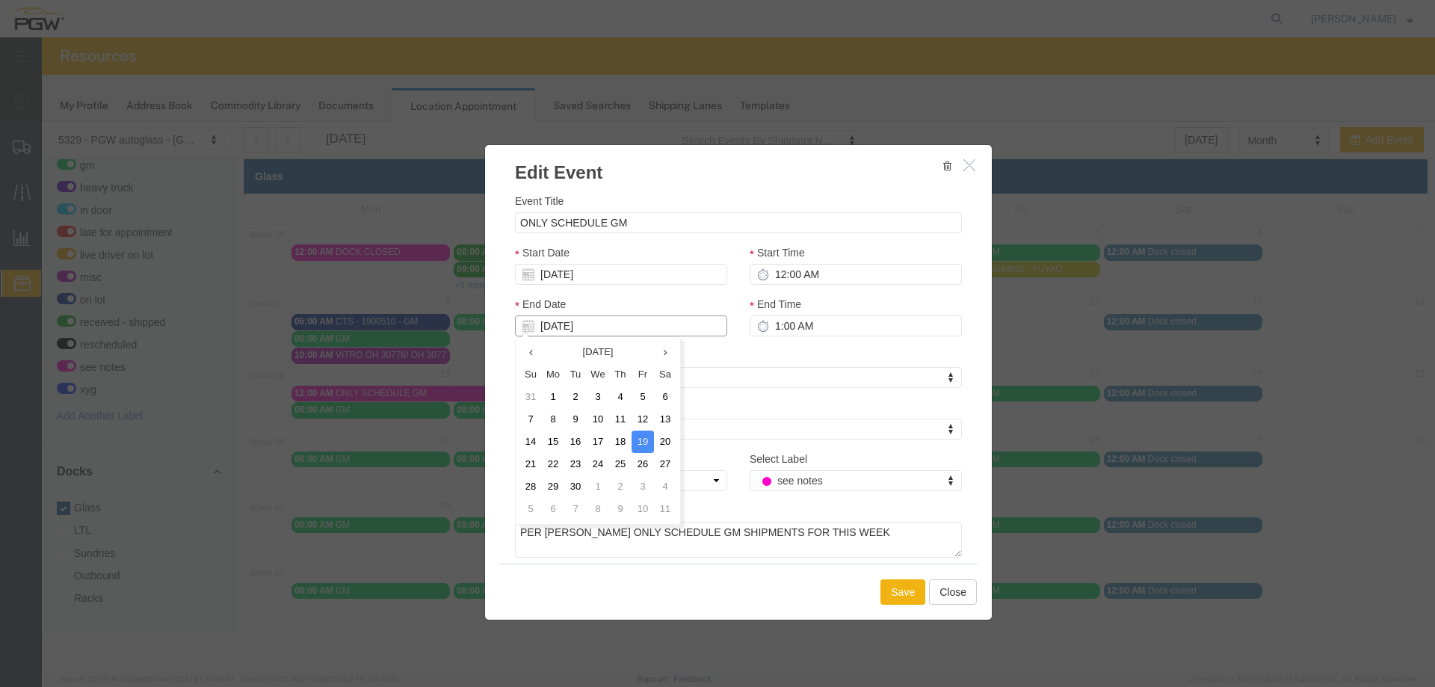
click at [595, 327] on input "[DATE]" at bounding box center [621, 325] width 212 height 21
click at [663, 436] on td "20" at bounding box center [665, 441] width 22 height 22
type input "[DATE]"
click at [887, 591] on button "Save" at bounding box center [902, 591] width 45 height 25
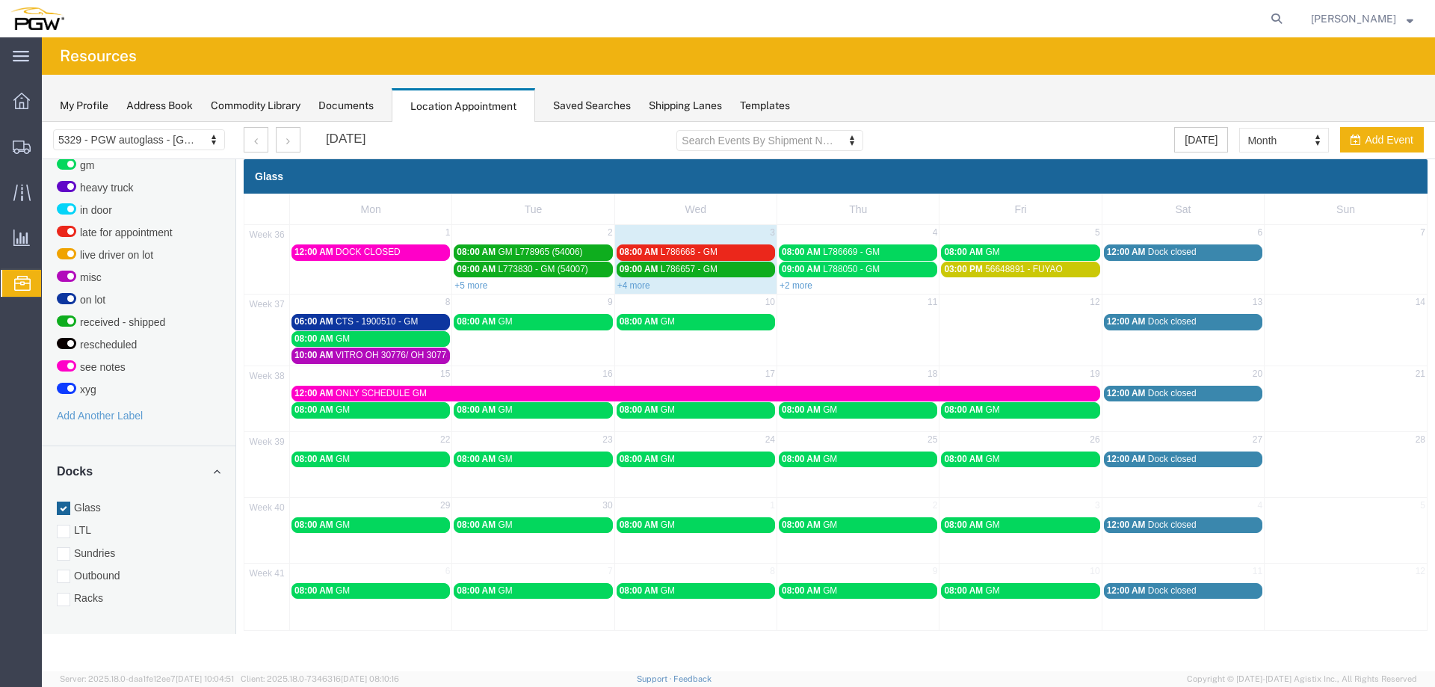
click at [829, 328] on td at bounding box center [858, 337] width 162 height 51
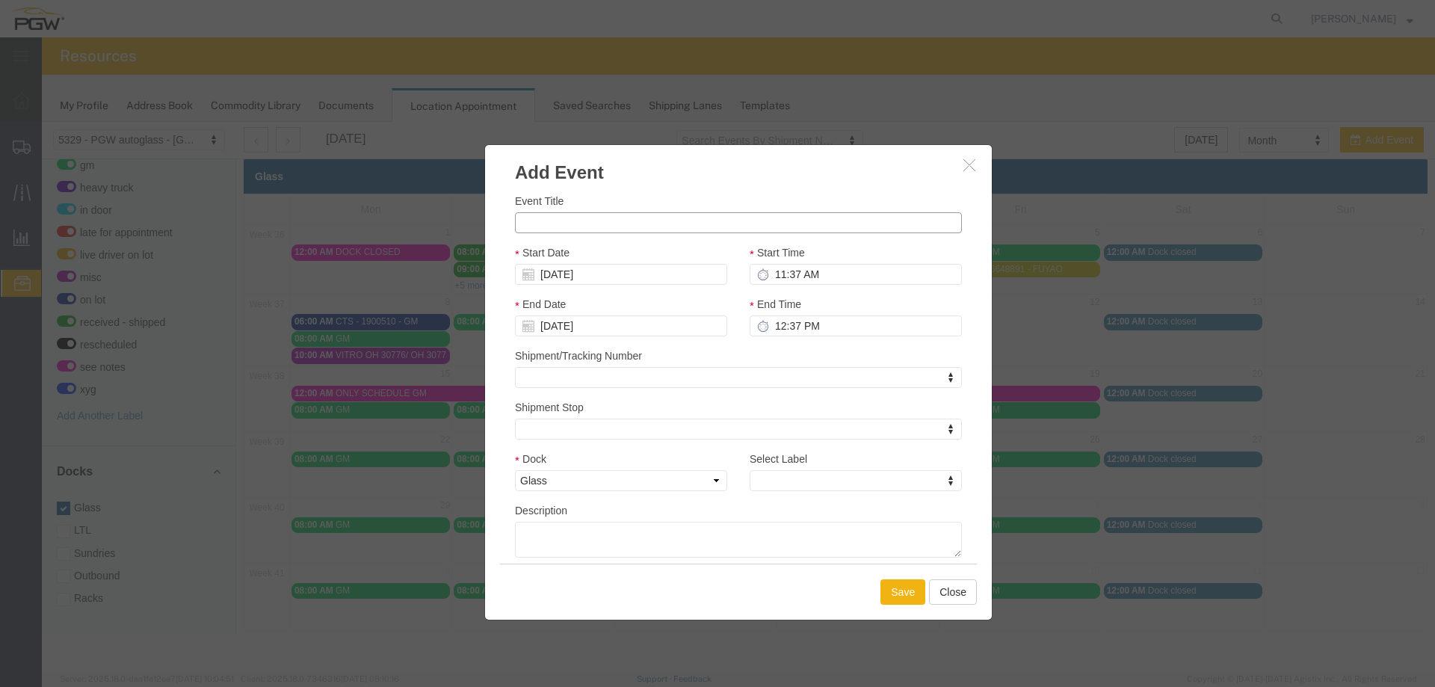
click at [681, 229] on input "Event Title" at bounding box center [738, 222] width 447 height 21
type input "NO RECEIVING"
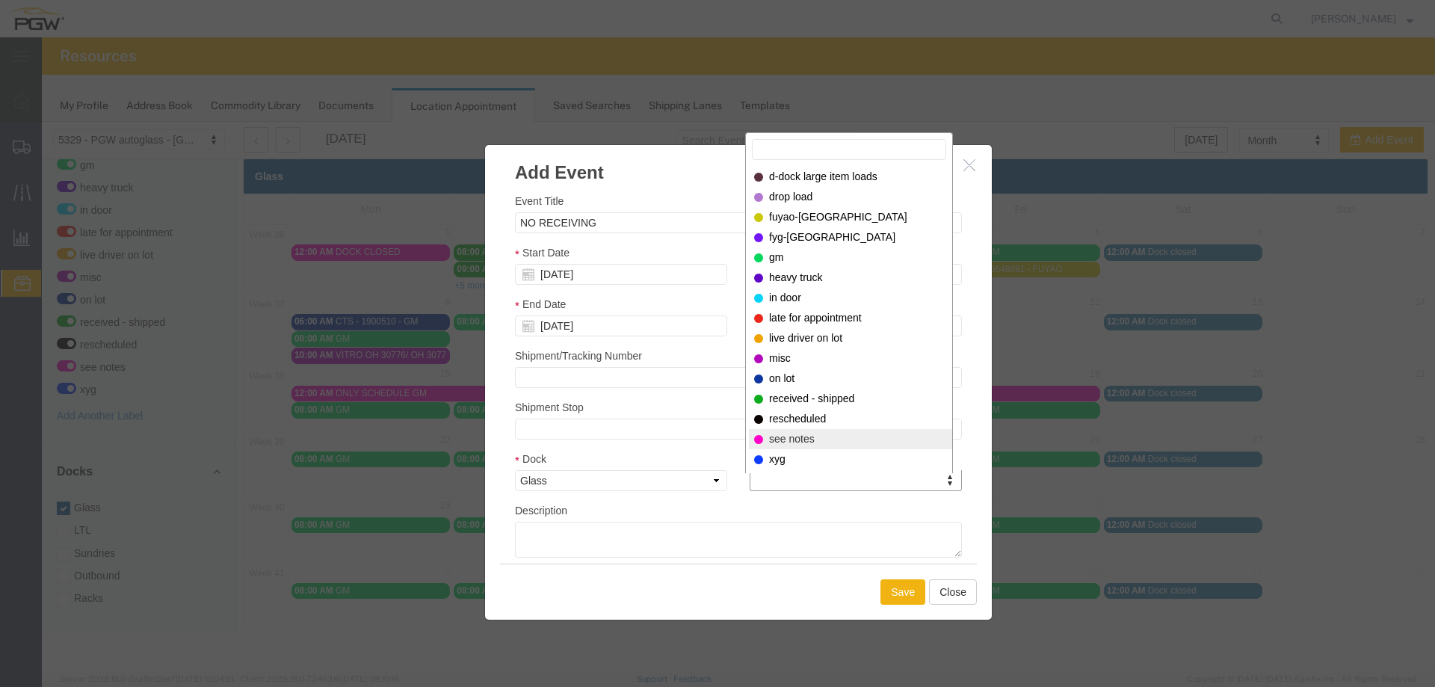
select select "320"
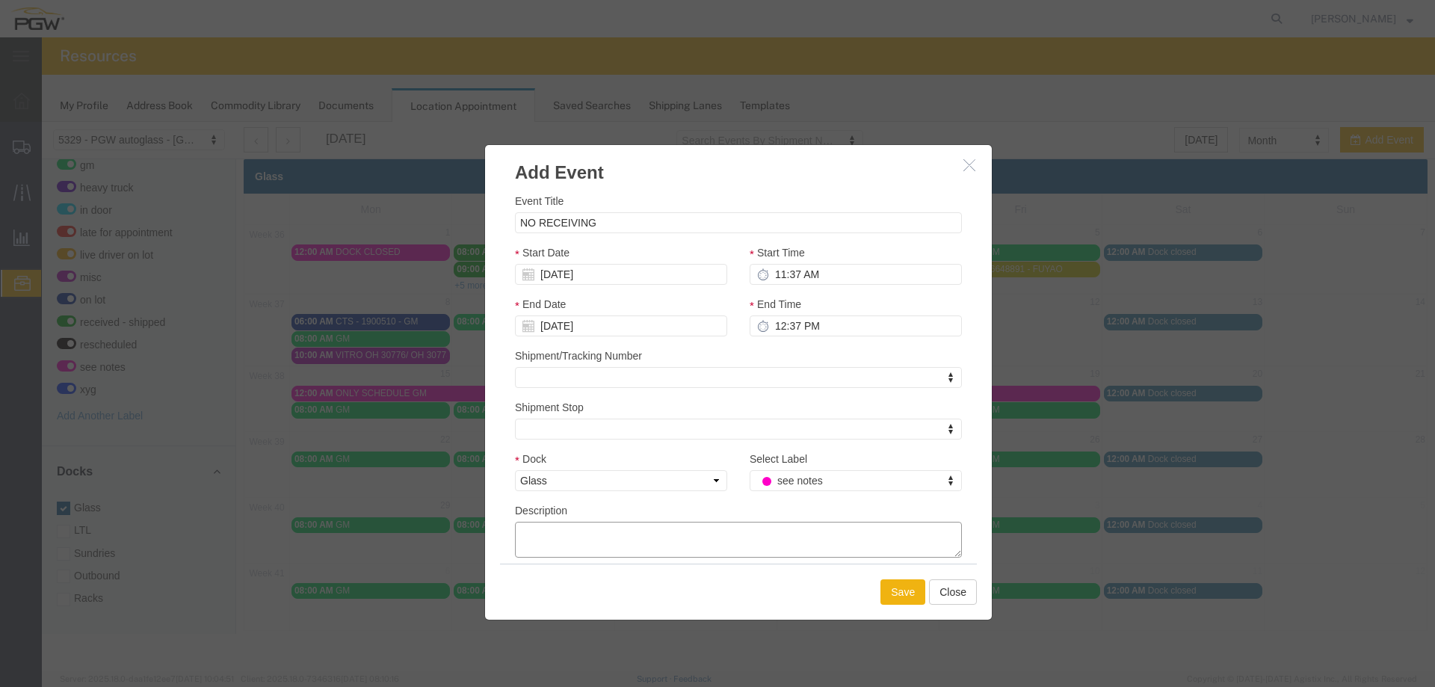
click at [737, 532] on textarea "Description" at bounding box center [738, 540] width 447 height 36
type textarea "PER [PERSON_NAME] ARE CLOSED FOR RECEIVING [DATE] AND [DATE] 11TH - 12TH // ONL…"
click at [776, 272] on input "11:37 AM" at bounding box center [855, 274] width 212 height 21
type input "120:37 AM"
type input "1:37 AM"
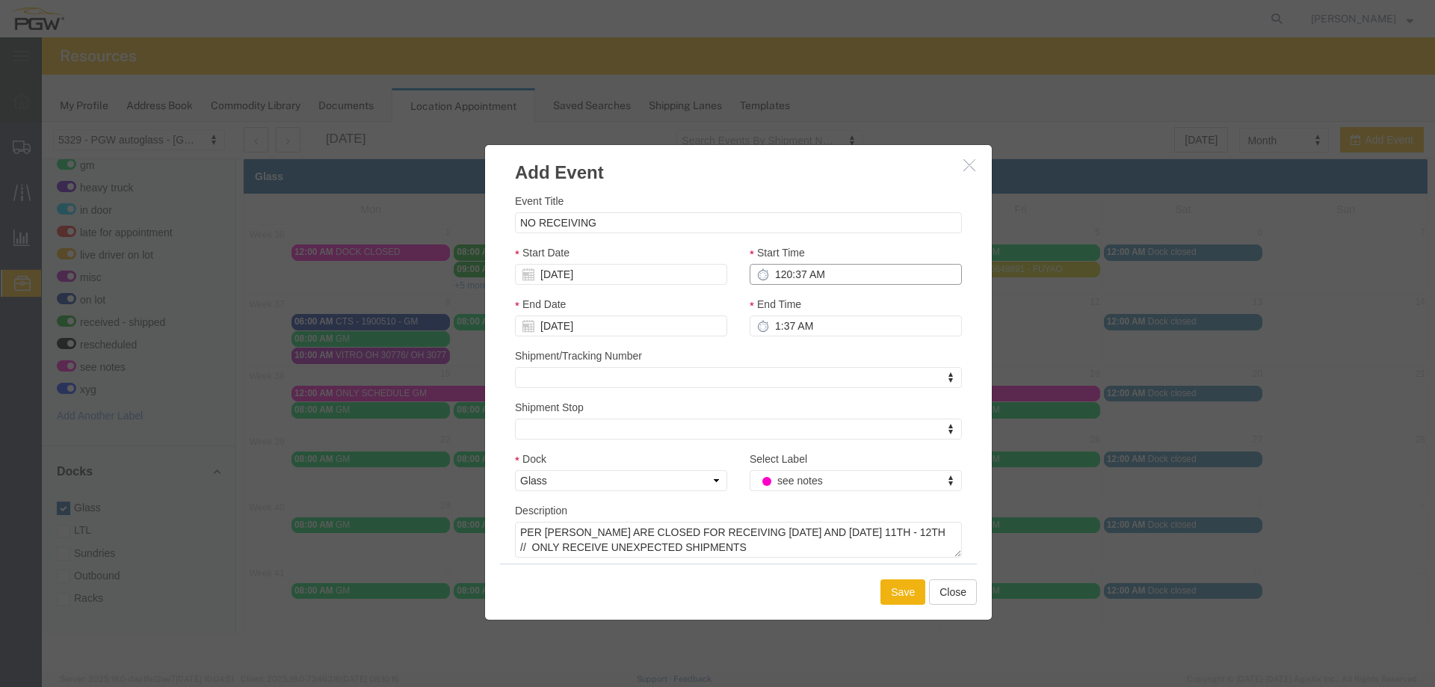
type input "1:20 AM"
type input "2:20 AM"
type input "12:20 AM"
type input "1:20 AM"
type input "12:00 AM"
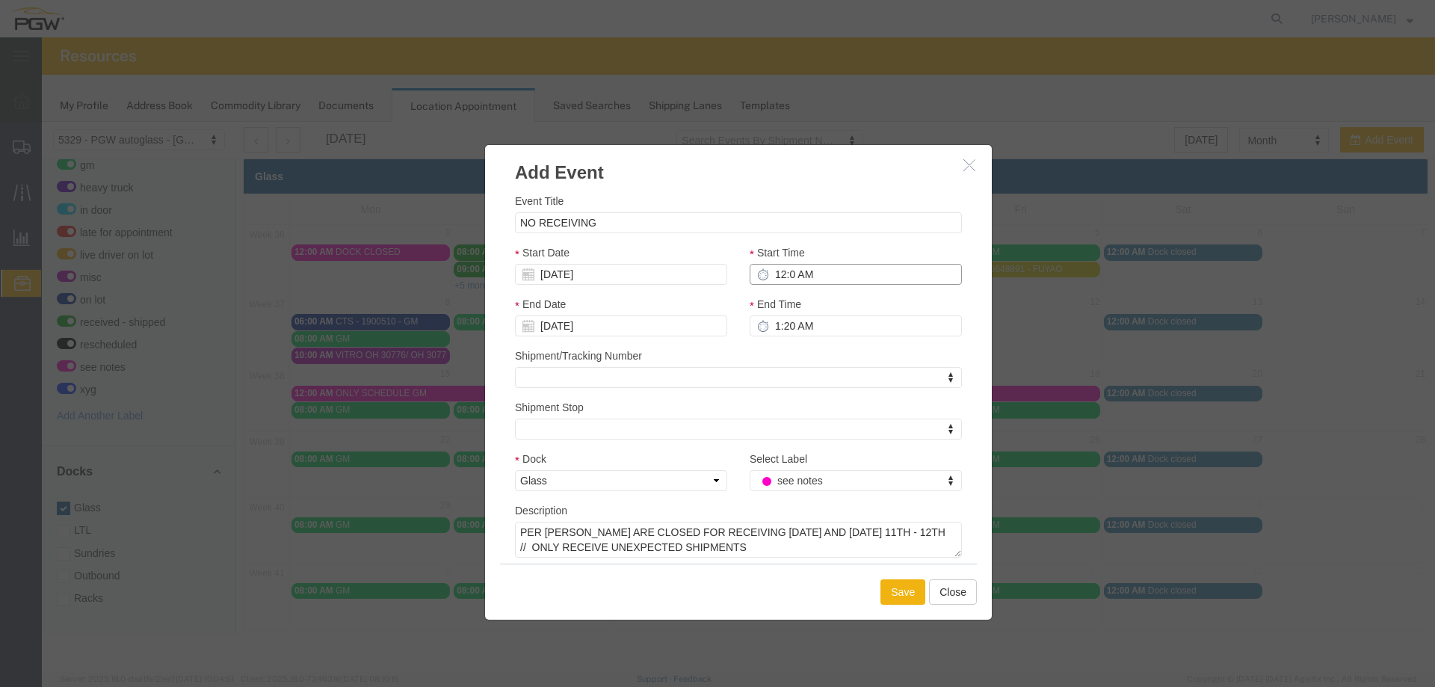
type input "1:00 AM"
type input "12:00 AM"
click at [554, 323] on input "[DATE]" at bounding box center [621, 325] width 212 height 21
click at [664, 418] on td "13" at bounding box center [665, 419] width 22 height 22
type input "[DATE]"
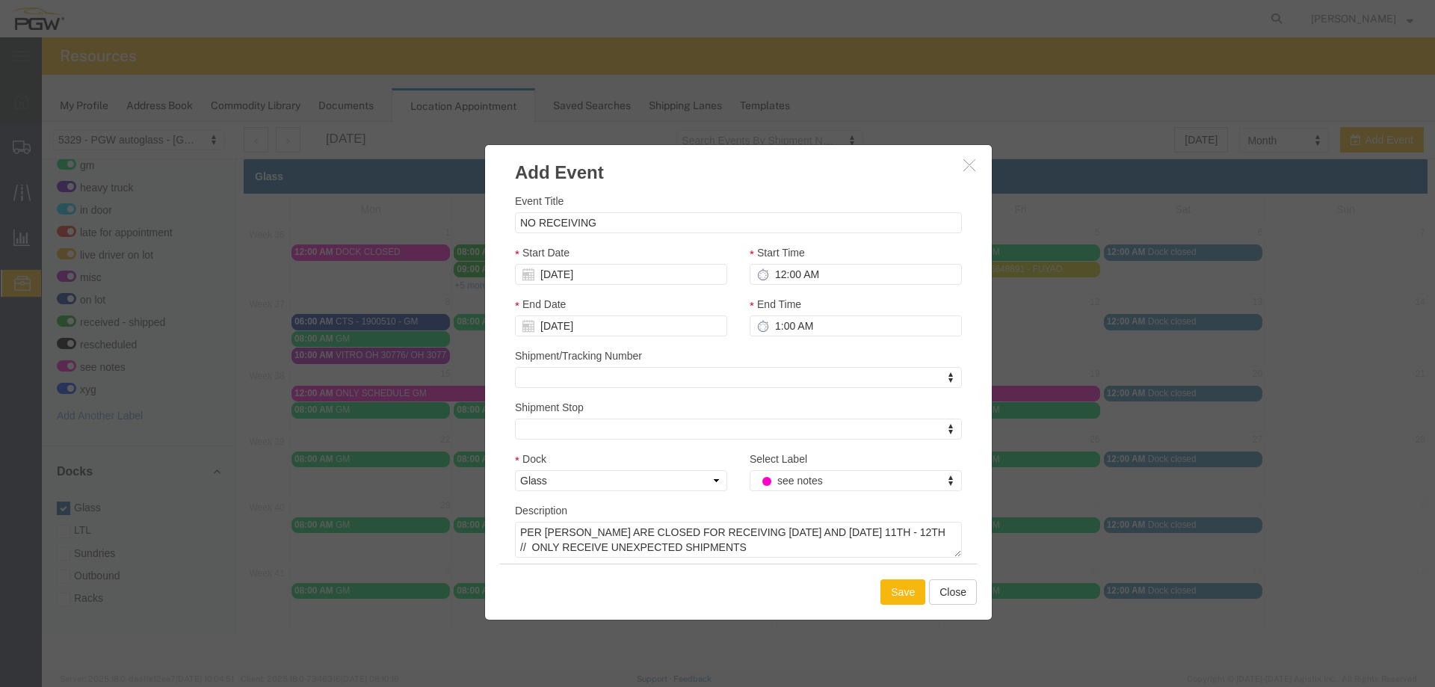
click at [894, 589] on button "Save" at bounding box center [902, 591] width 45 height 25
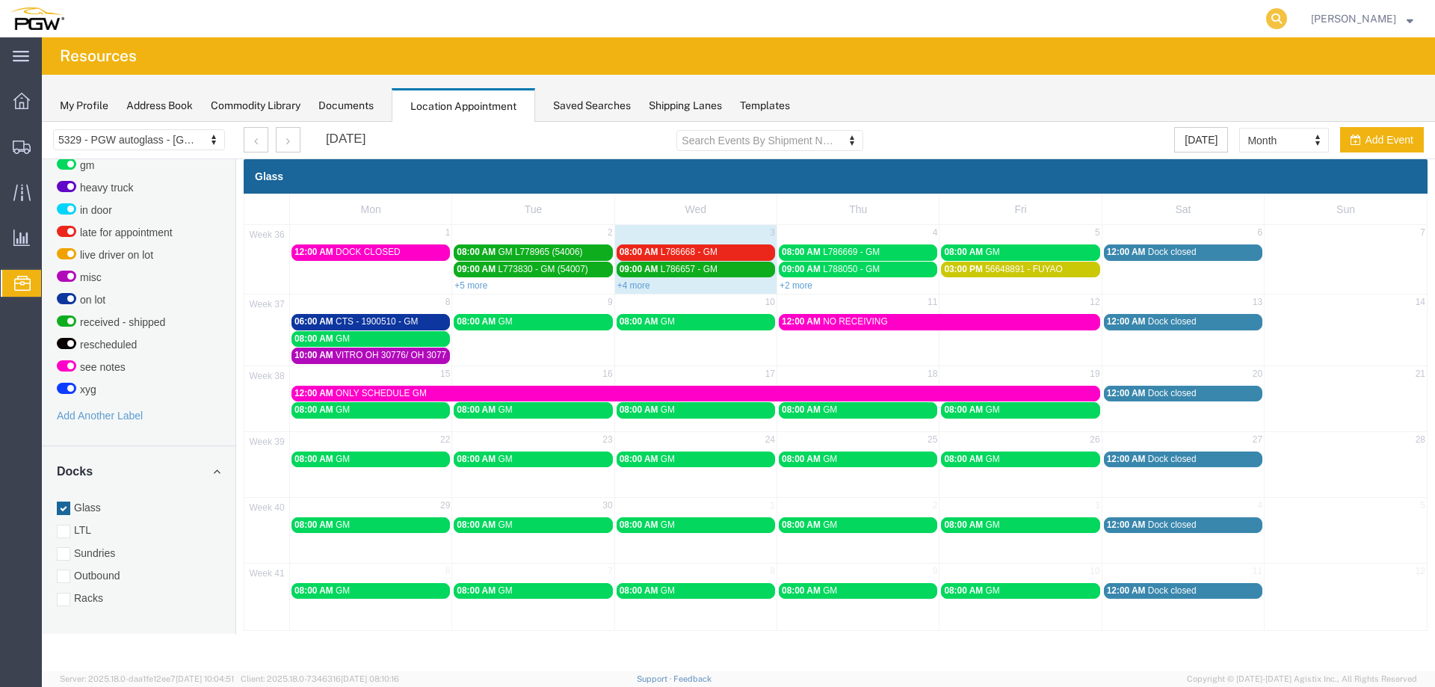
click at [1283, 16] on icon at bounding box center [1276, 18] width 21 height 21
click at [1239, 24] on input "search" at bounding box center [1038, 19] width 454 height 36
type input "56675718"
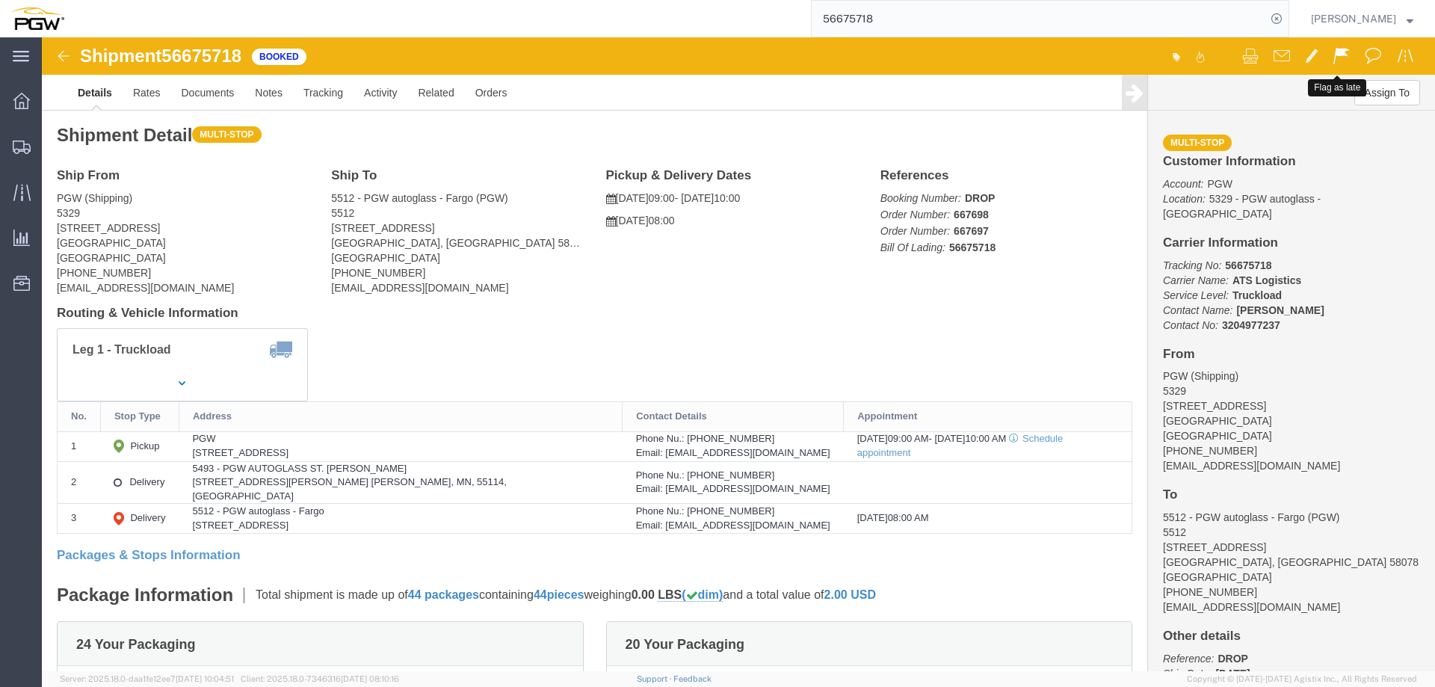
click span
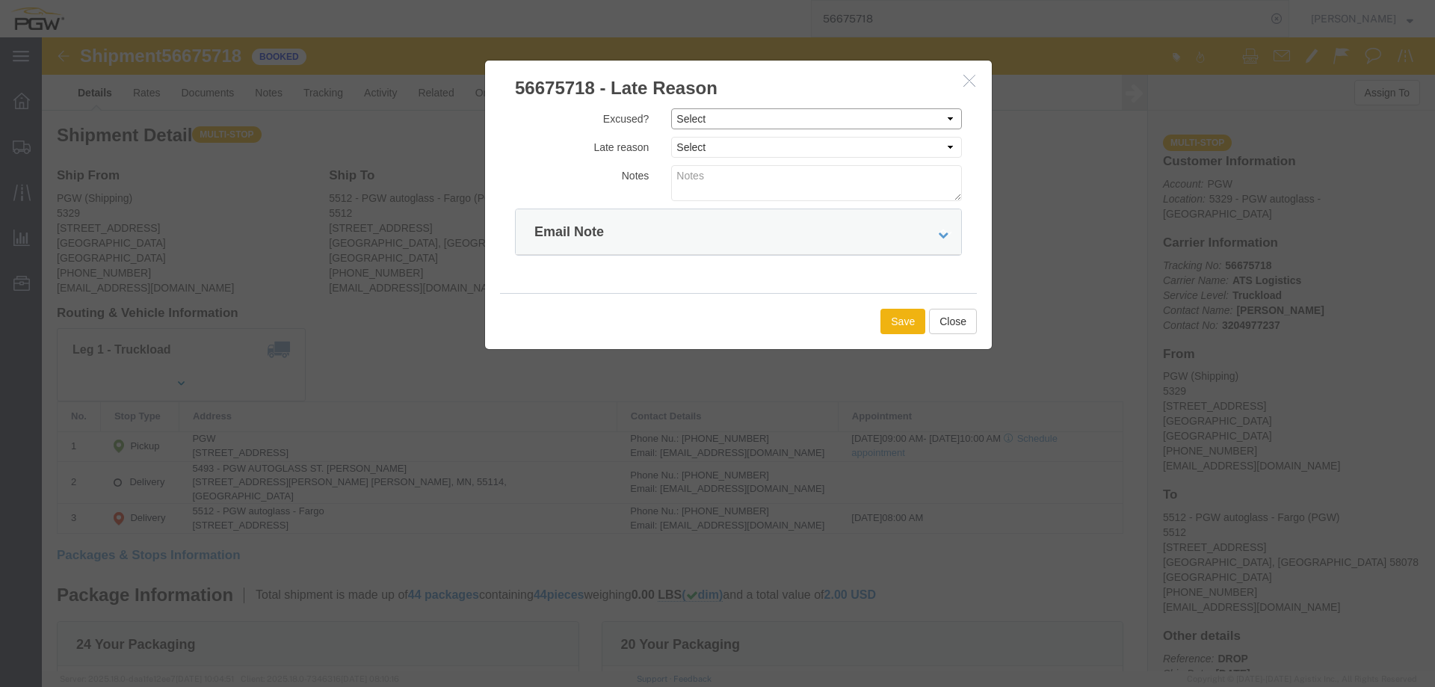
drag, startPoint x: 836, startPoint y: 79, endPoint x: 834, endPoint y: 90, distance: 10.7
click select "Select Excused Not Excused"
select select "NOT_EXCUSED"
click select "Select Excused Not Excused"
click select "Select Bad Carrier Data Carrier Admin Error Delay Accident Driver Error Lack of…"
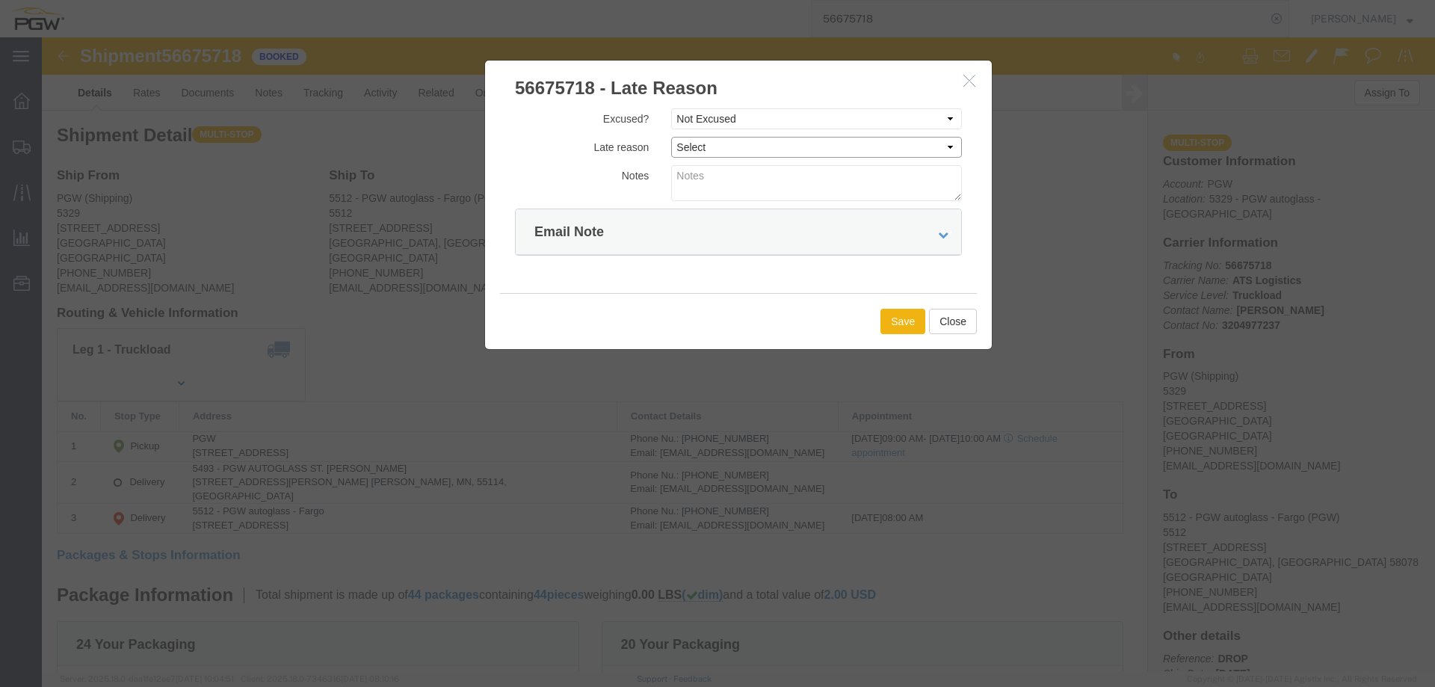
select select "OTHER"
click select "Select Bad Carrier Data Carrier Admin Error Delay Accident Driver Error Lack of…"
click button "Save"
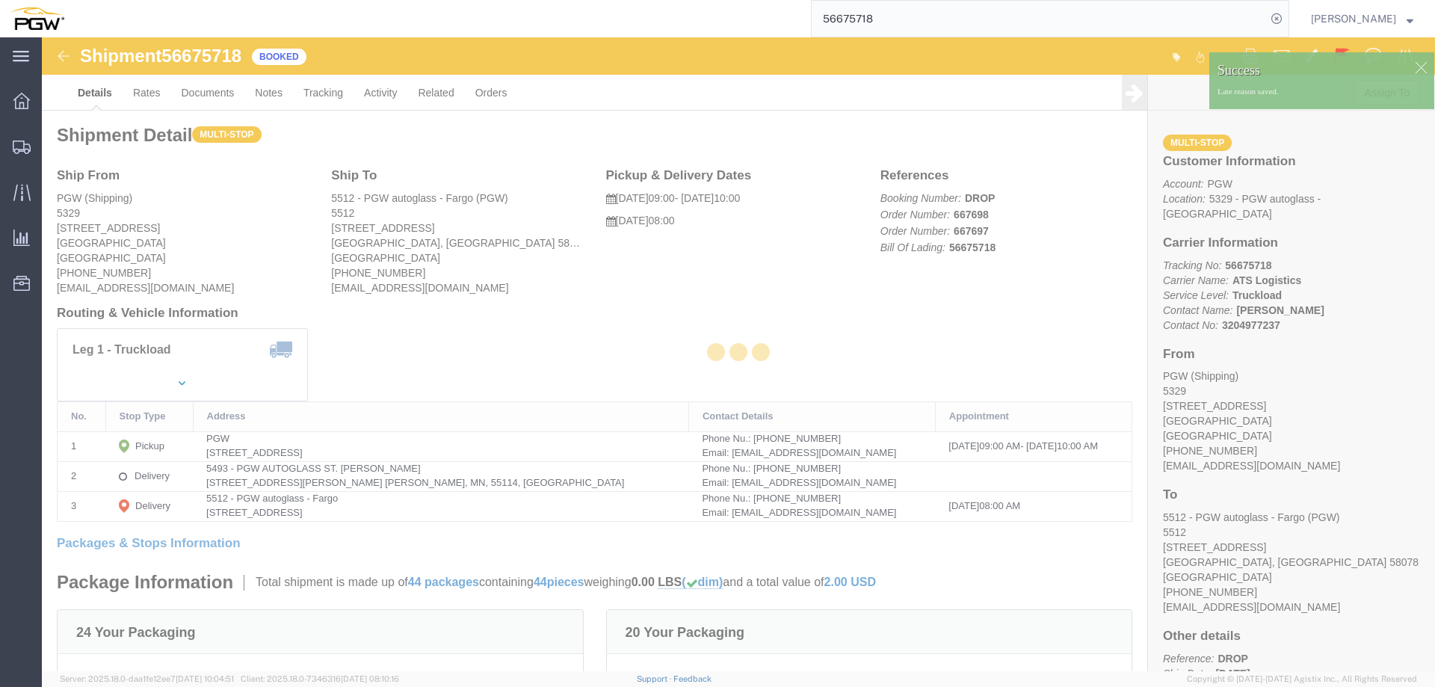
click at [977, 19] on input "56675718" at bounding box center [1038, 19] width 454 height 36
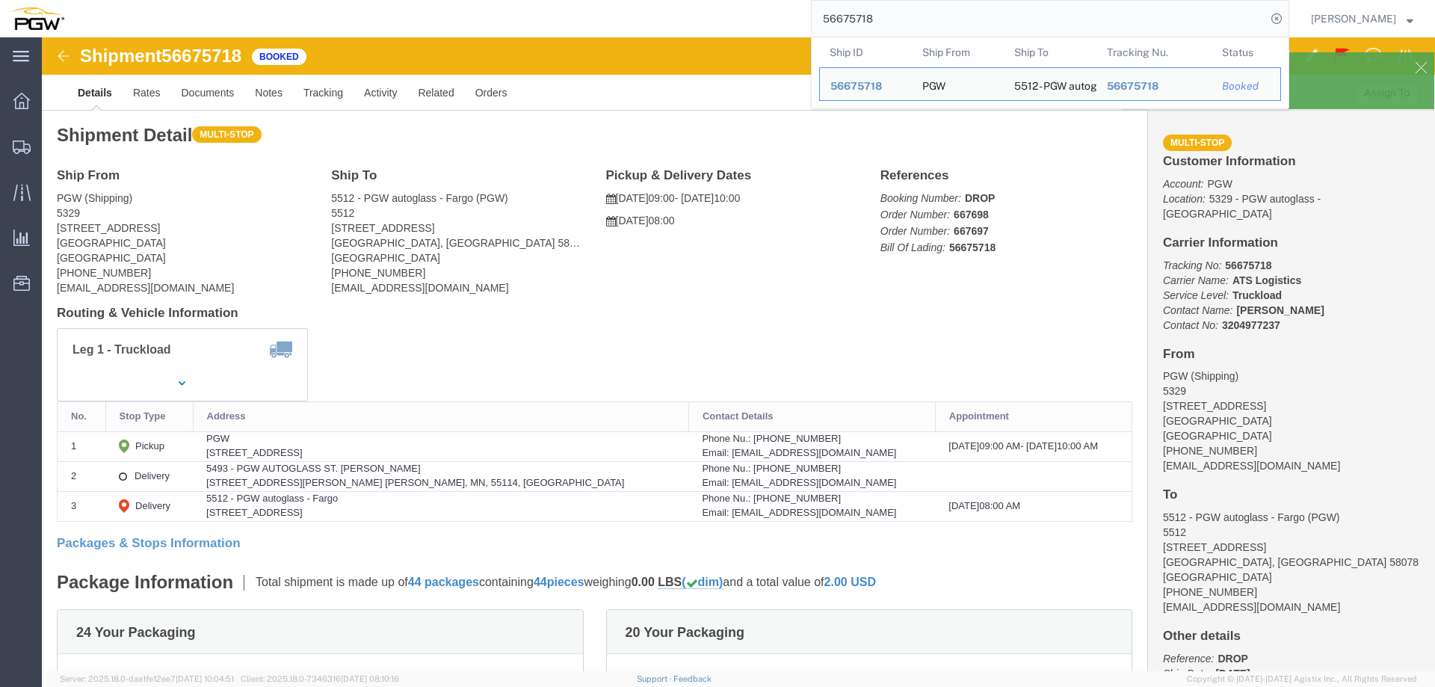
click at [977, 19] on input "56675718" at bounding box center [1038, 19] width 454 height 36
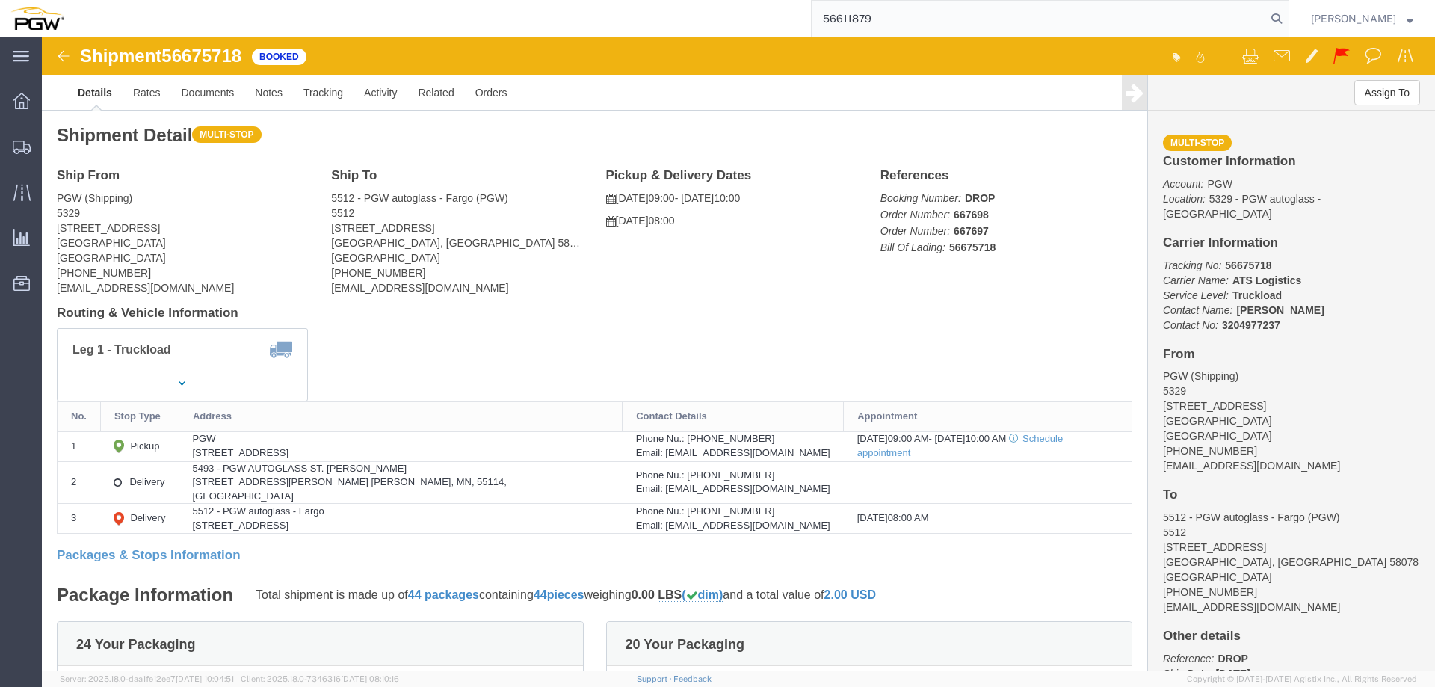
type input "56611879"
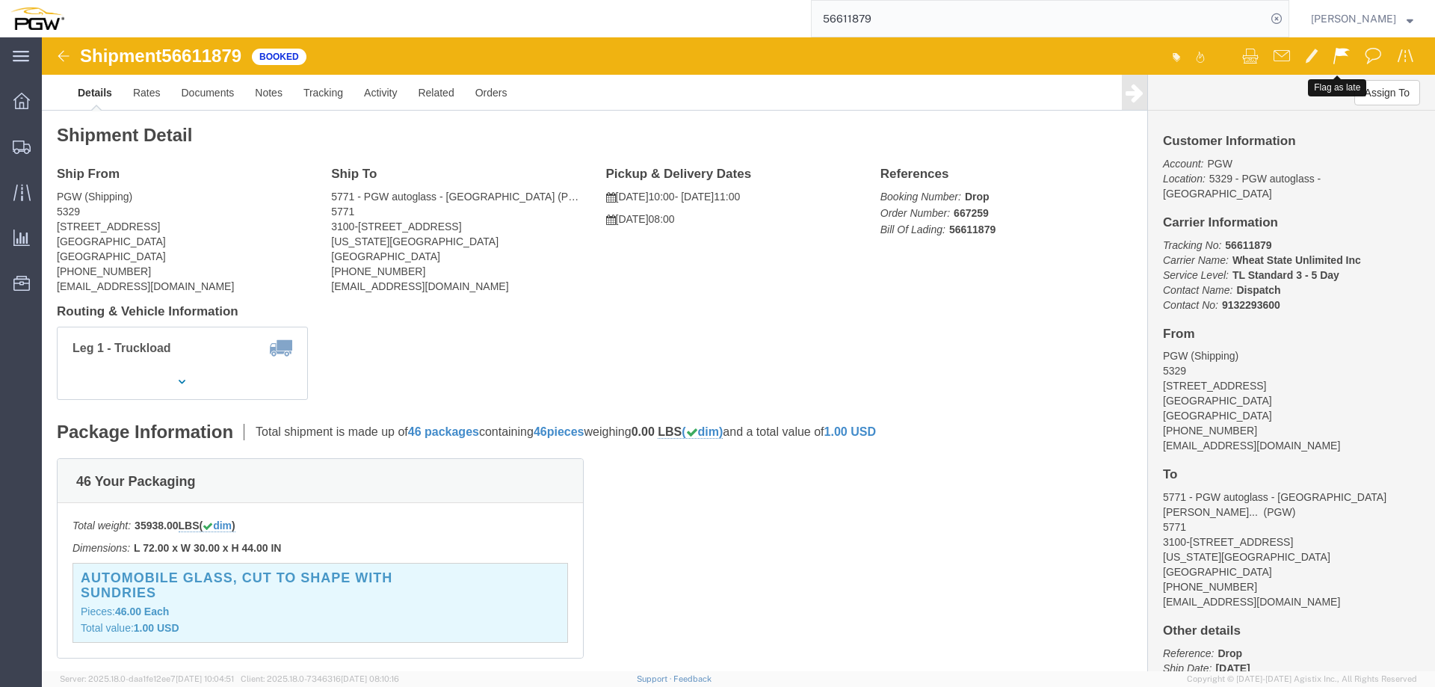
click span
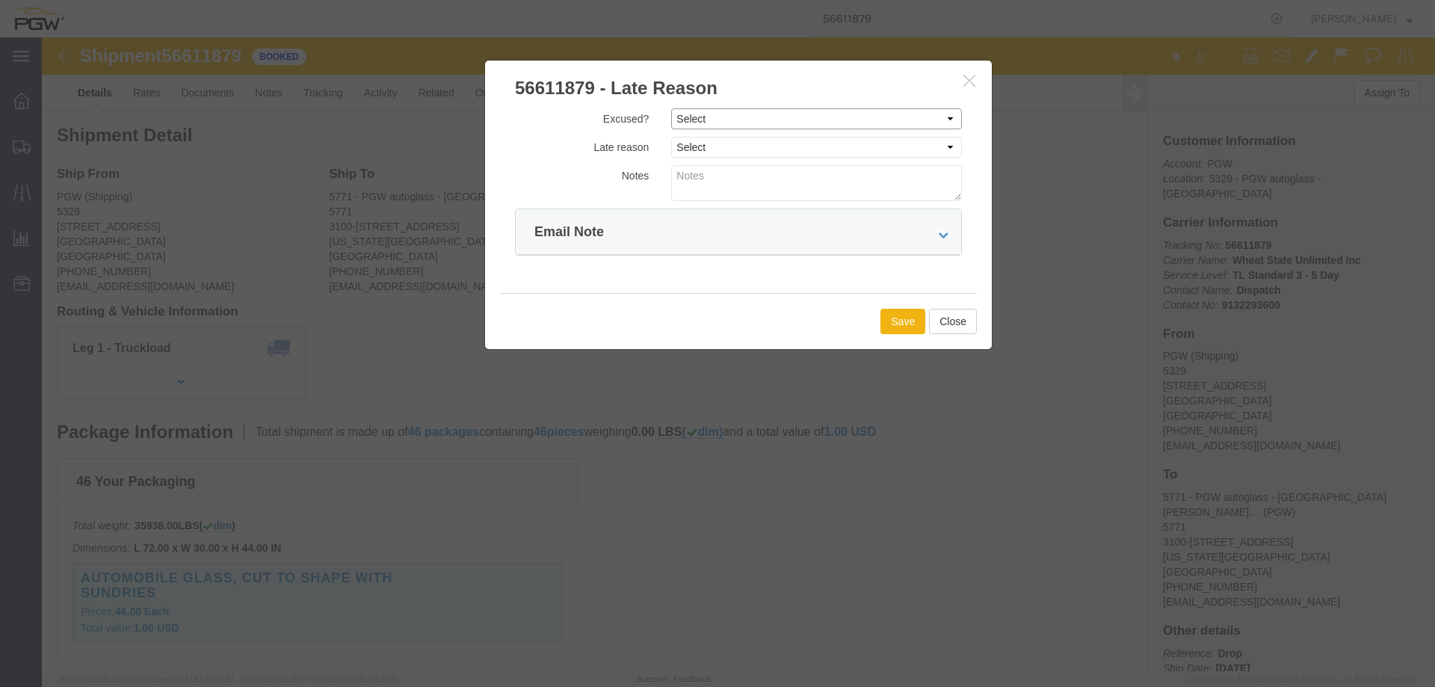
click select "Select Excused Not Excused"
select select "NOT_EXCUSED"
click select "Select Excused Not Excused"
click select "Select Bad Carrier Data Carrier Admin Error Delay Accident Driver Error Lack of…"
select select "OTHER"
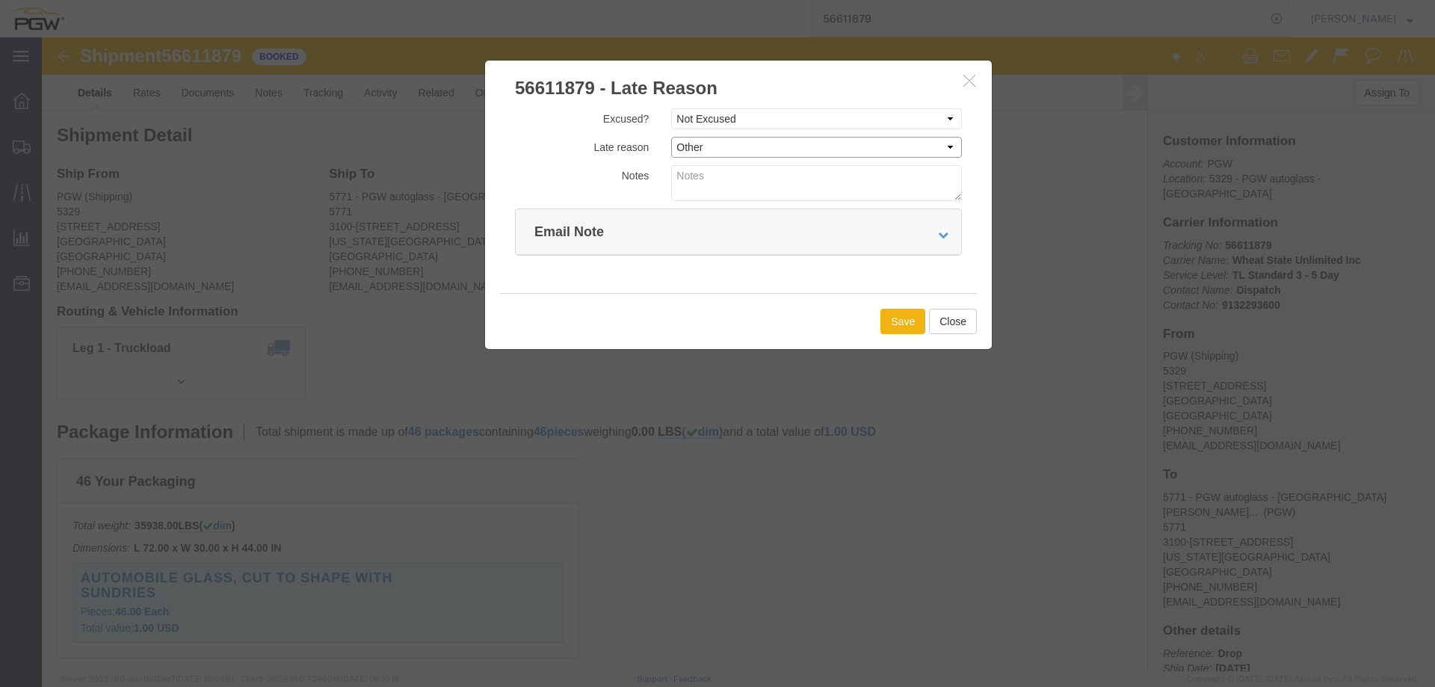
click select "Select Bad Carrier Data Carrier Admin Error Delay Accident Driver Error Lack of…"
click button "Save"
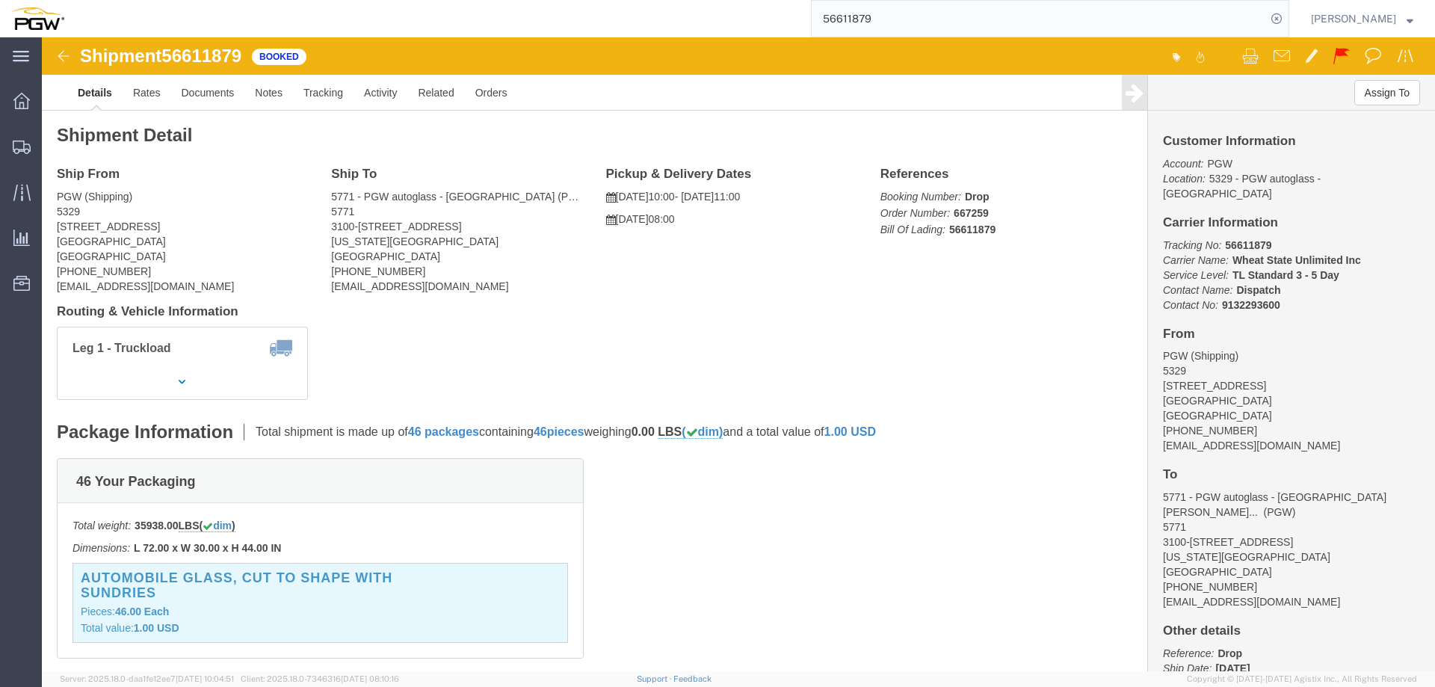
click at [909, 18] on input "56611879" at bounding box center [1038, 19] width 454 height 36
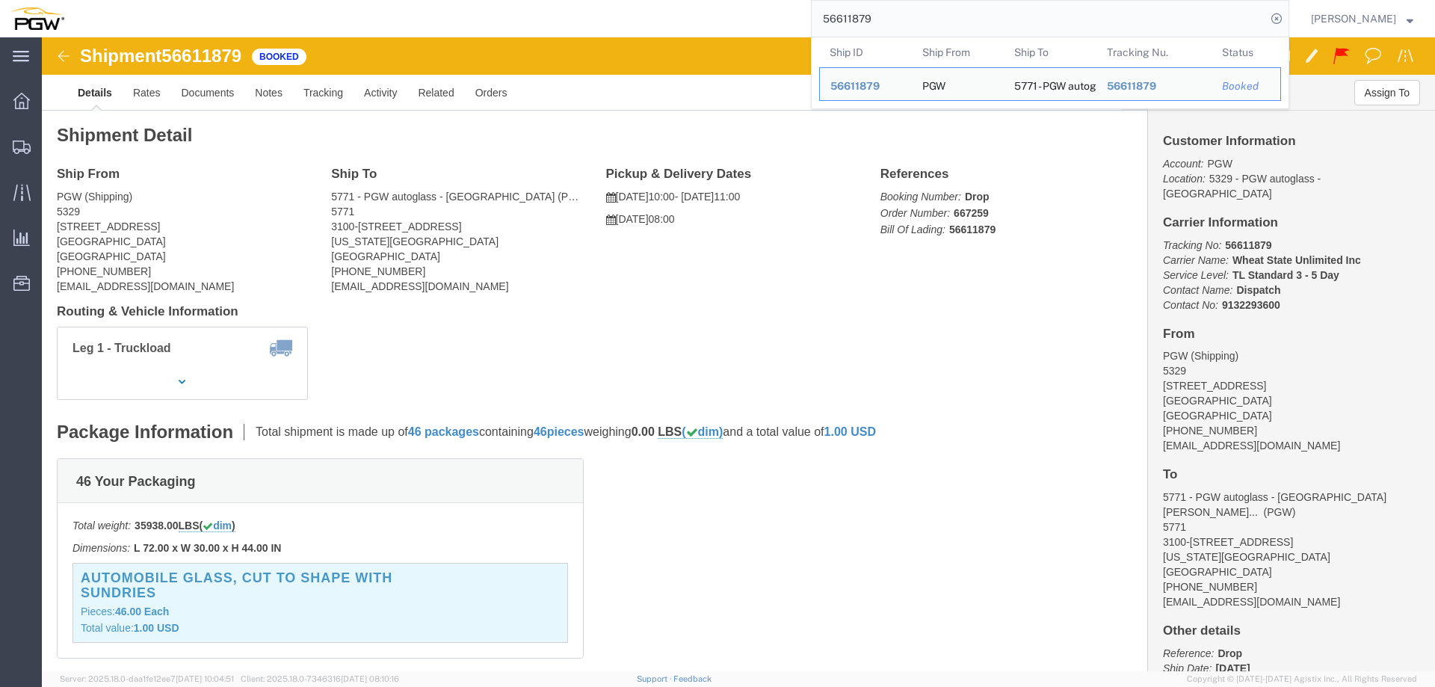
click at [909, 18] on input "56611879" at bounding box center [1038, 19] width 454 height 36
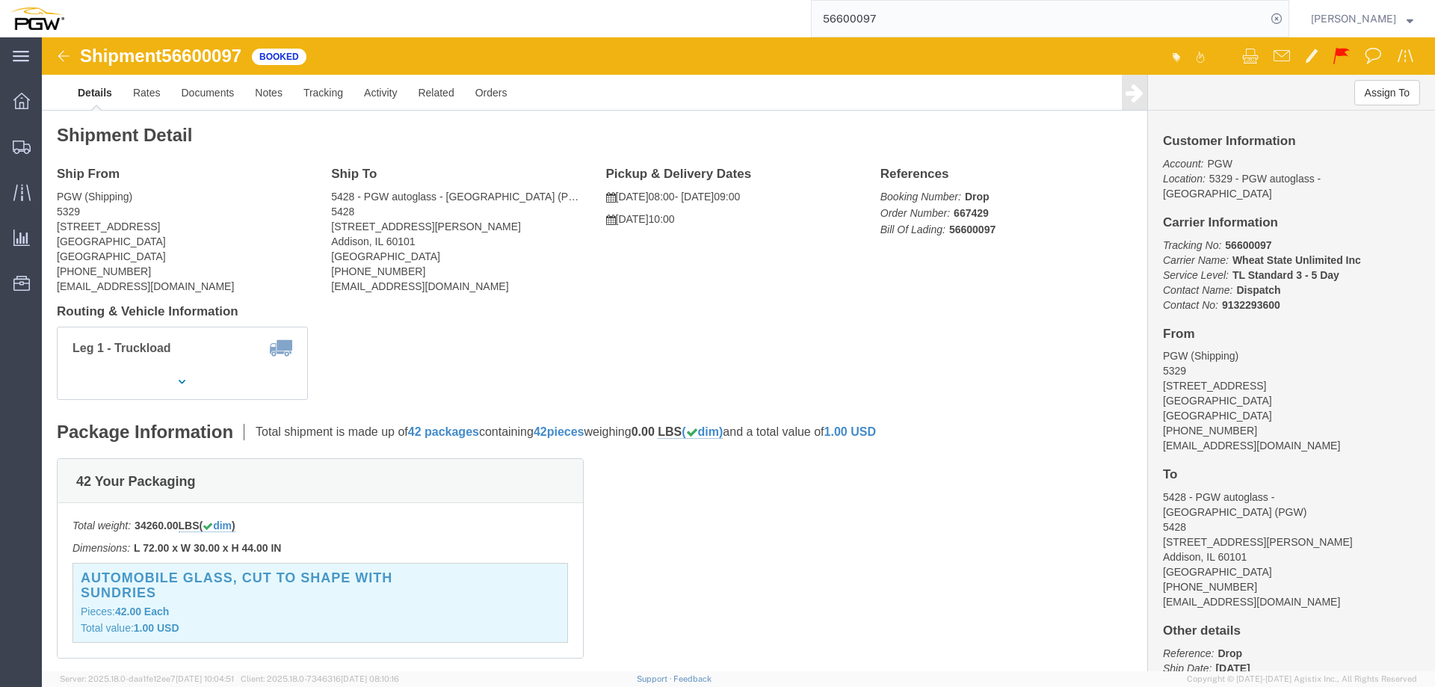
click at [909, 18] on input "56600097" at bounding box center [1038, 19] width 454 height 36
type input "56611882"
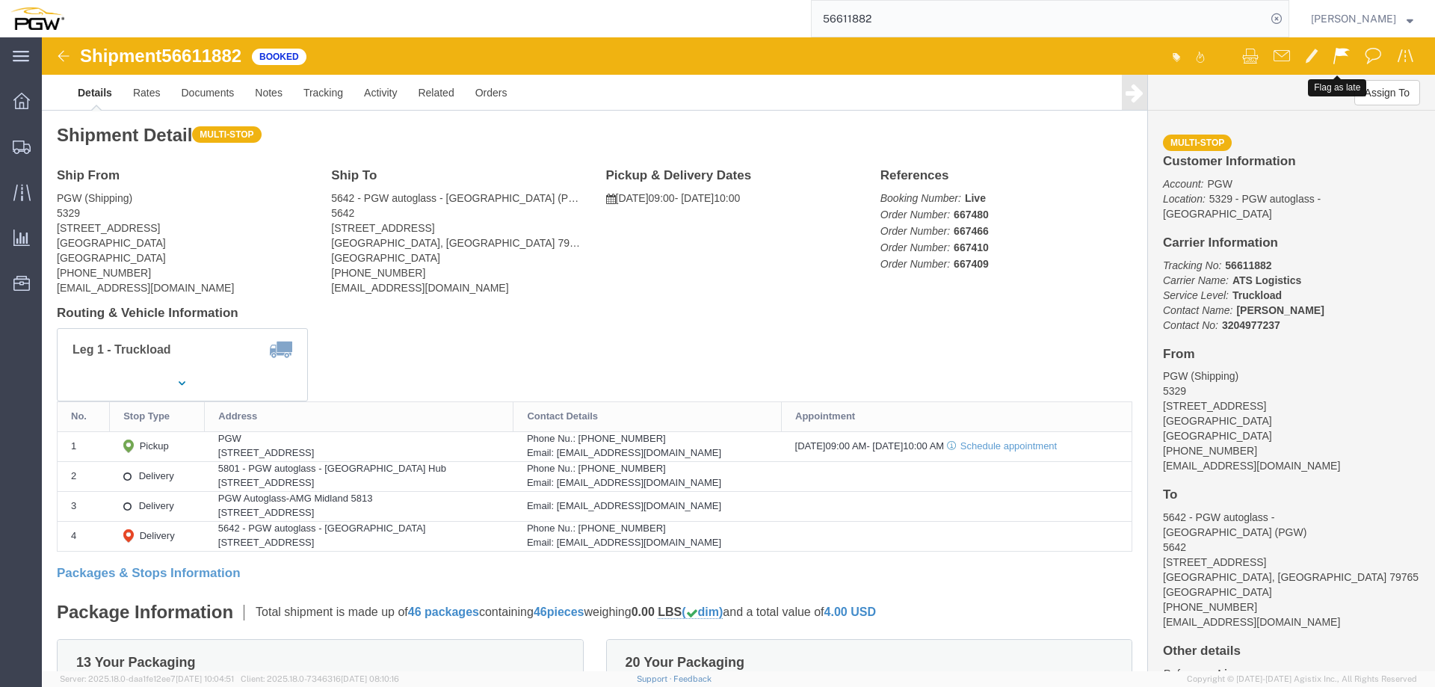
click span
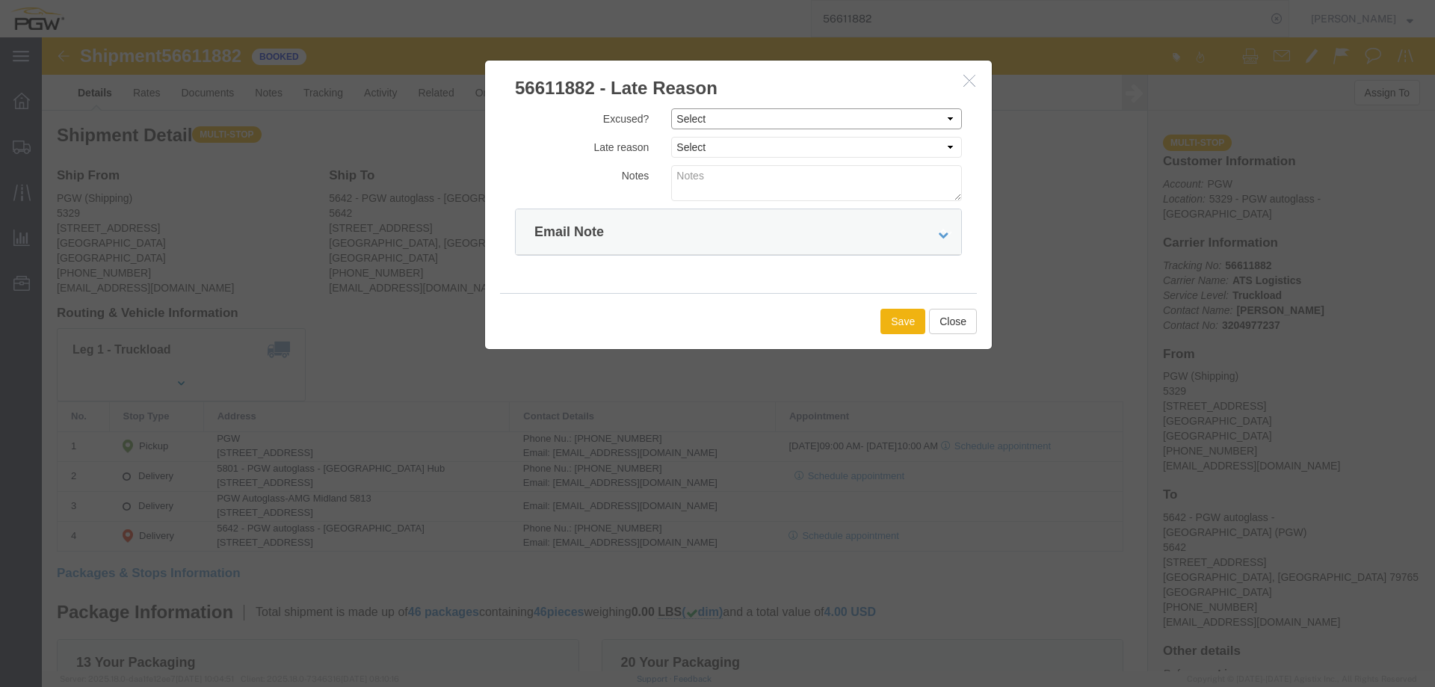
click select "Select Excused Not Excused"
select select "NOT_EXCUSED"
click select "Select Excused Not Excused"
click div "Excused? Select Excused Not Excused Late reason Select Bad Carrier Data Carrier…"
drag, startPoint x: 675, startPoint y: 111, endPoint x: 675, endPoint y: 119, distance: 8.2
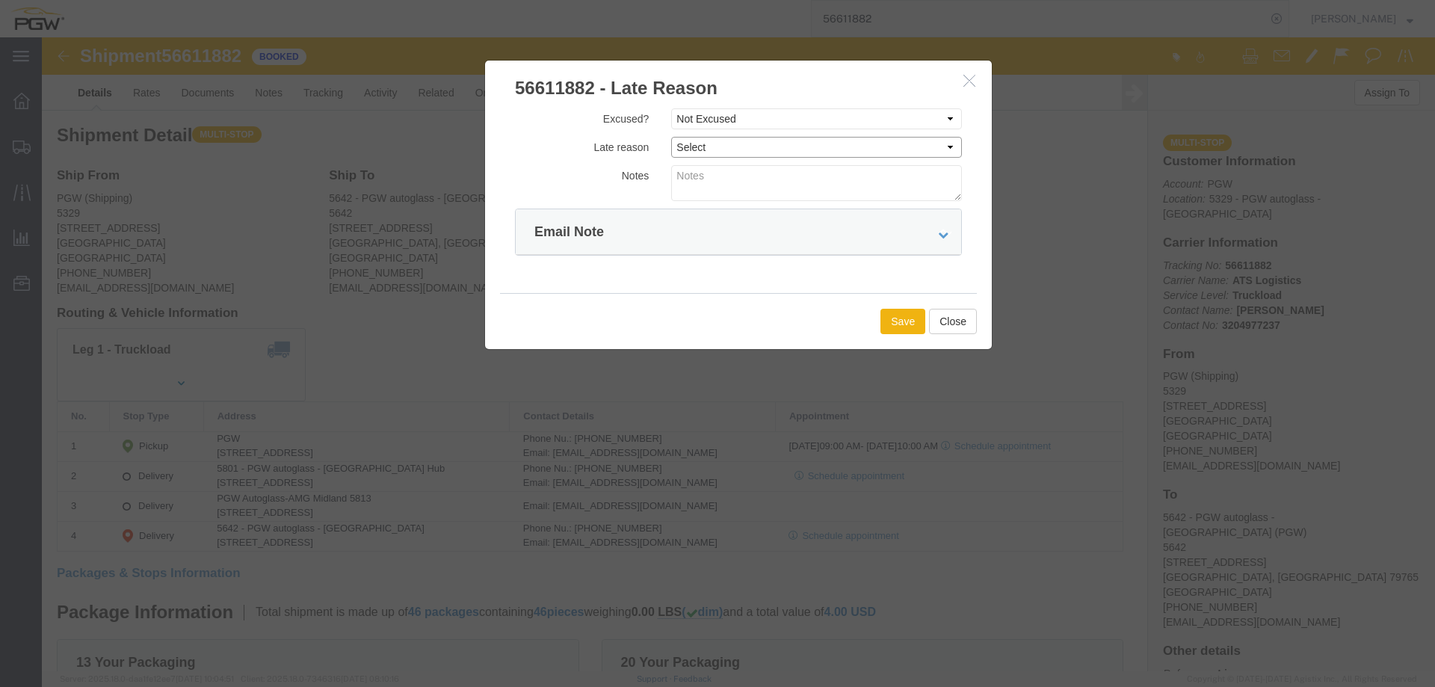
click select "Select Bad Carrier Data Carrier Admin Error Delay Accident Driver Error Lack of…"
select select "OTHER"
click select "Select Bad Carrier Data Carrier Admin Error Delay Accident Driver Error Lack of…"
click button "Save"
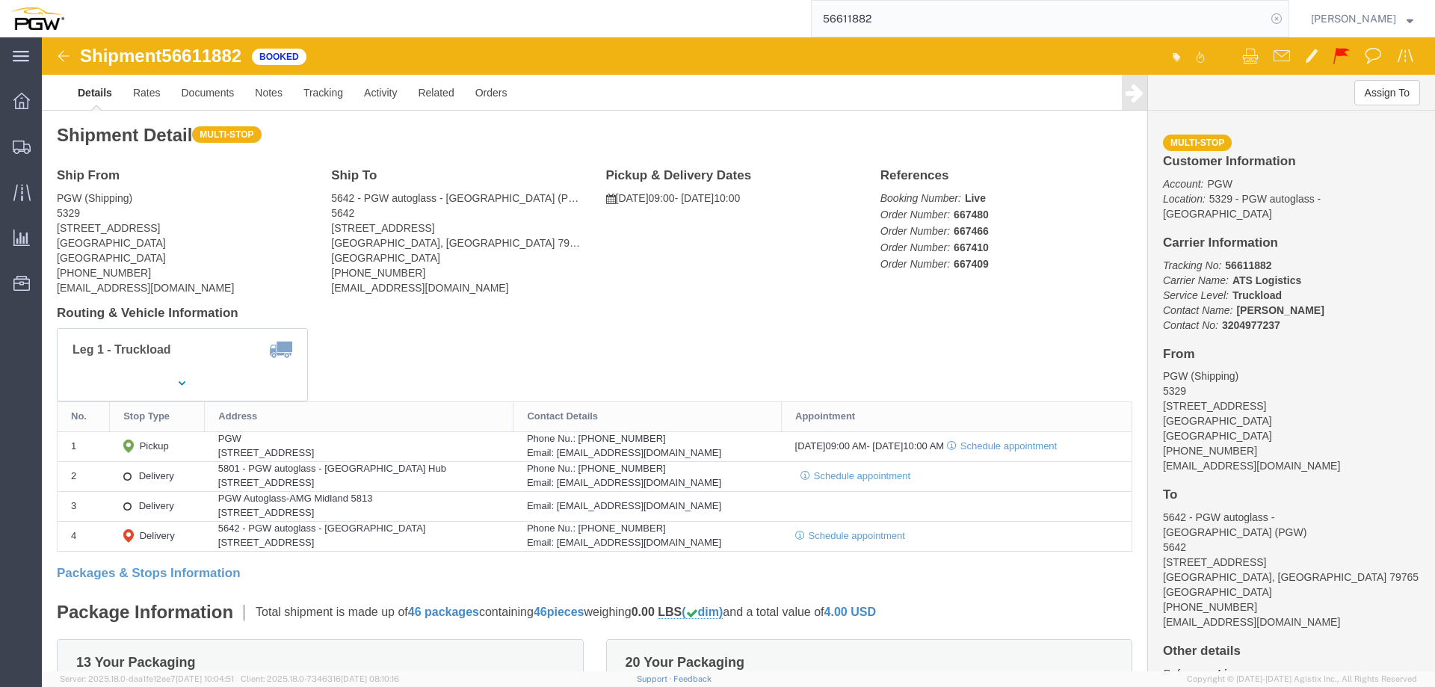
click at [1281, 19] on icon at bounding box center [1276, 18] width 21 height 21
click at [0, 0] on span "Location Appointment" at bounding box center [0, 0] width 0 height 0
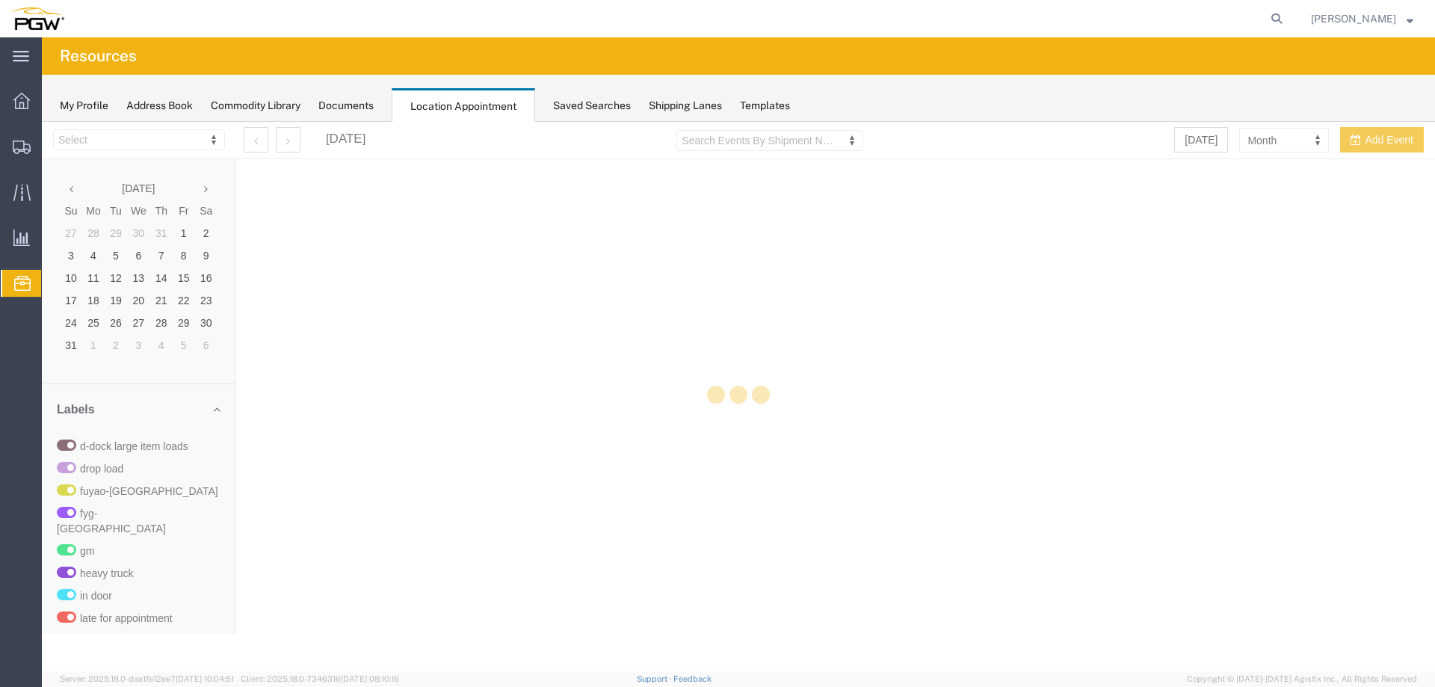
select select "28253"
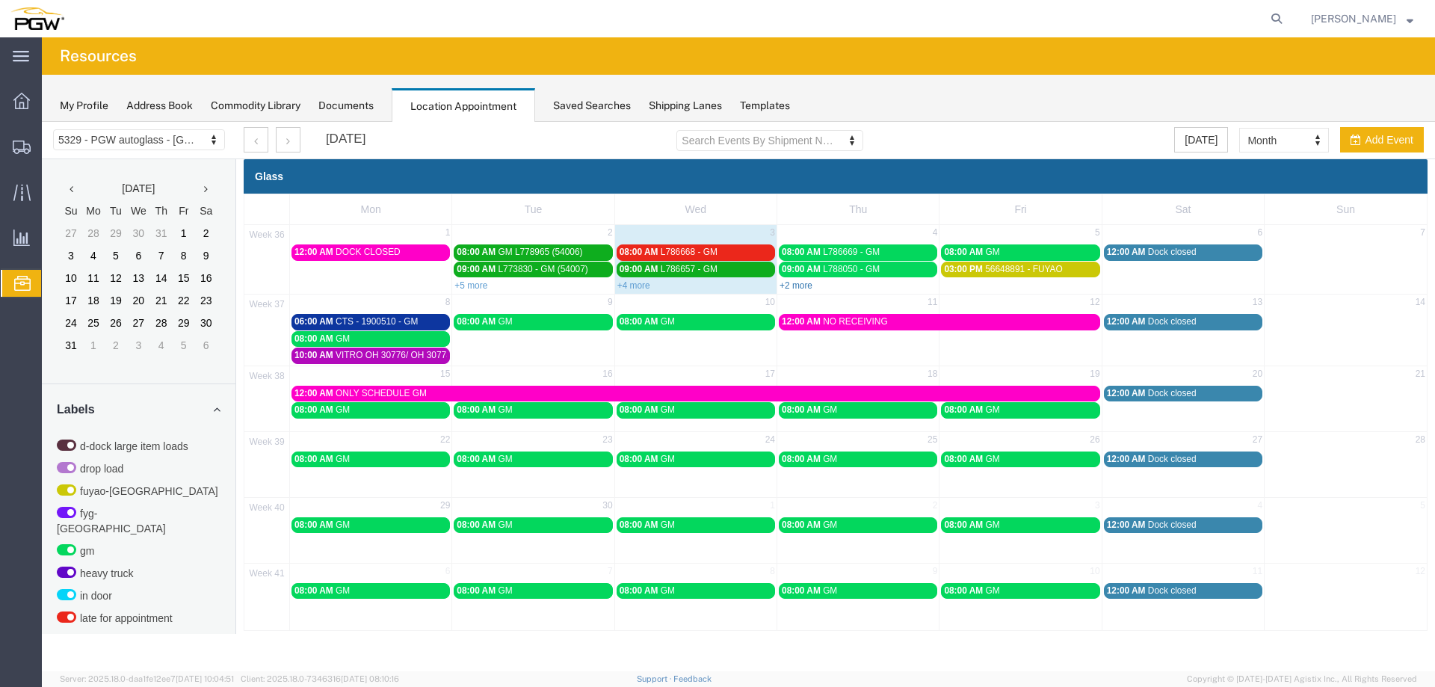
click at [804, 287] on link "+2 more" at bounding box center [795, 285] width 33 height 10
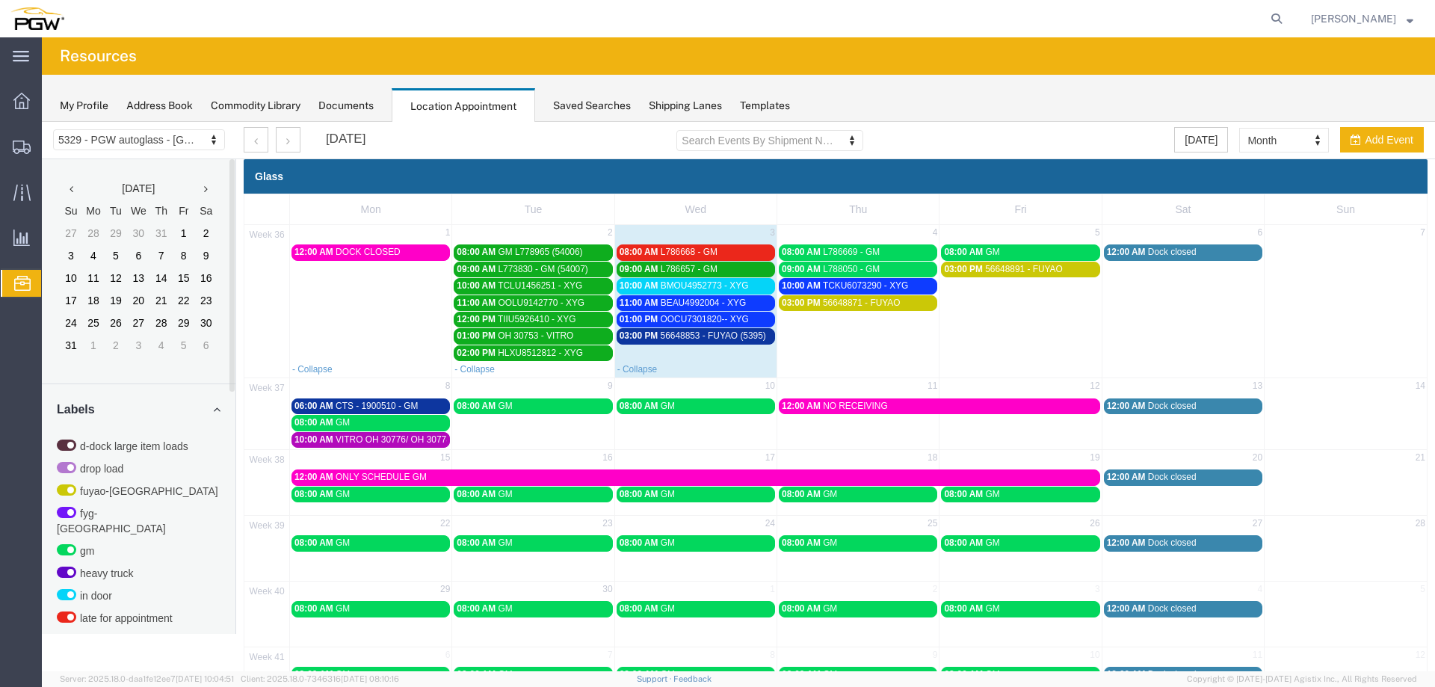
click at [631, 291] on span "10:00 AM" at bounding box center [638, 285] width 39 height 10
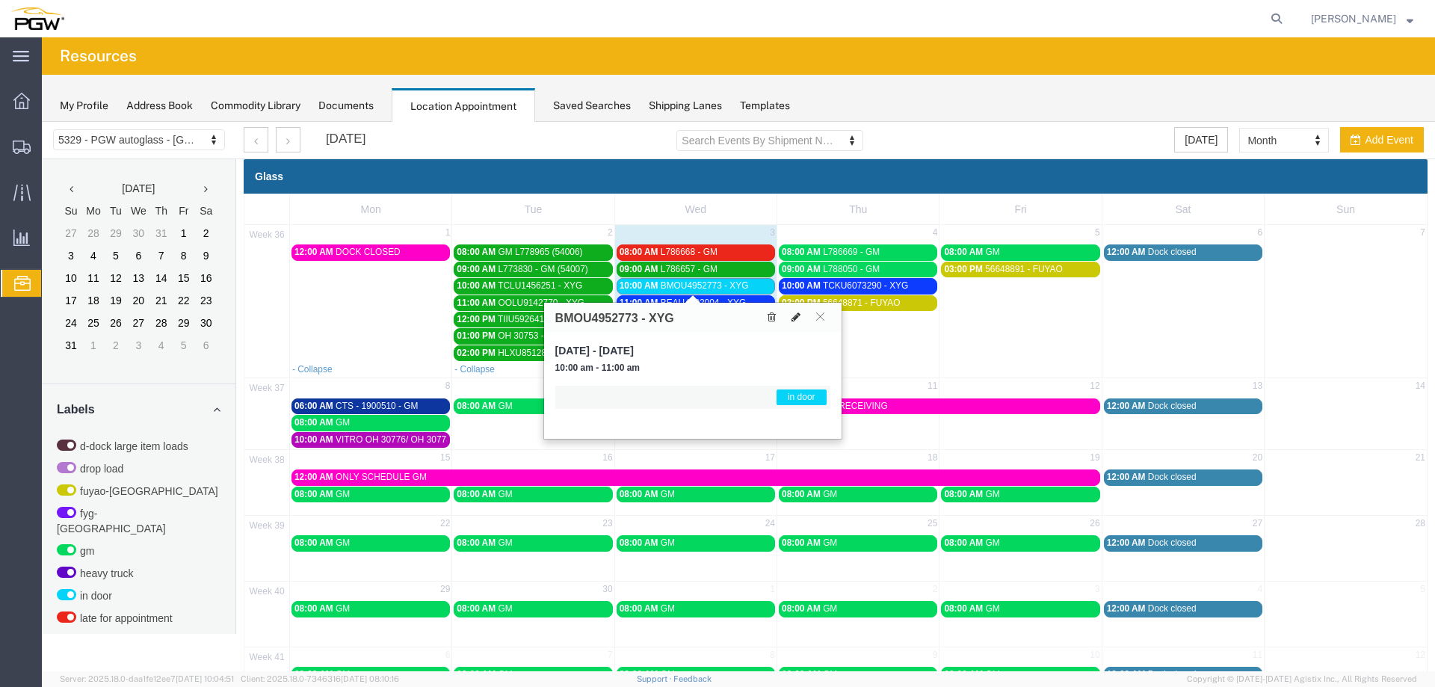
click at [796, 319] on icon at bounding box center [795, 317] width 9 height 10
select select "1"
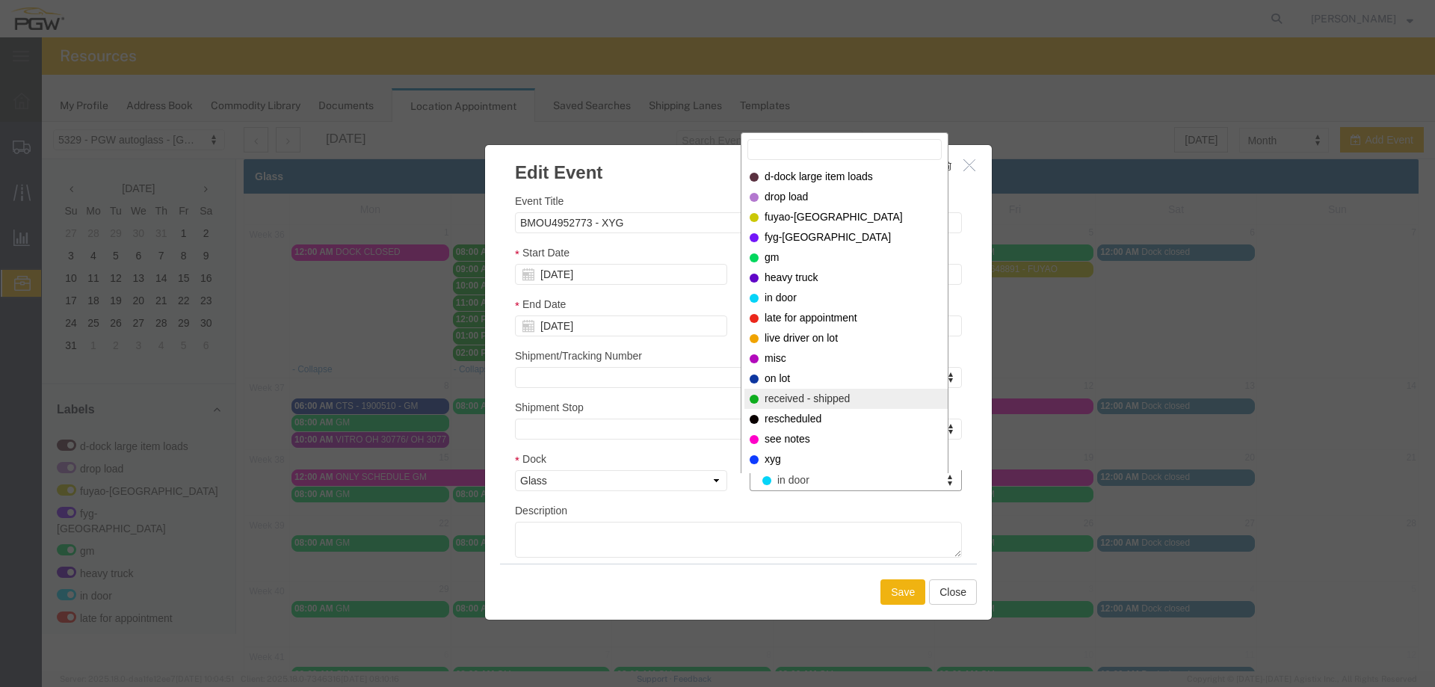
select select "200"
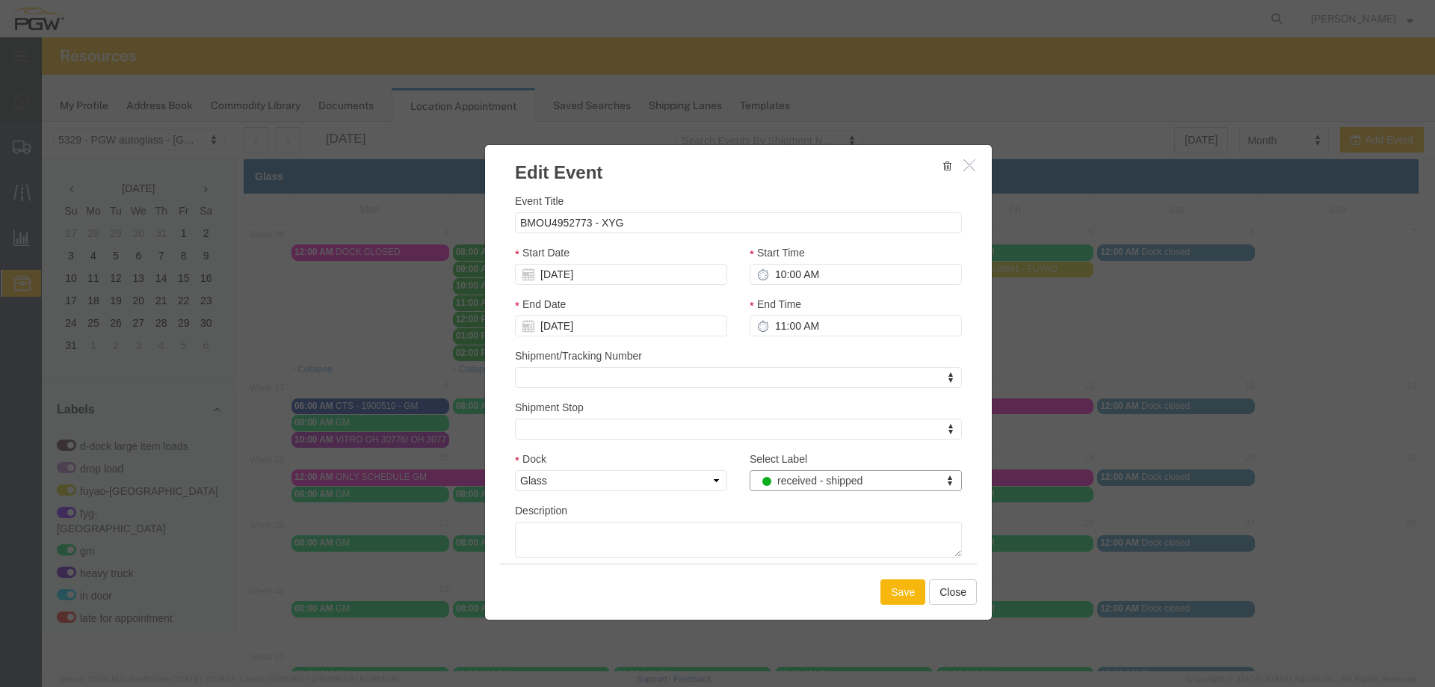
click at [894, 592] on button "Save" at bounding box center [902, 591] width 45 height 25
